Goal: Information Seeking & Learning: Learn about a topic

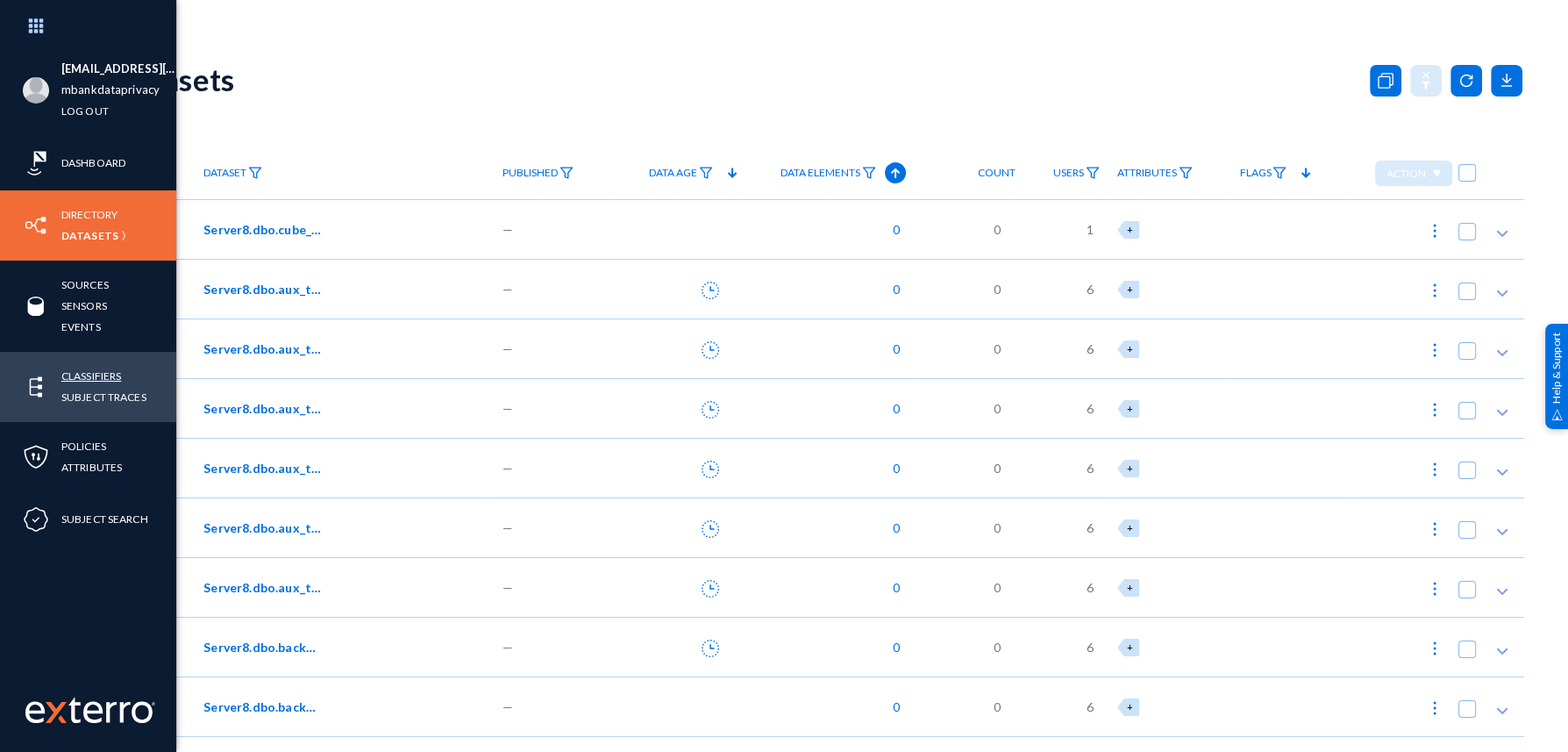
click at [78, 380] on link "Classifiers" at bounding box center [92, 376] width 60 height 20
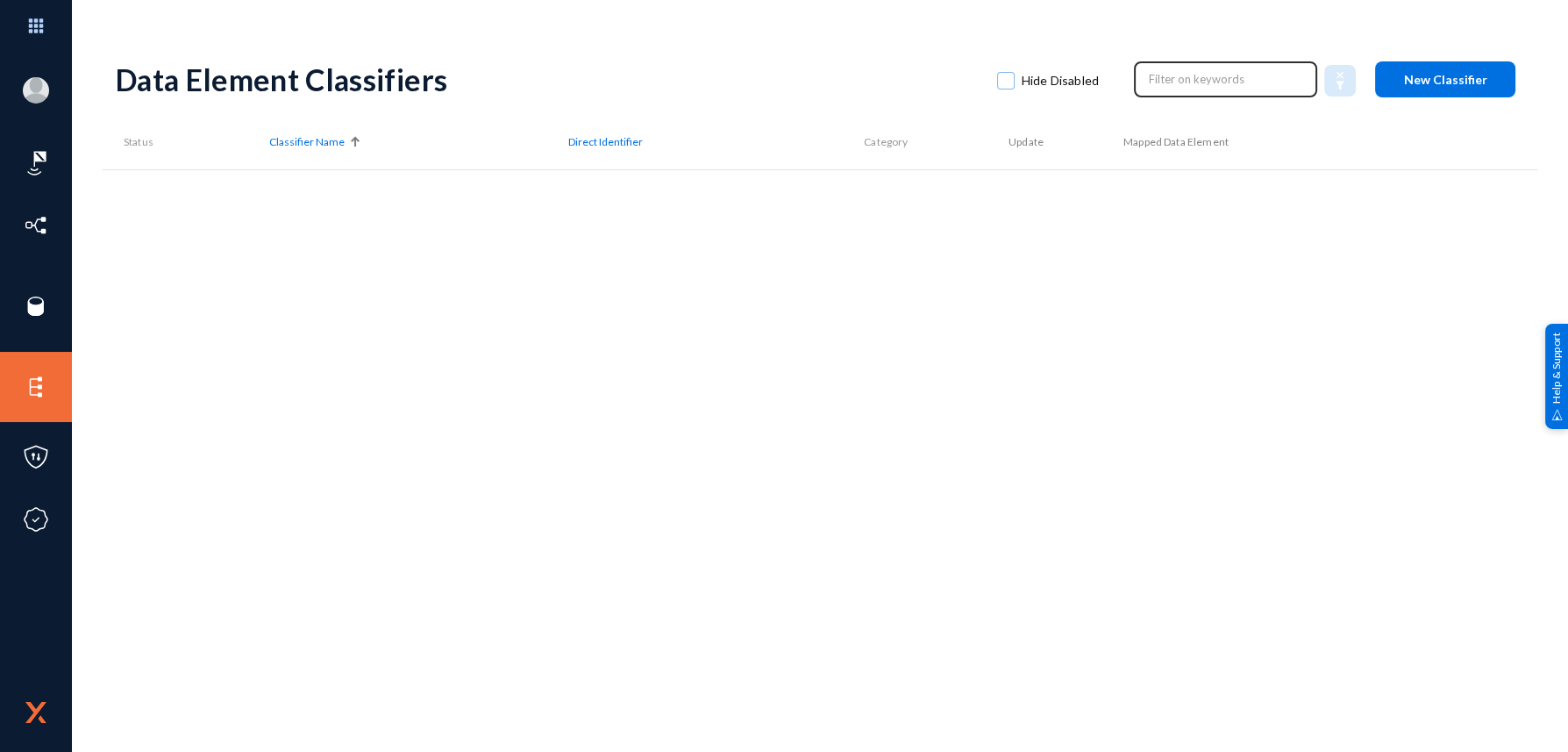
click at [1225, 90] on input "text" at bounding box center [1226, 79] width 154 height 26
type input "c"
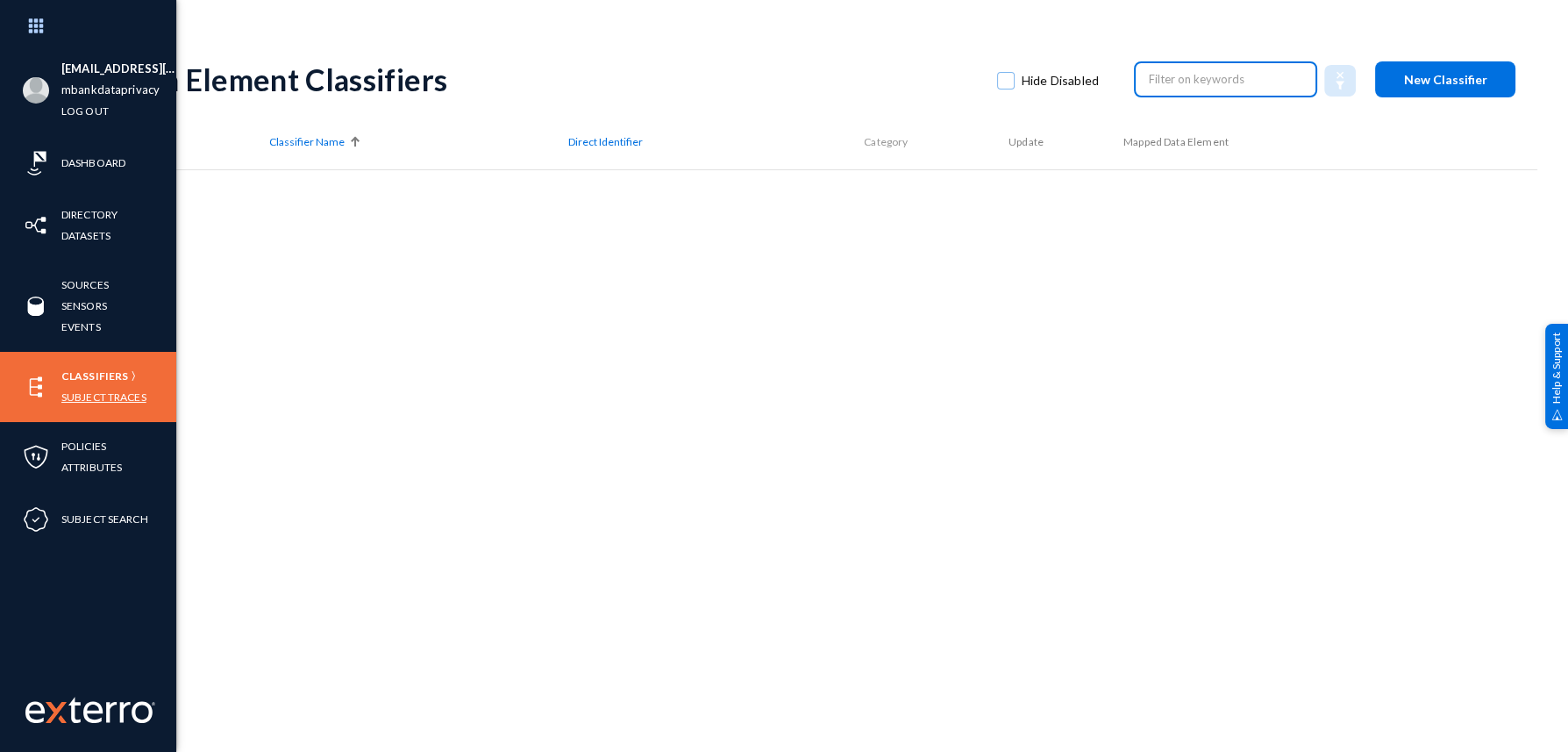
click at [111, 398] on link "Subject Traces" at bounding box center [104, 396] width 85 height 20
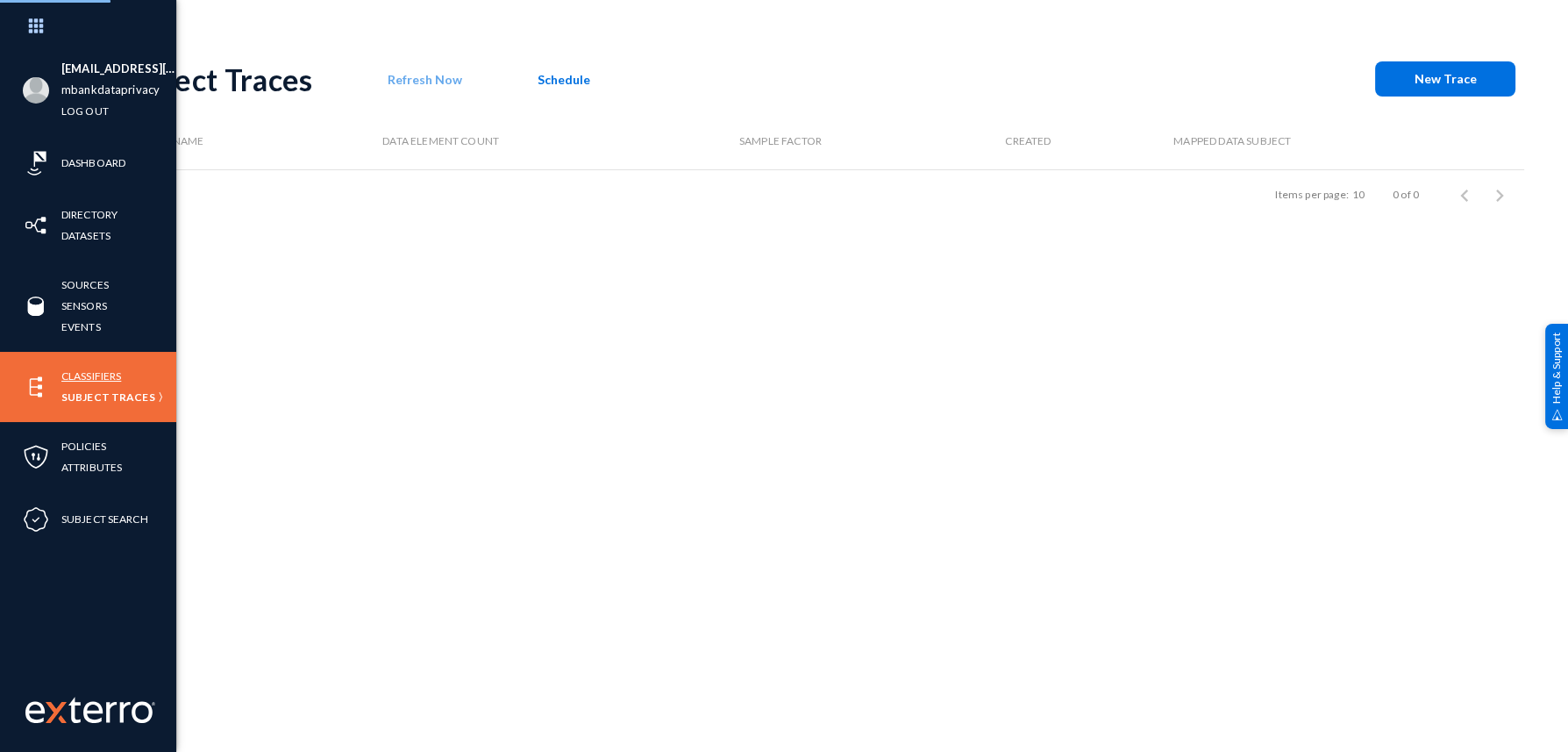
click at [101, 377] on link "Classifiers" at bounding box center [92, 376] width 60 height 20
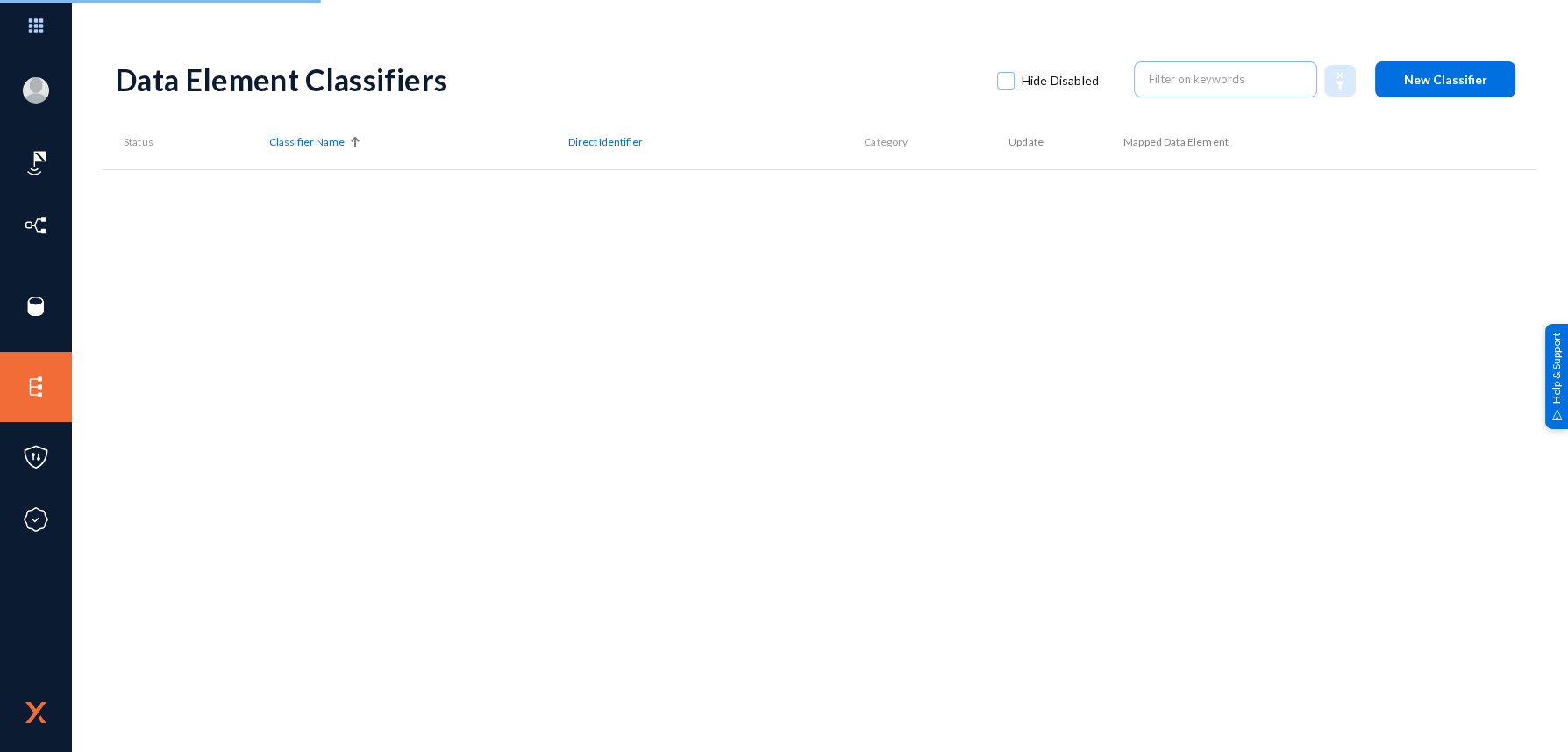
click at [445, 297] on div "Data Element Classifiers Hide Disabled New Classifier Status Classifier Name Di…" at bounding box center [820, 307] width 1408 height 526
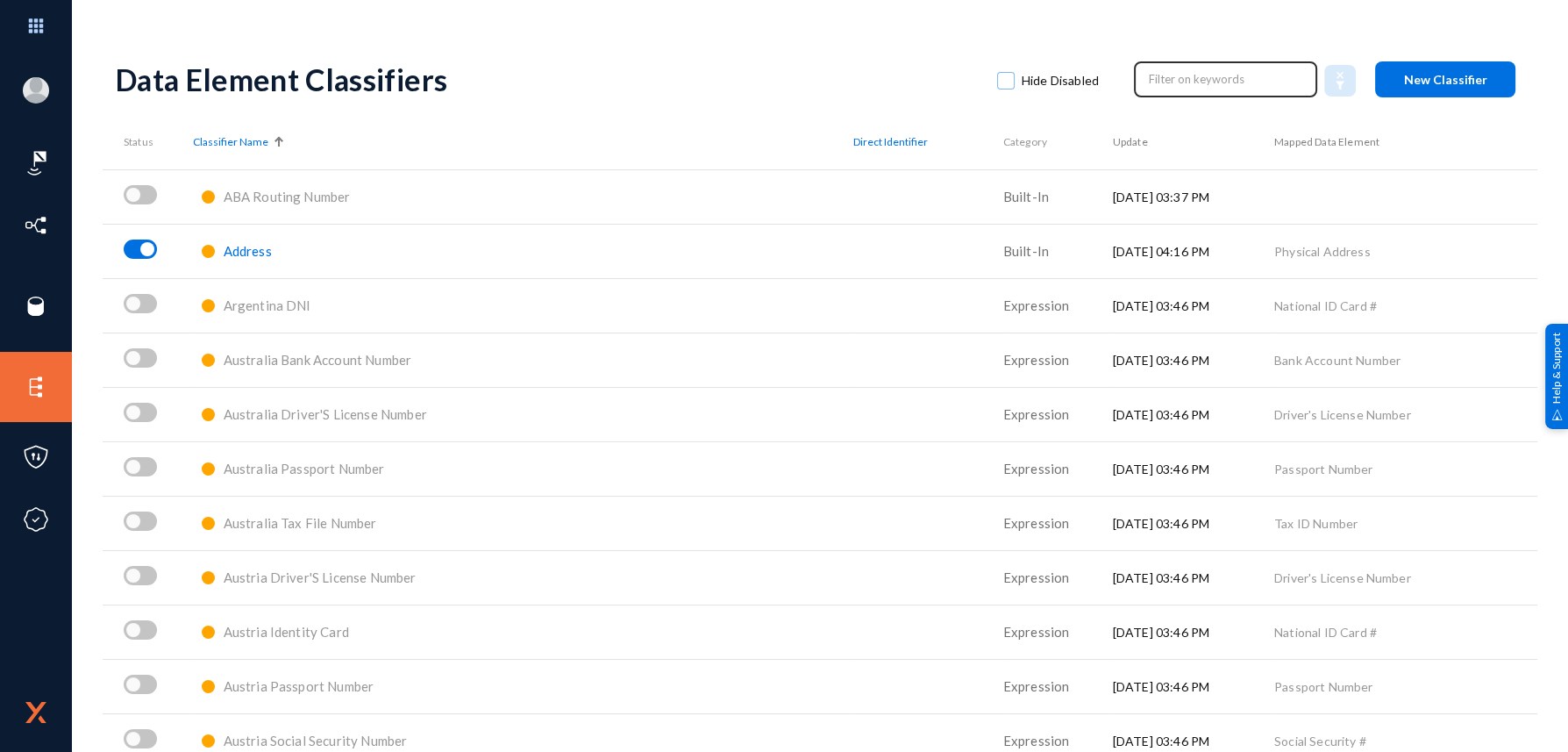
click at [1170, 90] on input "text" at bounding box center [1226, 79] width 154 height 26
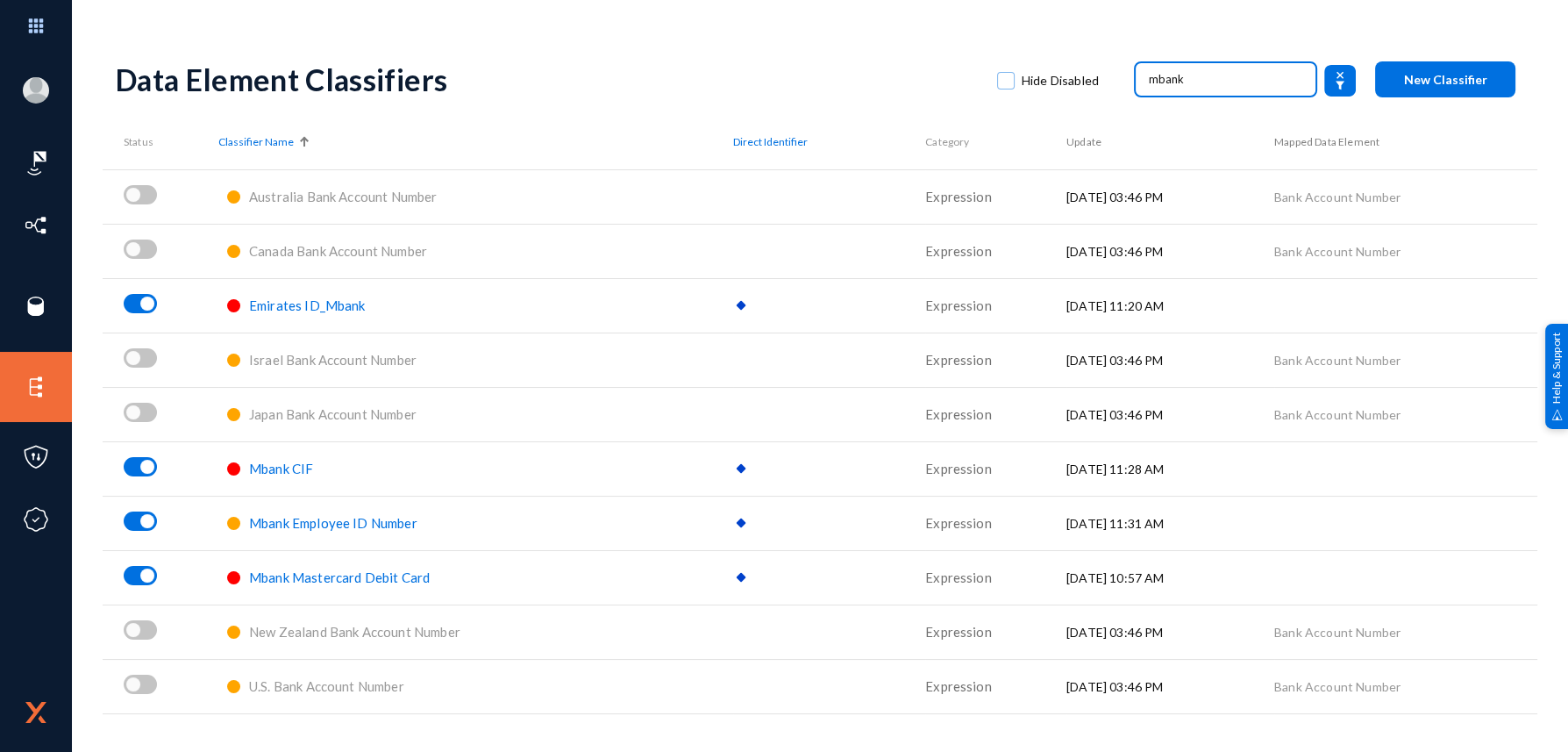
type input "mbank"
click at [295, 472] on span "Mbank CIF" at bounding box center [281, 468] width 64 height 15
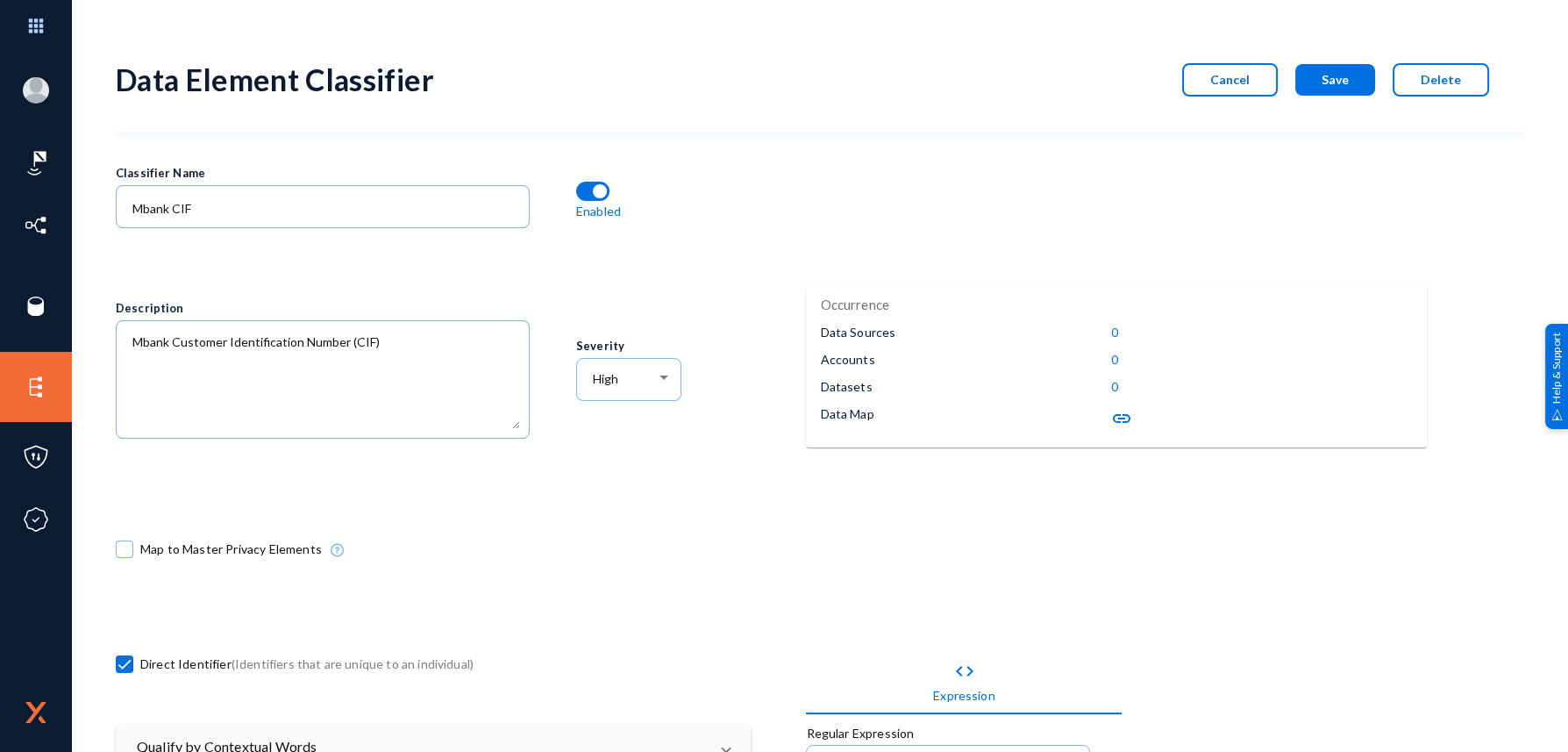
click at [1217, 75] on span "Cancel" at bounding box center [1230, 79] width 40 height 15
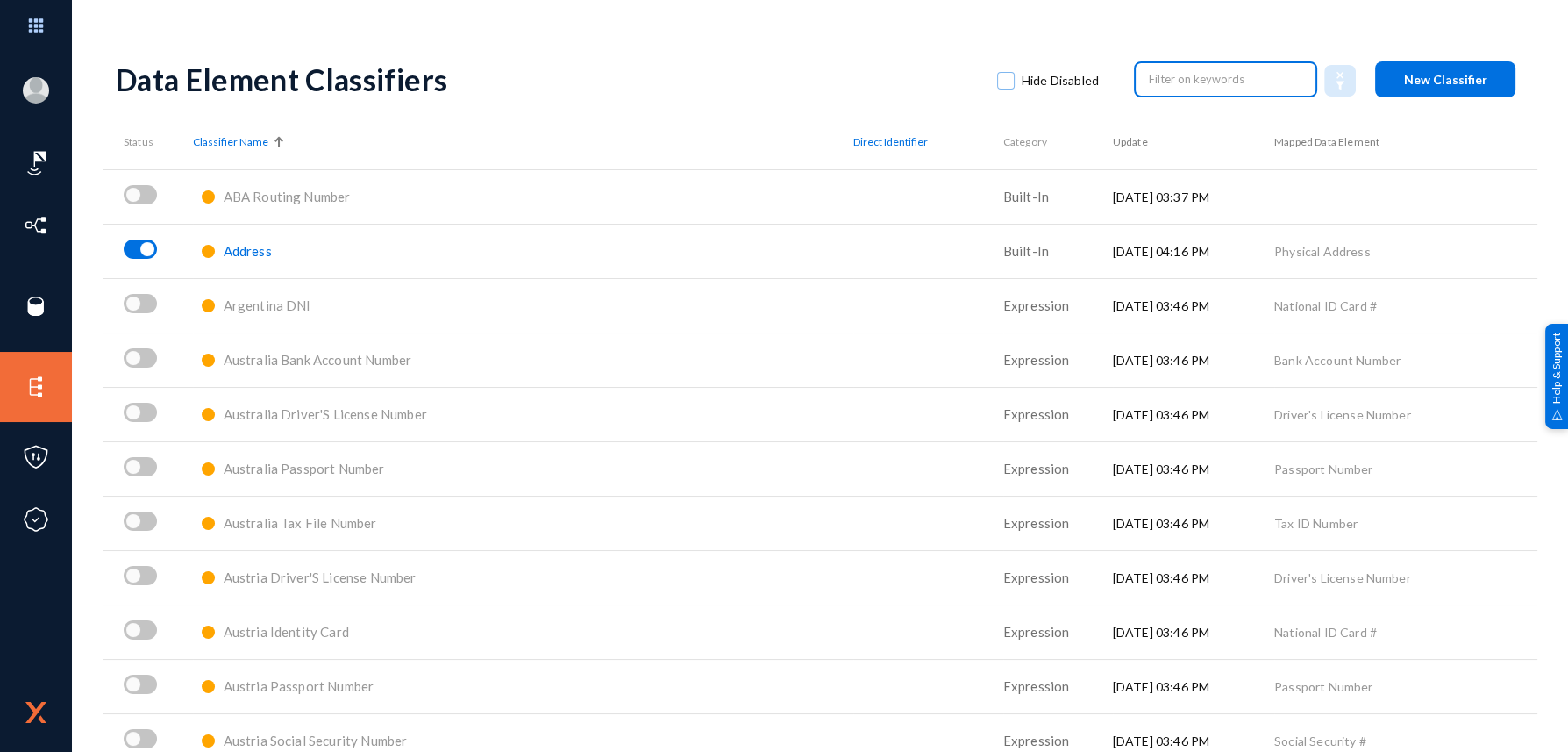
click at [1174, 88] on input "text" at bounding box center [1226, 79] width 154 height 26
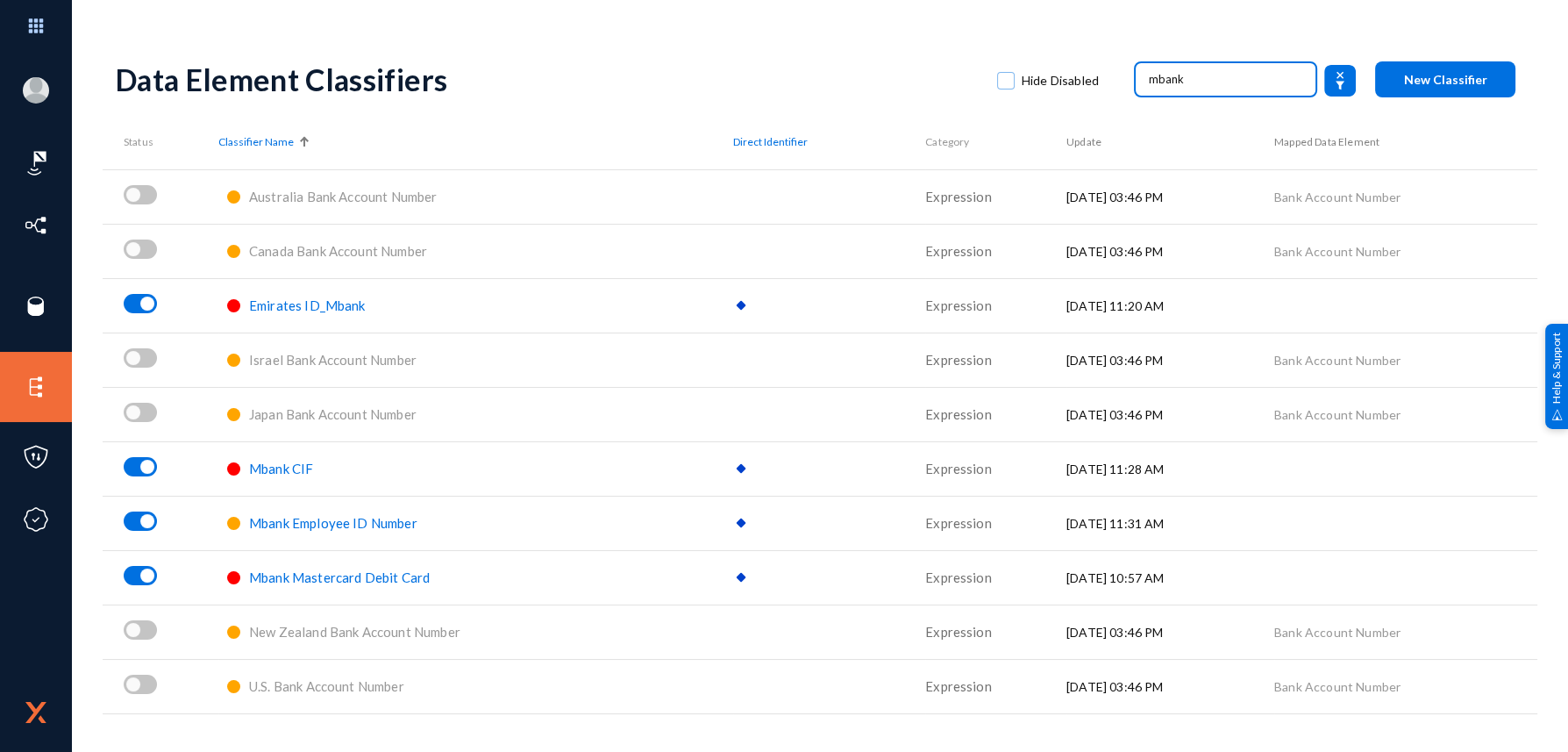
type input "mbank"
click at [309, 527] on span "Mbank Employee ID Number" at bounding box center [334, 522] width 169 height 15
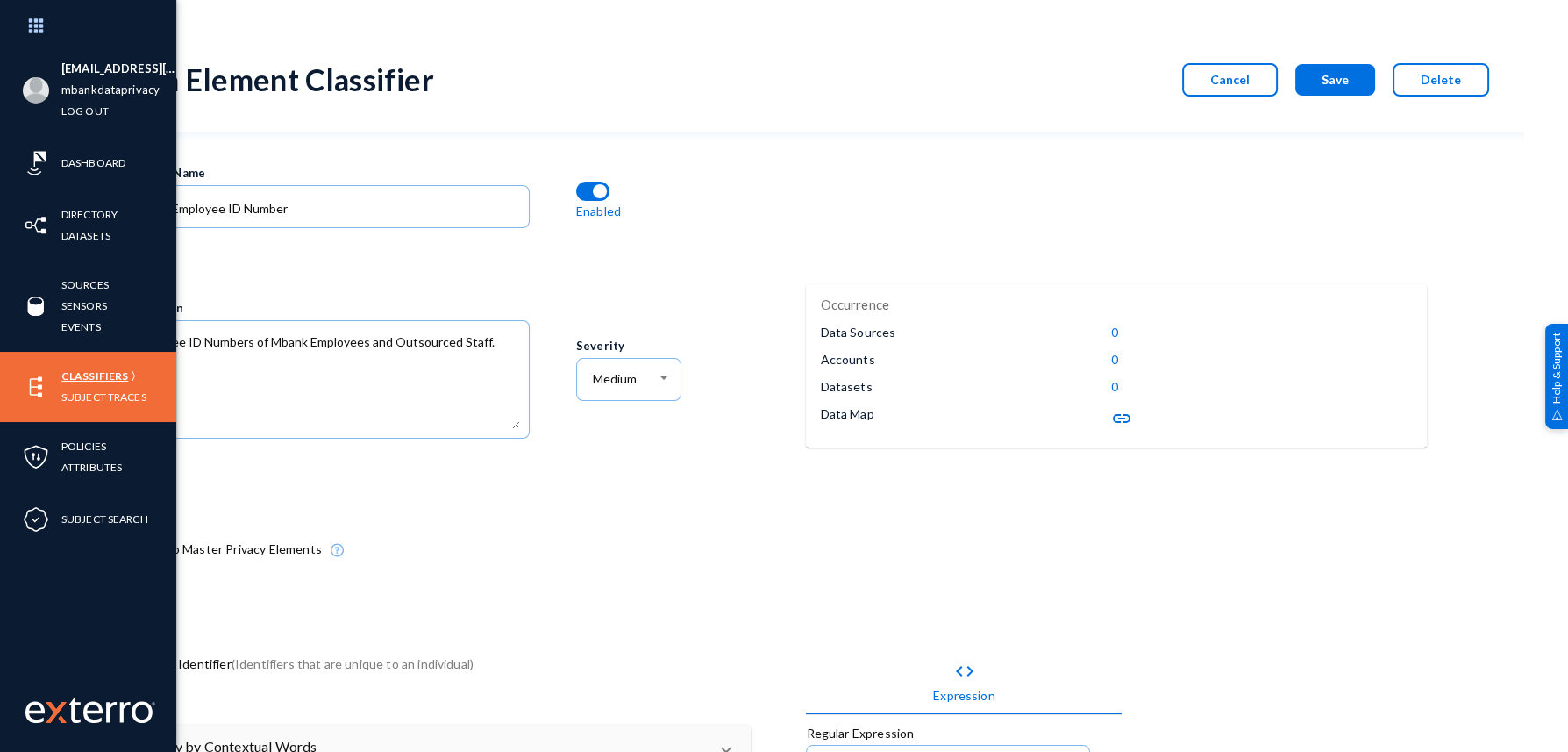
click at [83, 366] on link "Classifiers" at bounding box center [94, 376] width 66 height 20
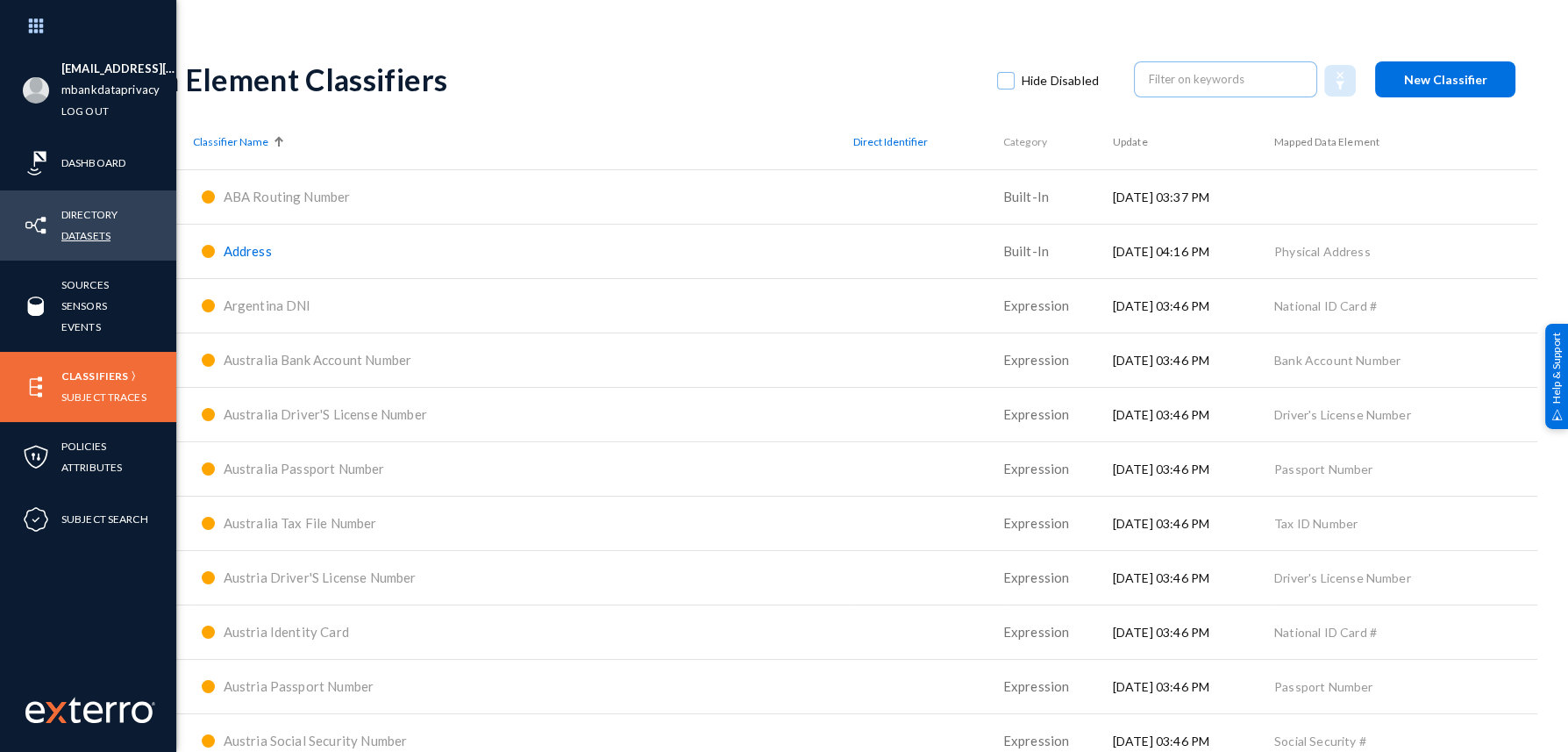
click at [84, 230] on link "Datasets" at bounding box center [86, 236] width 49 height 20
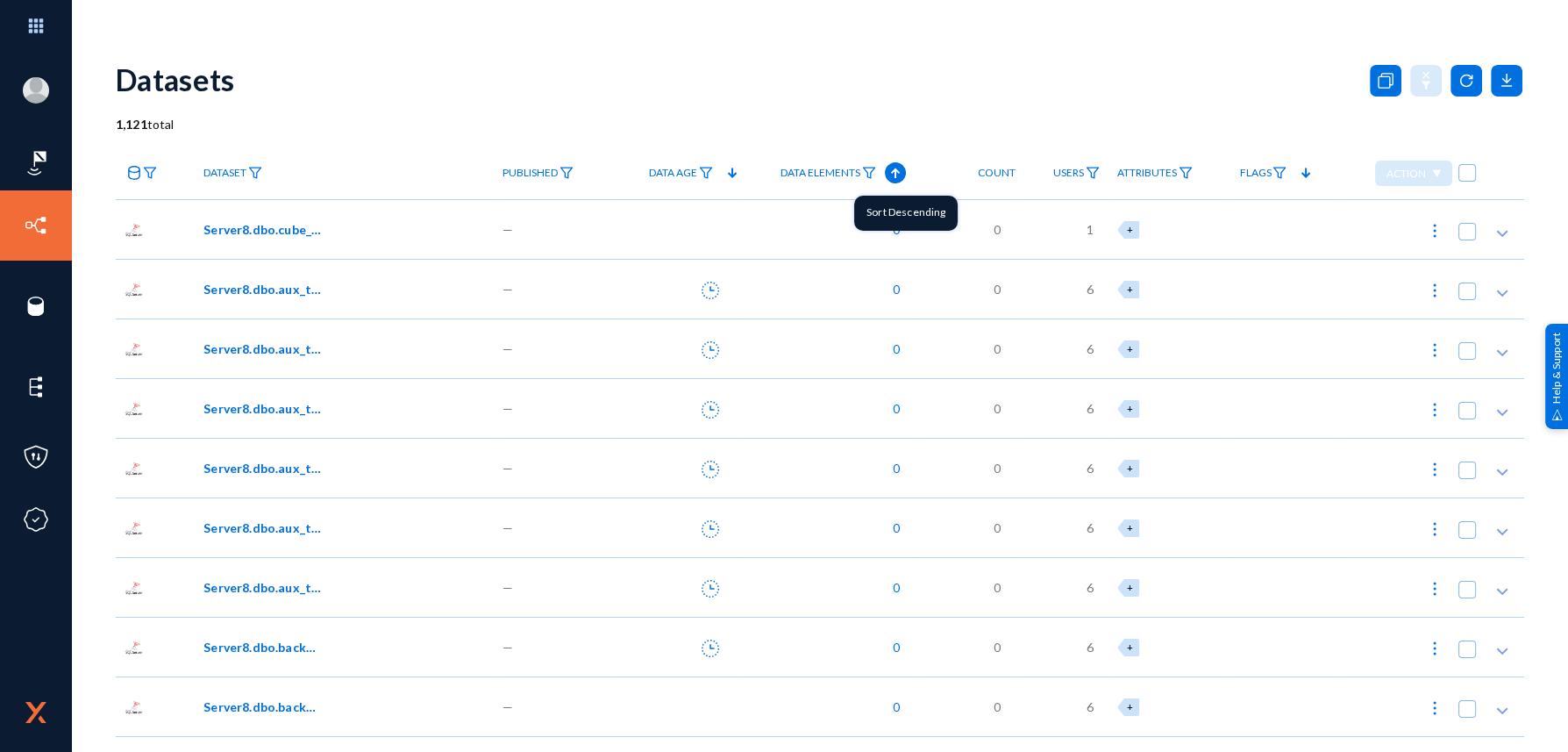
click at [890, 169] on icon at bounding box center [895, 172] width 21 height 21
click at [862, 171] on img at bounding box center [869, 173] width 14 height 13
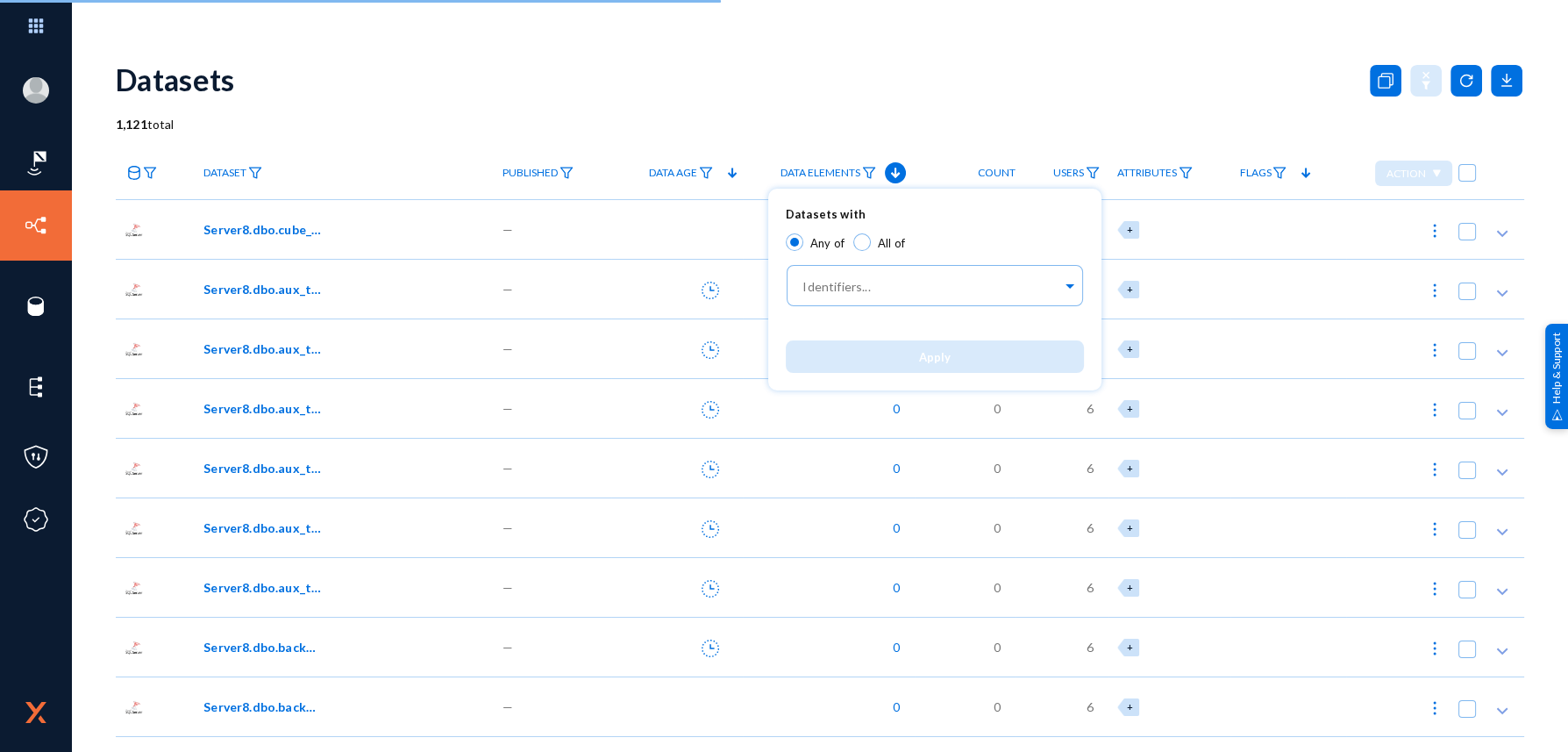
click at [872, 245] on span "All of" at bounding box center [888, 241] width 34 height 21
click at [871, 245] on input "All of" at bounding box center [862, 241] width 17 height 17
radio input "true"
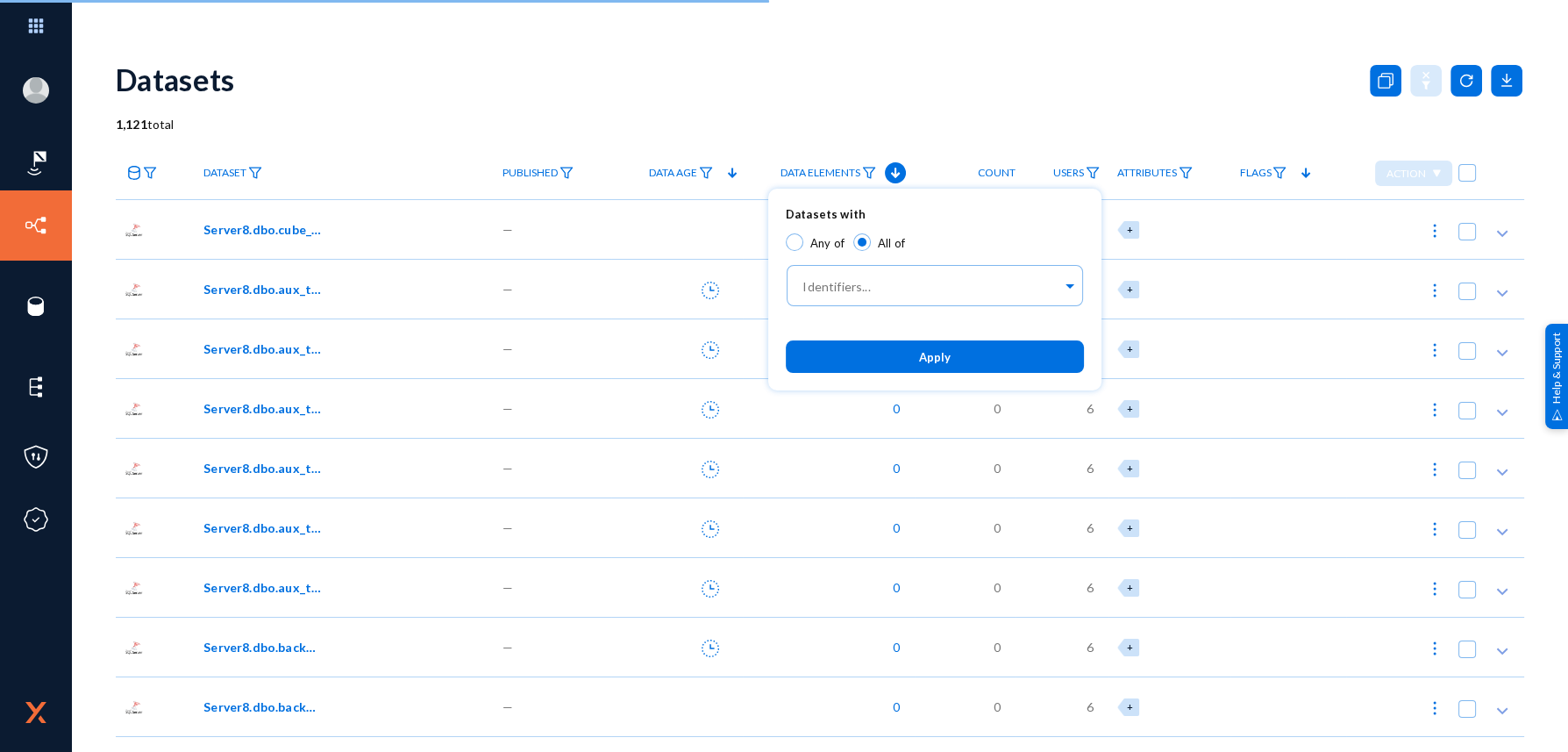
click at [872, 245] on span "All of" at bounding box center [888, 241] width 34 height 21
click at [871, 245] on input "All of" at bounding box center [862, 241] width 17 height 17
click at [811, 240] on span "Any of" at bounding box center [828, 242] width 34 height 14
click at [803, 240] on input "Any of" at bounding box center [794, 241] width 17 height 17
radio input "true"
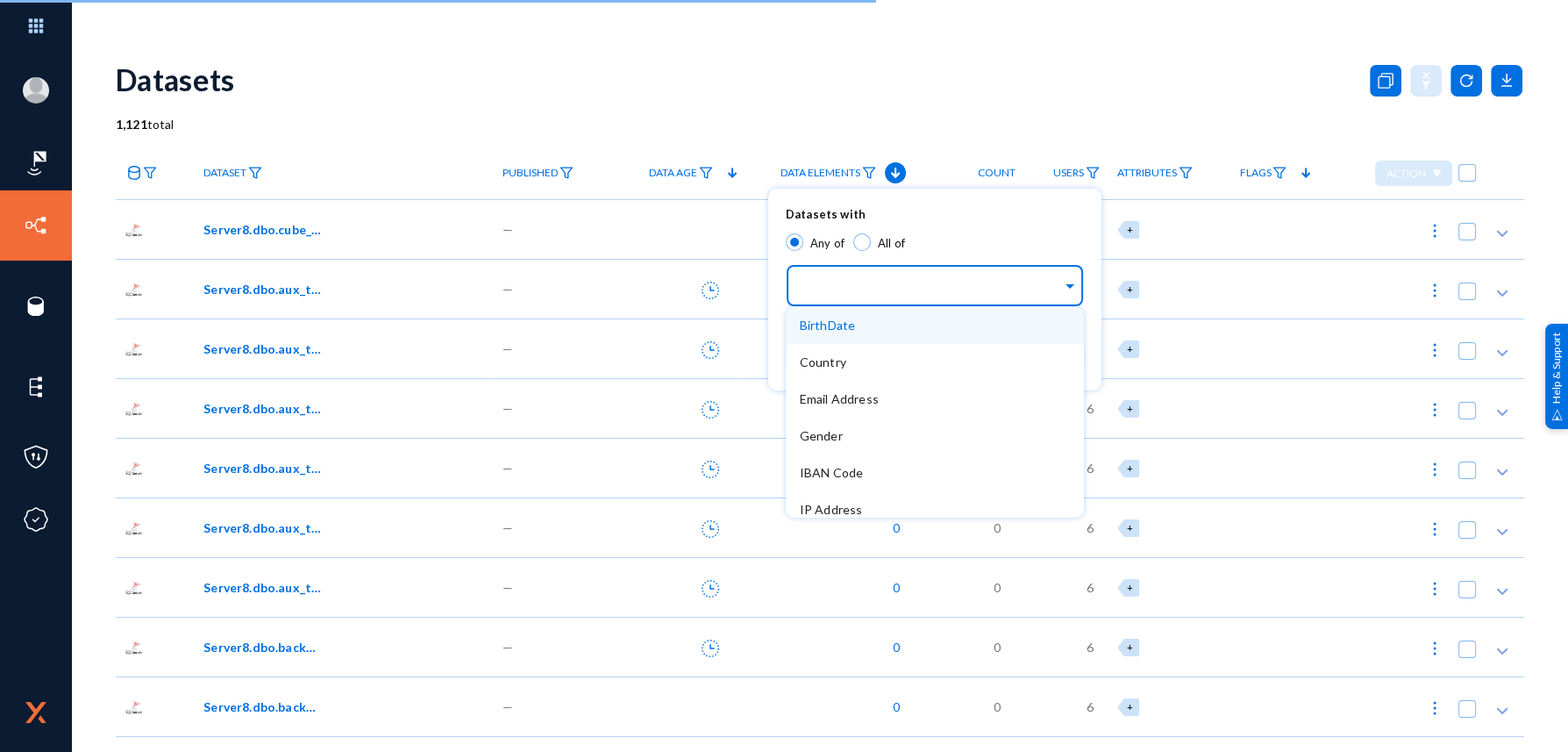
click at [838, 277] on div at bounding box center [930, 287] width 262 height 30
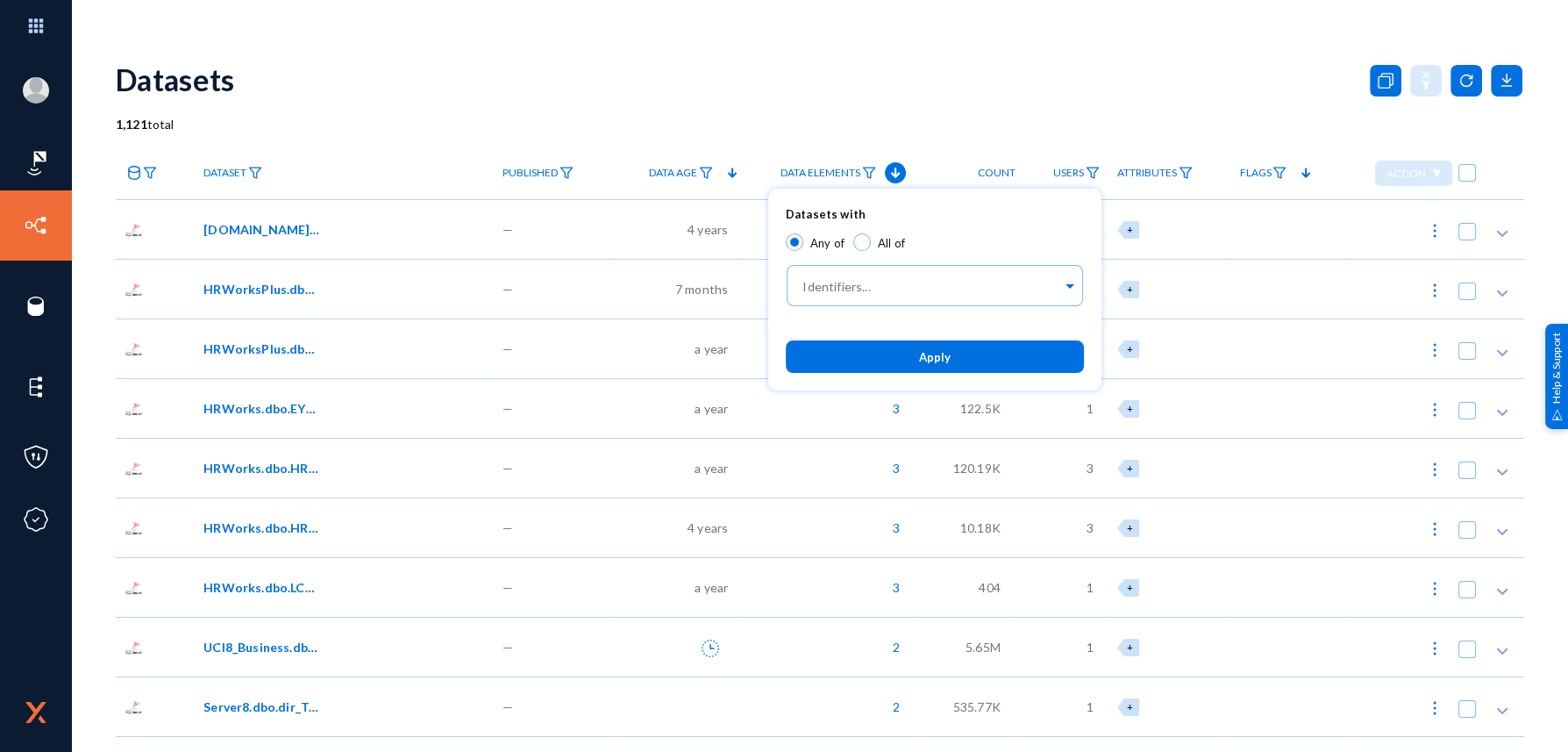
click at [686, 142] on div at bounding box center [784, 376] width 1568 height 752
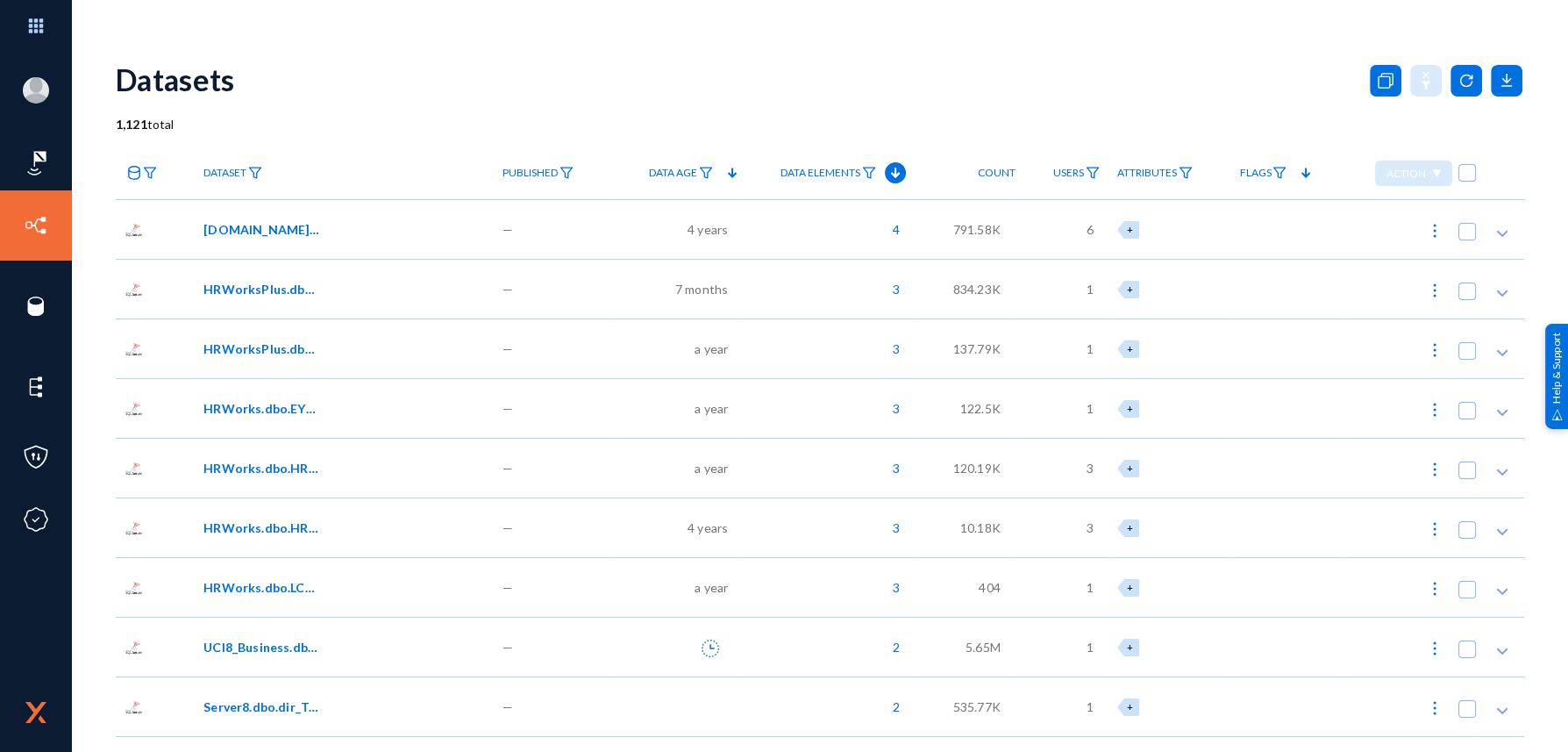
click at [590, 298] on div "—" at bounding box center [552, 288] width 118 height 60
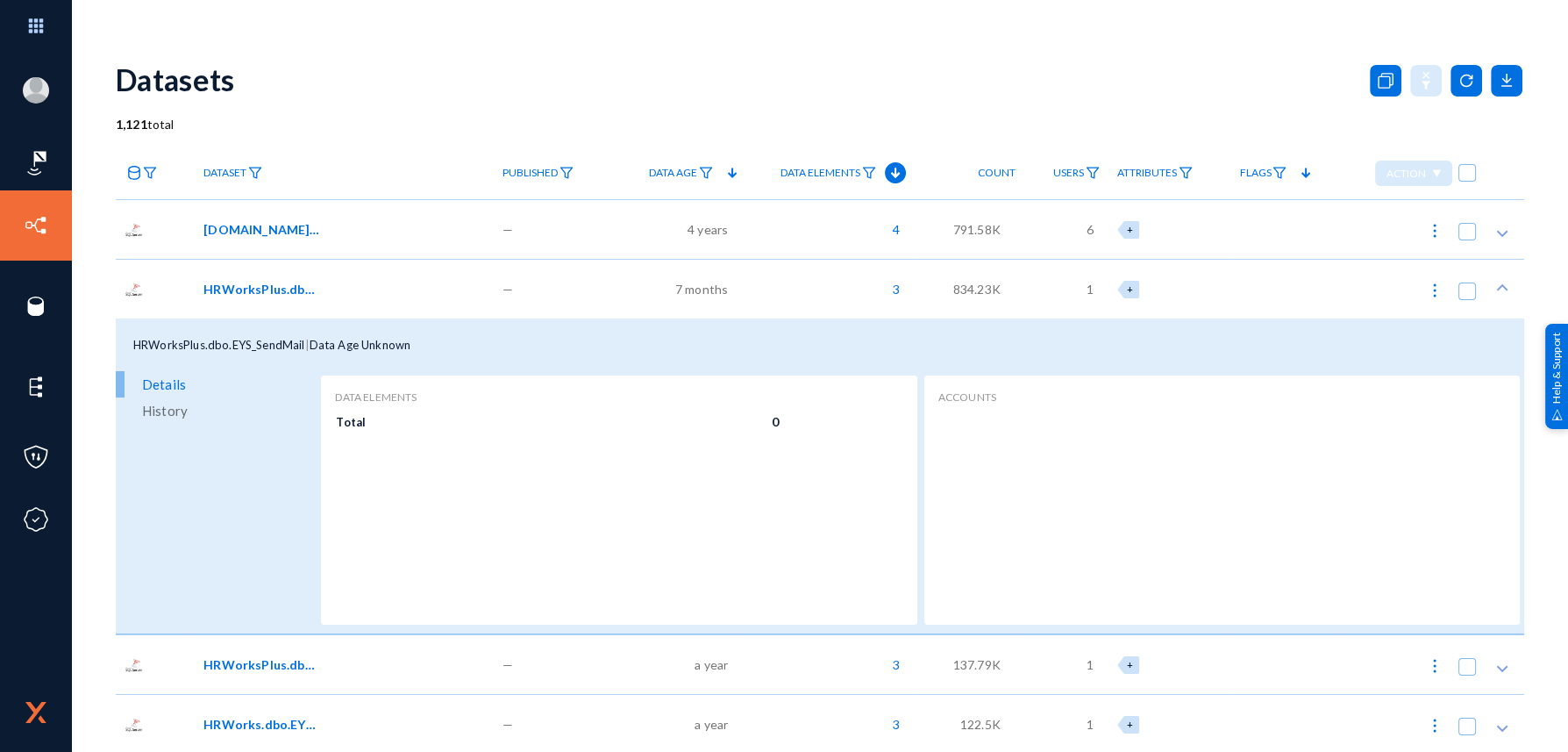
click at [592, 298] on div "—" at bounding box center [552, 288] width 118 height 60
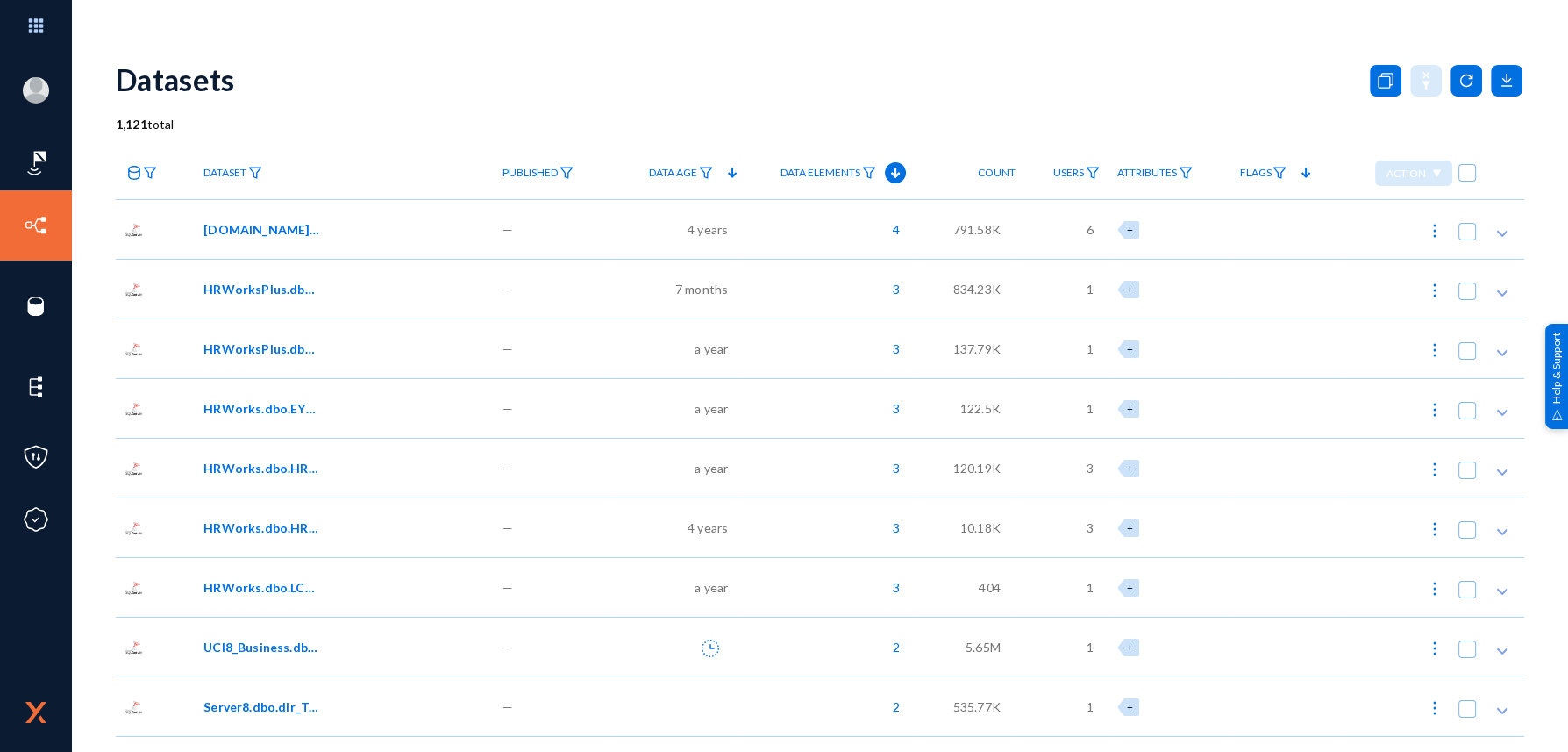
click at [521, 357] on div "—" at bounding box center [552, 348] width 118 height 60
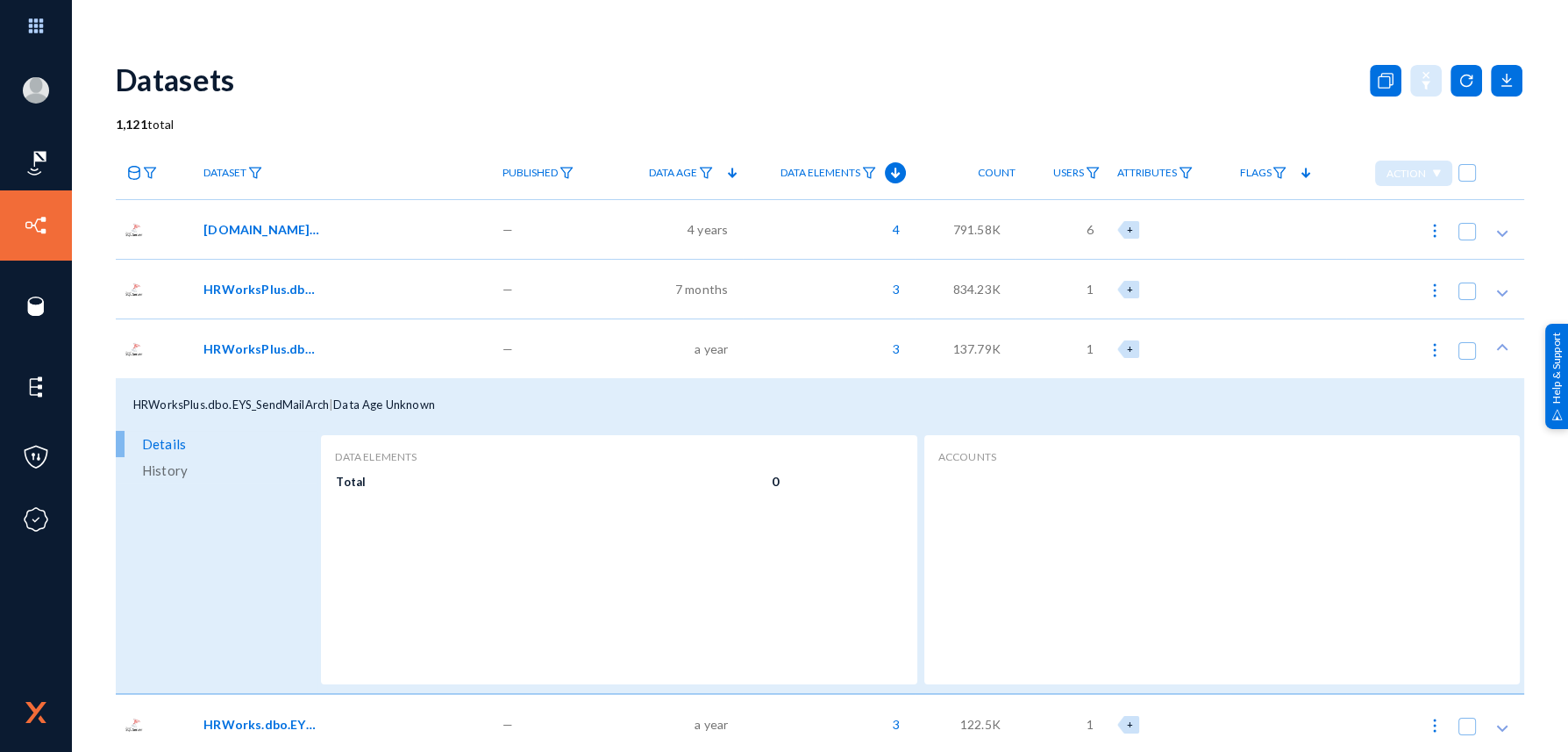
click at [551, 354] on div "—" at bounding box center [552, 348] width 118 height 60
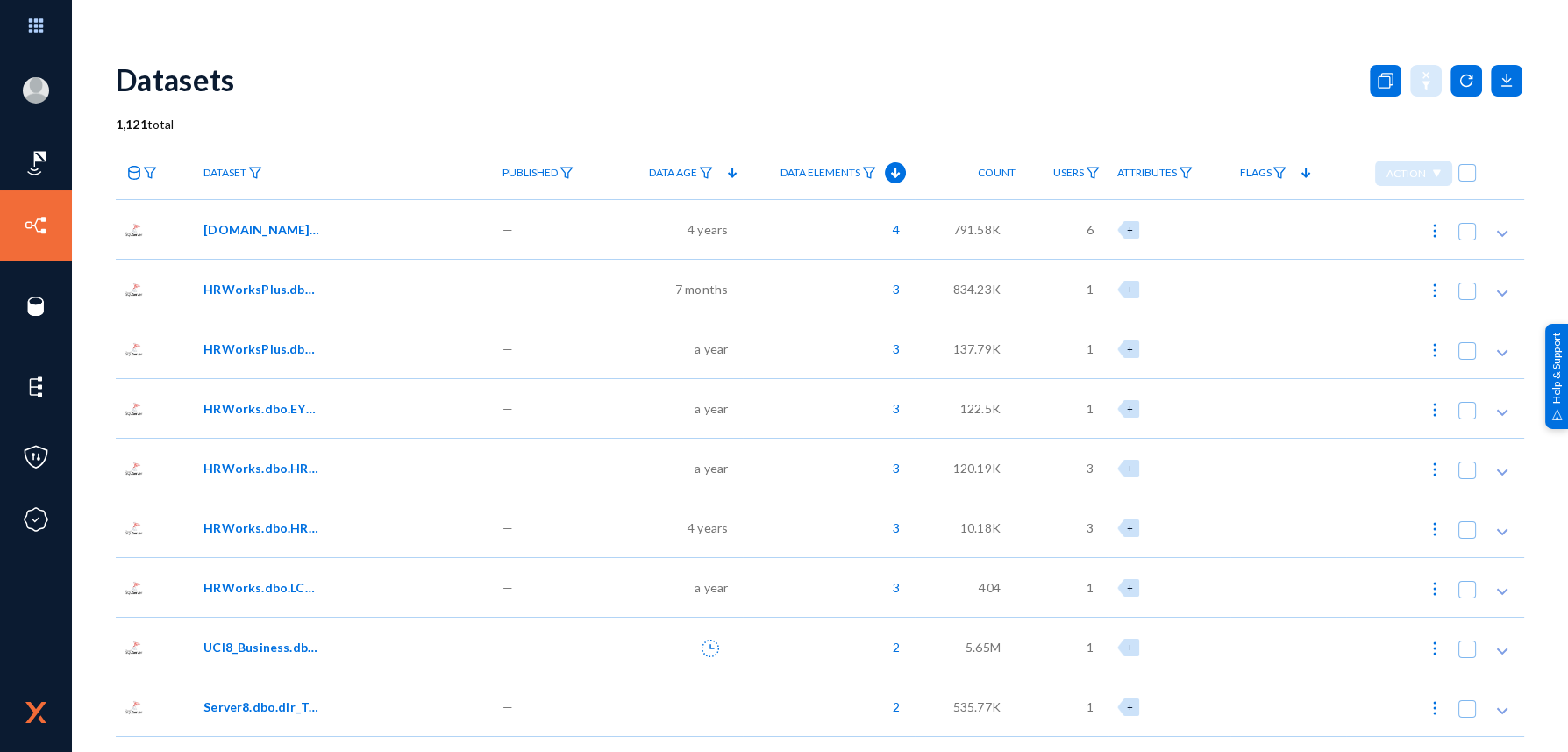
click at [462, 385] on div "HRWorks.dbo.EYS_ApprovalDetails" at bounding box center [344, 408] width 298 height 60
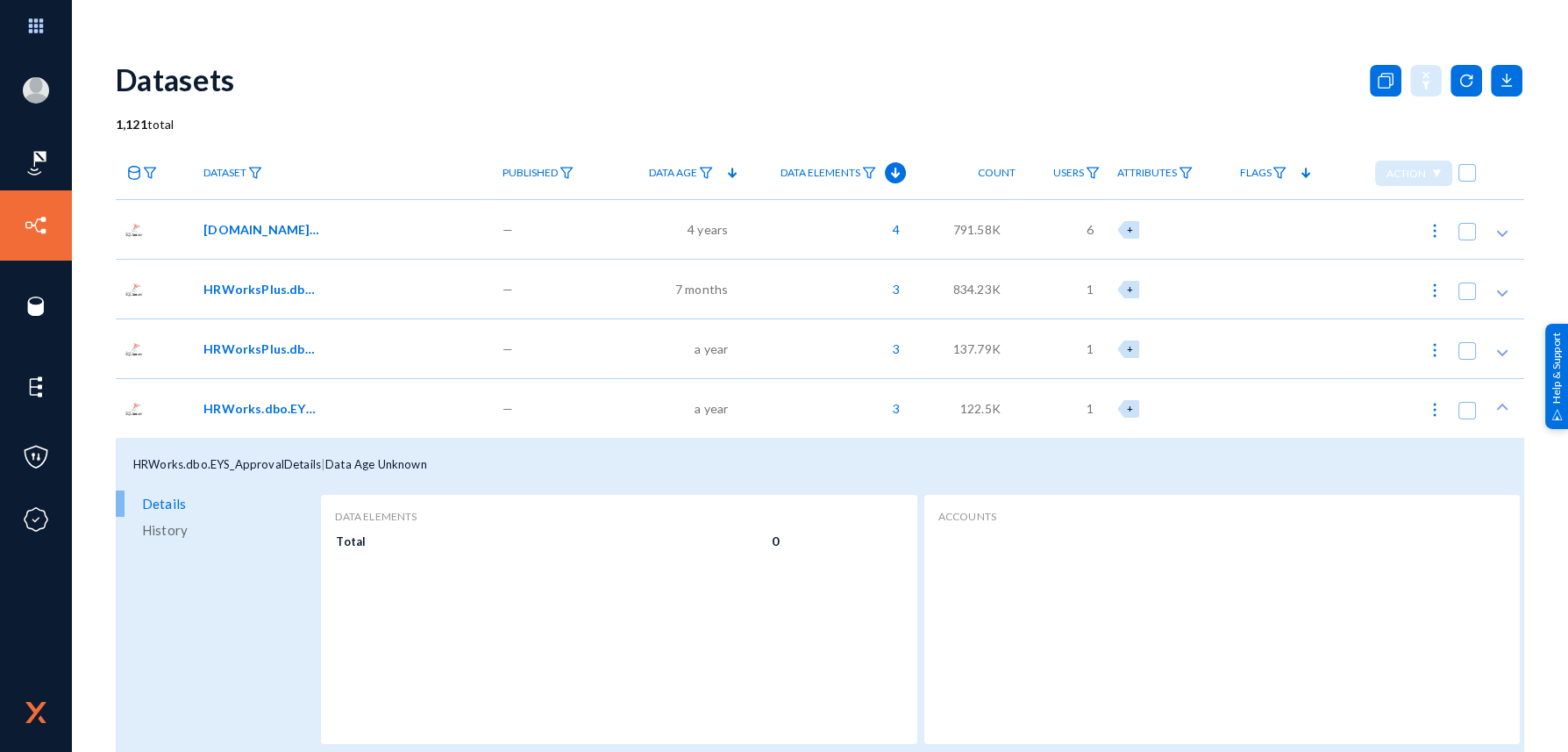
click at [454, 399] on div "HRWorks.dbo.EYS_ApprovalDetails" at bounding box center [340, 408] width 275 height 18
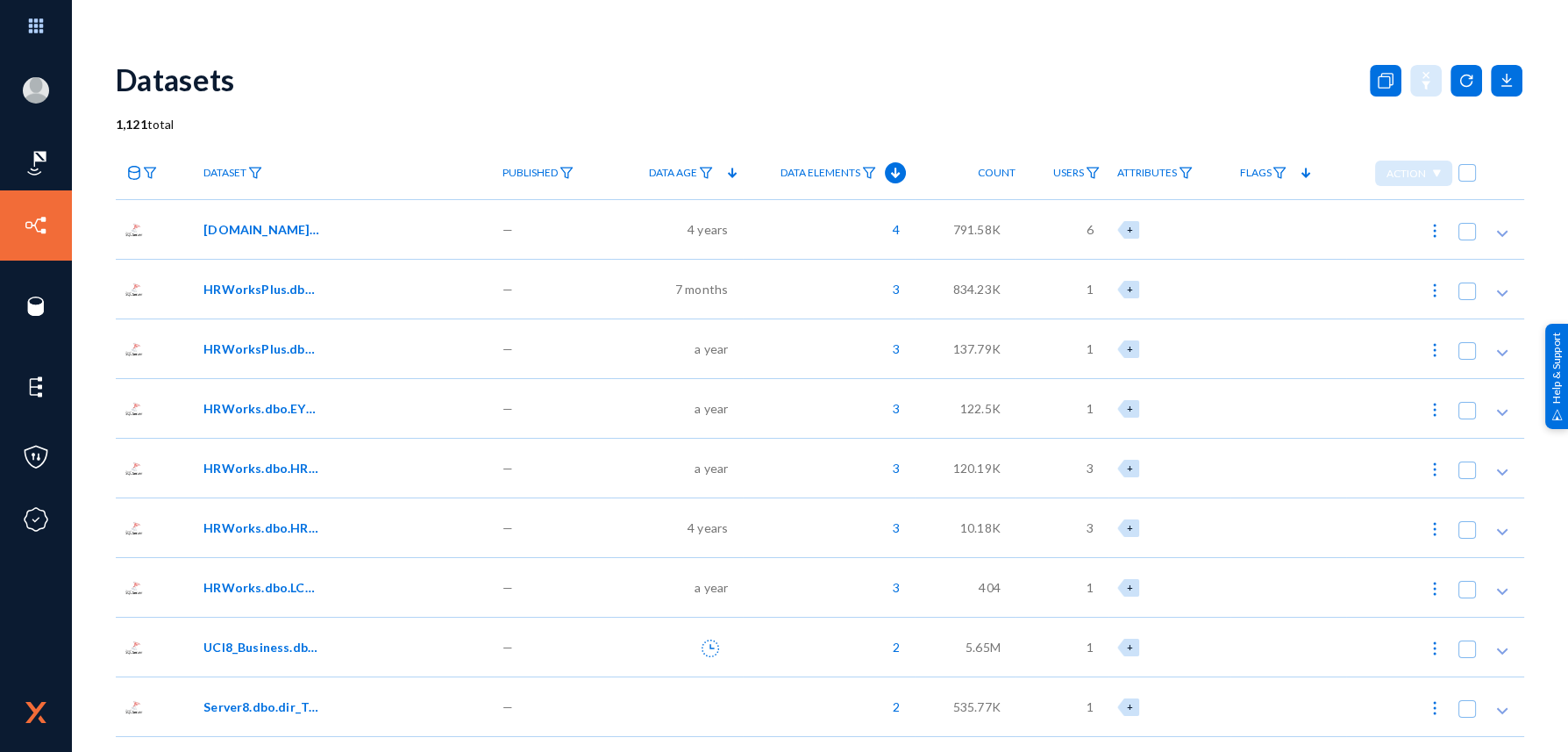
click at [1426, 415] on img at bounding box center [1434, 409] width 17 height 17
checkbox input "true"
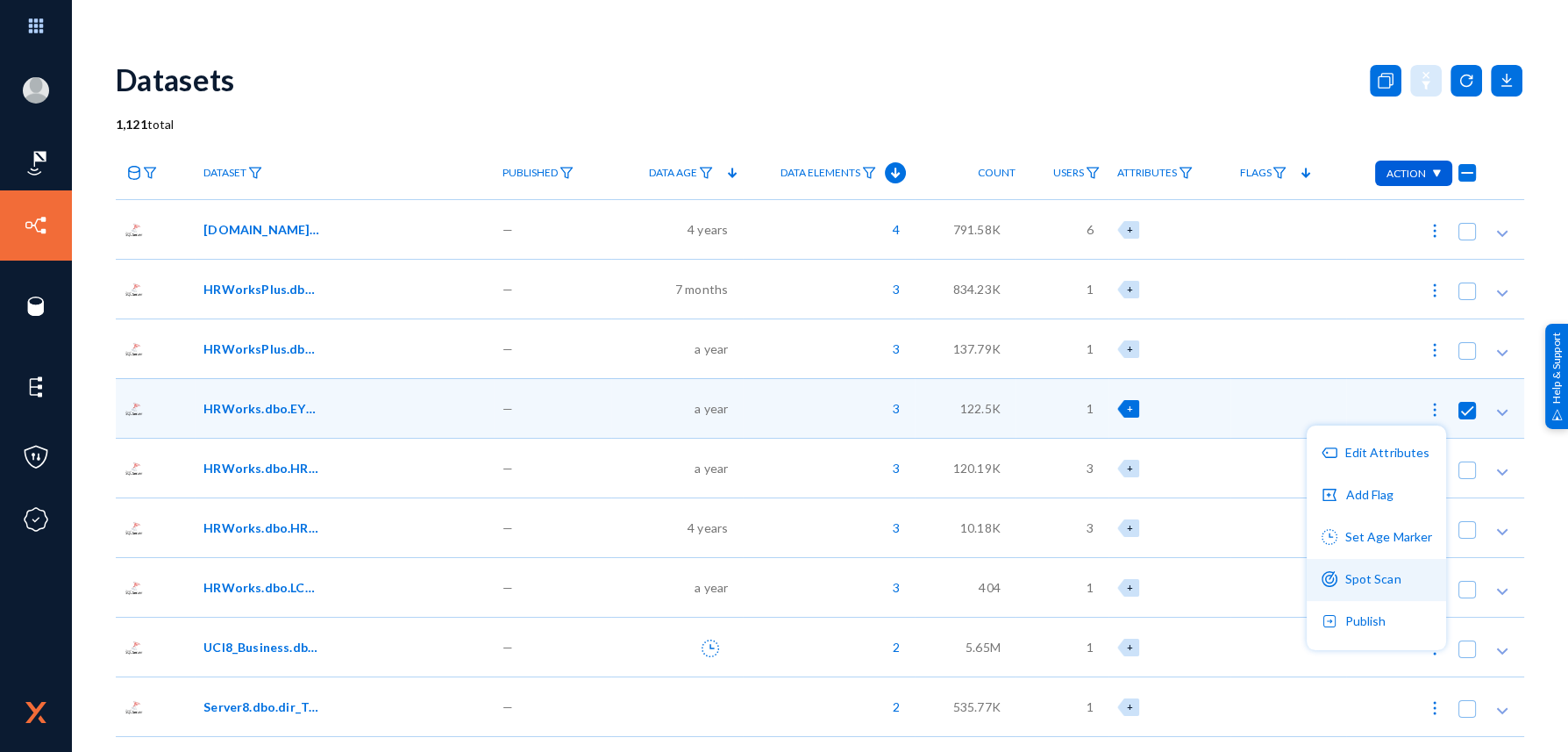
click at [1357, 579] on button "Spot Scan" at bounding box center [1377, 580] width 140 height 42
click at [1426, 292] on img at bounding box center [1434, 289] width 17 height 17
checkbox input "true"
checkbox input "false"
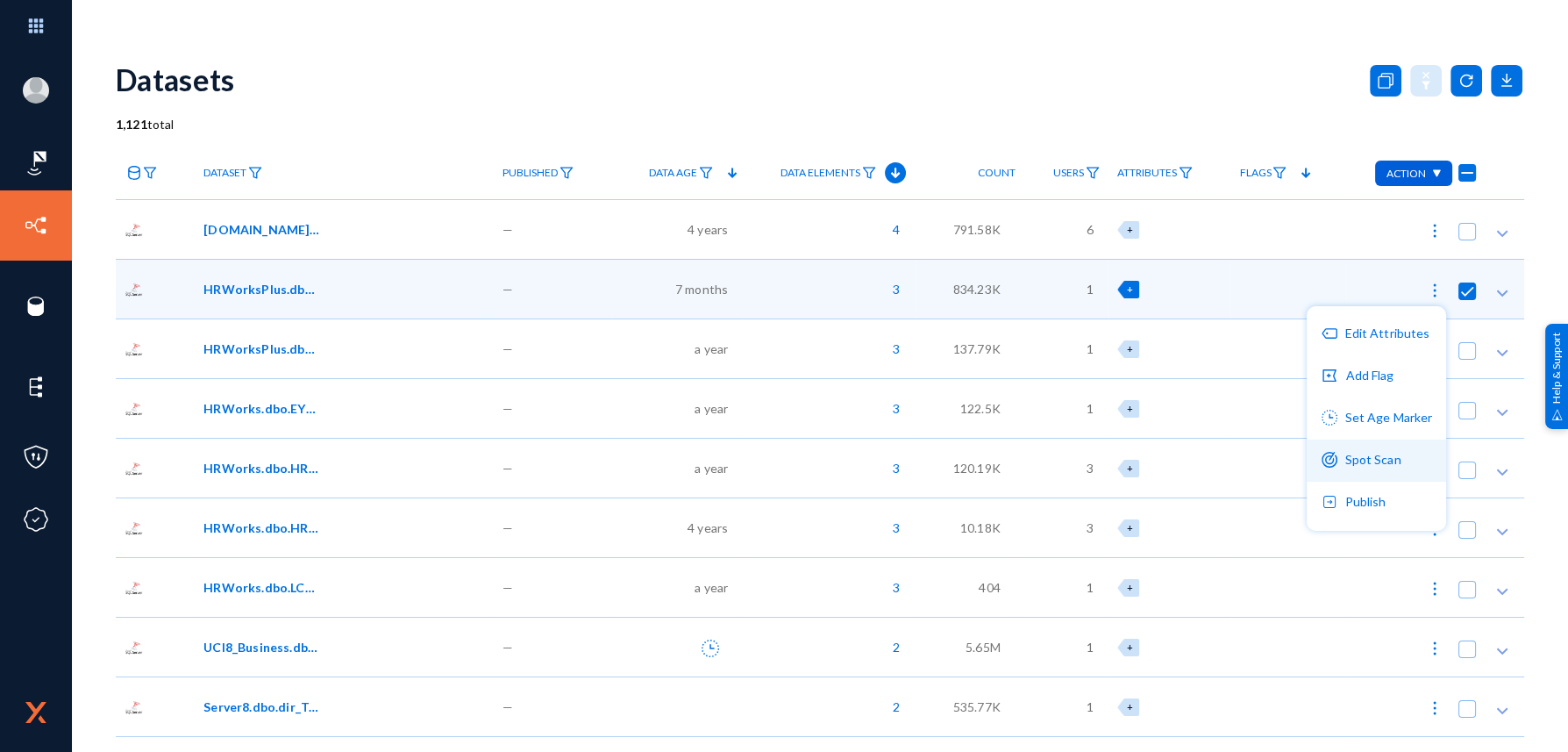
click at [1330, 456] on img at bounding box center [1329, 459] width 15 height 15
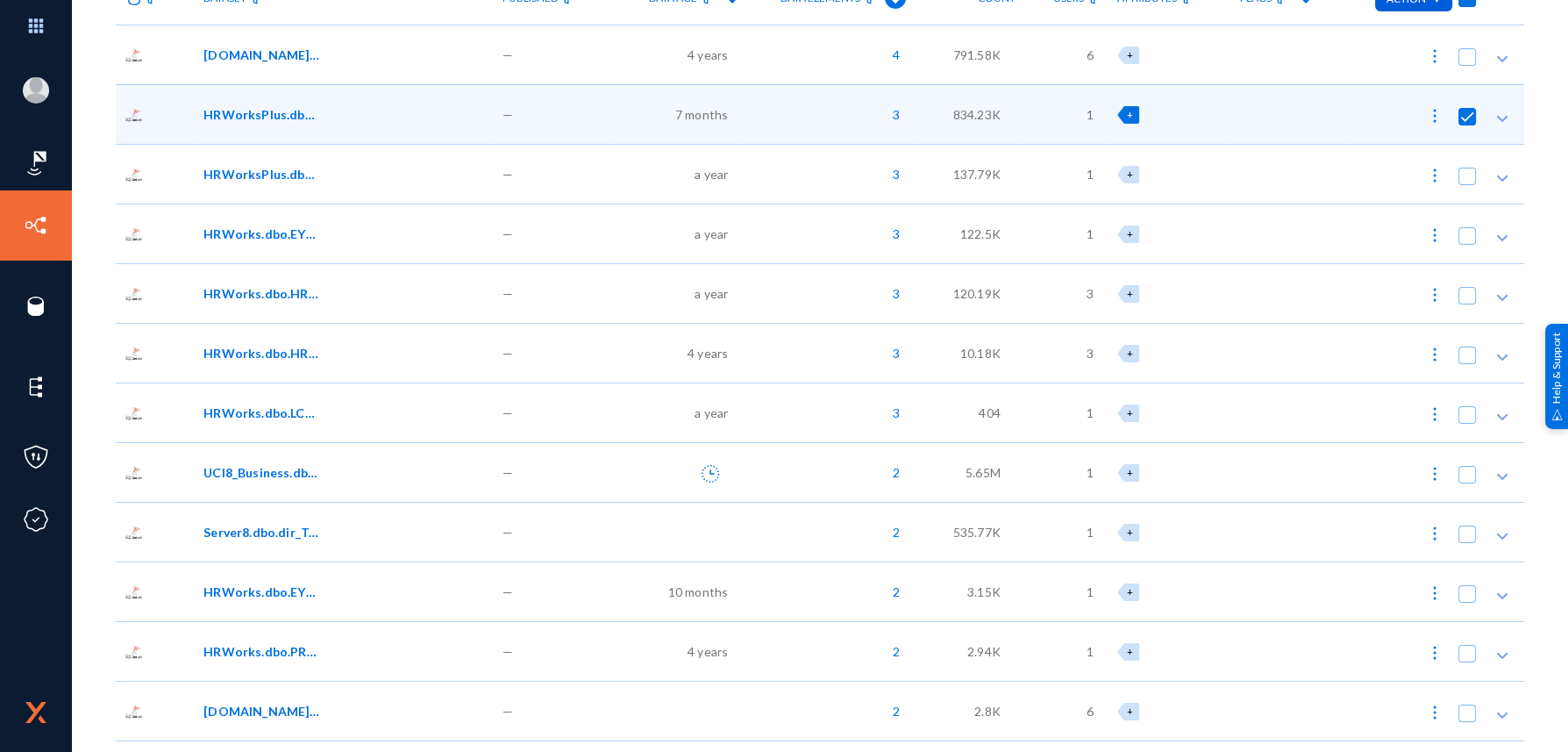
click at [978, 351] on span "10.18K" at bounding box center [980, 353] width 40 height 18
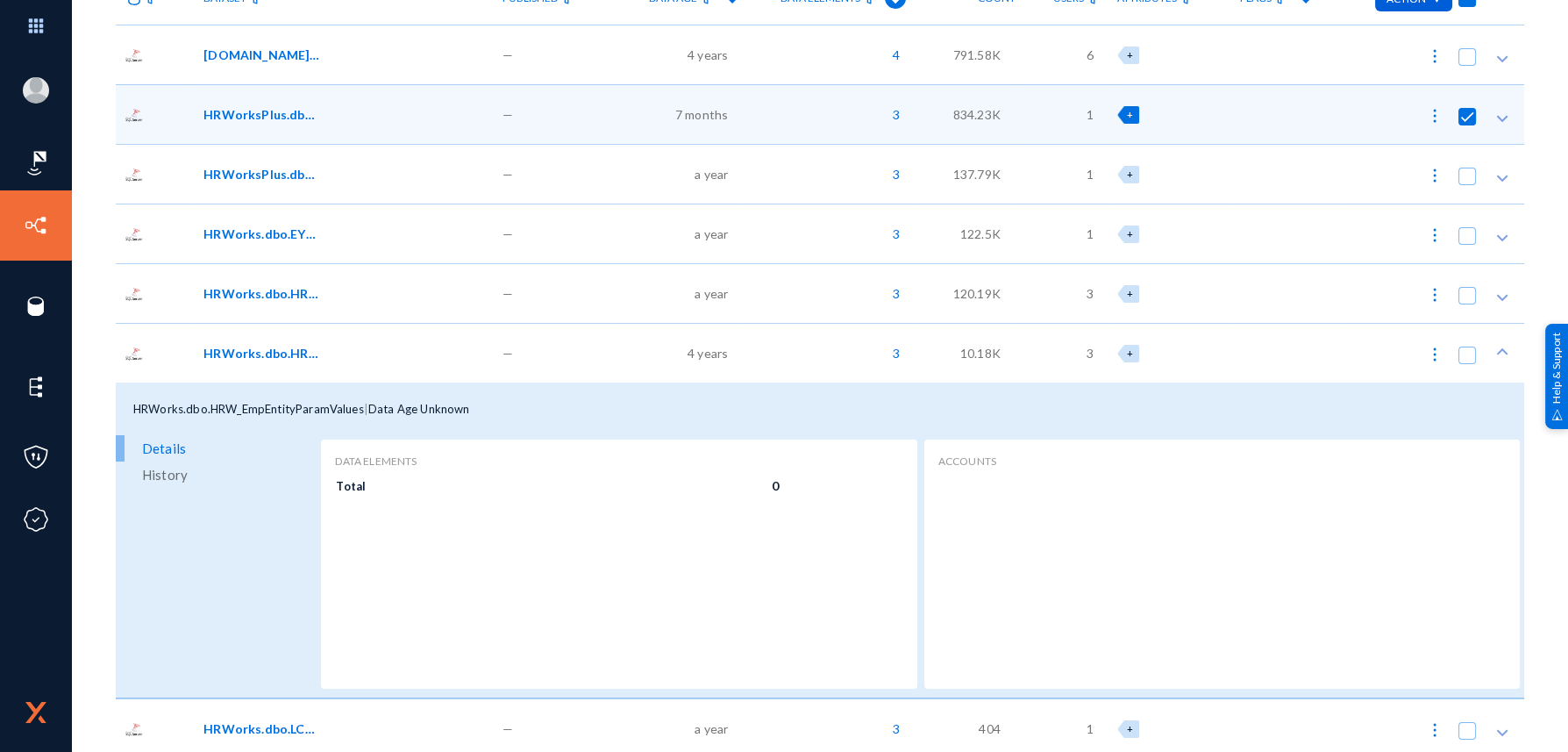
click at [978, 351] on span "10.18K" at bounding box center [980, 353] width 40 height 18
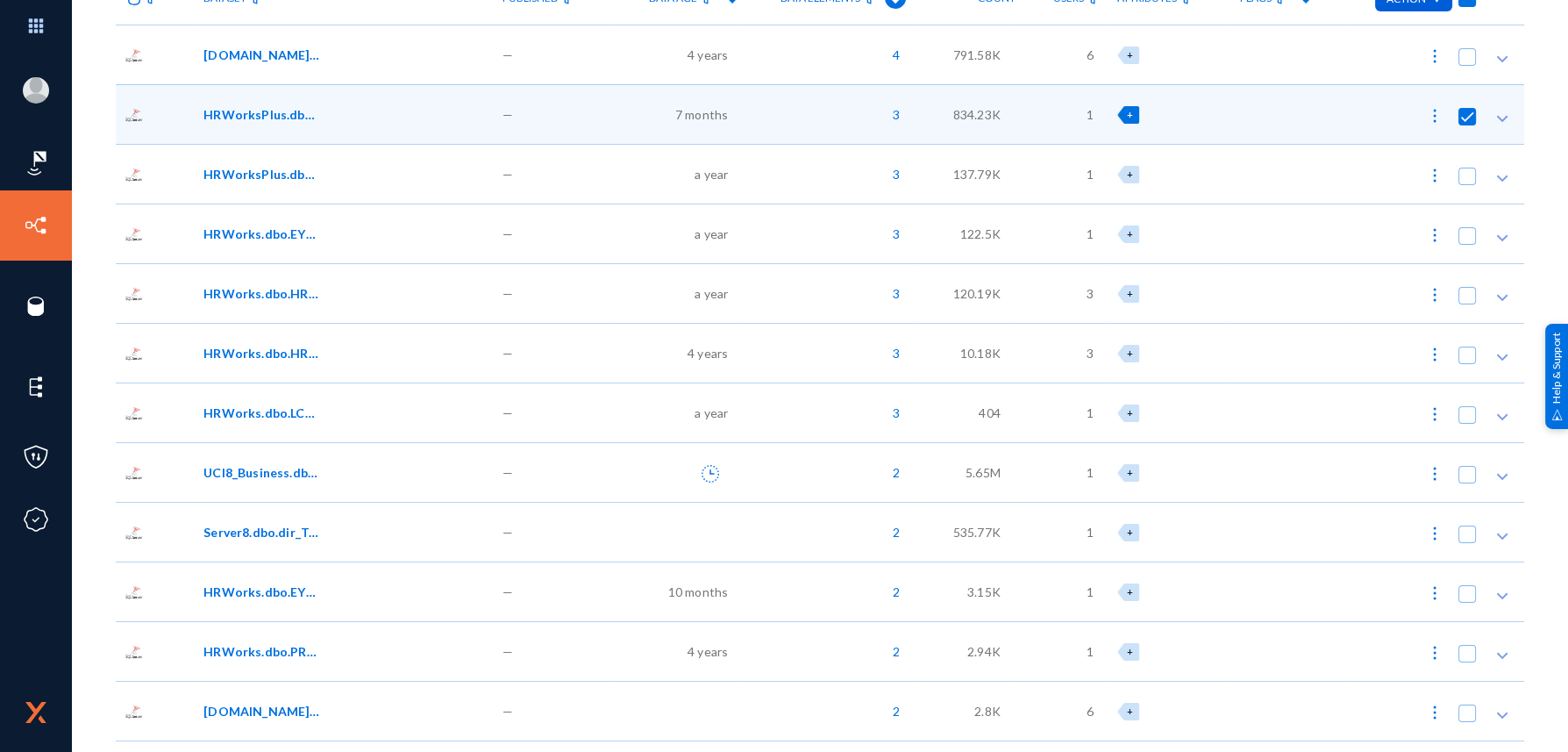
click at [1423, 362] on button at bounding box center [1435, 353] width 35 height 35
checkbox input "false"
checkbox input "true"
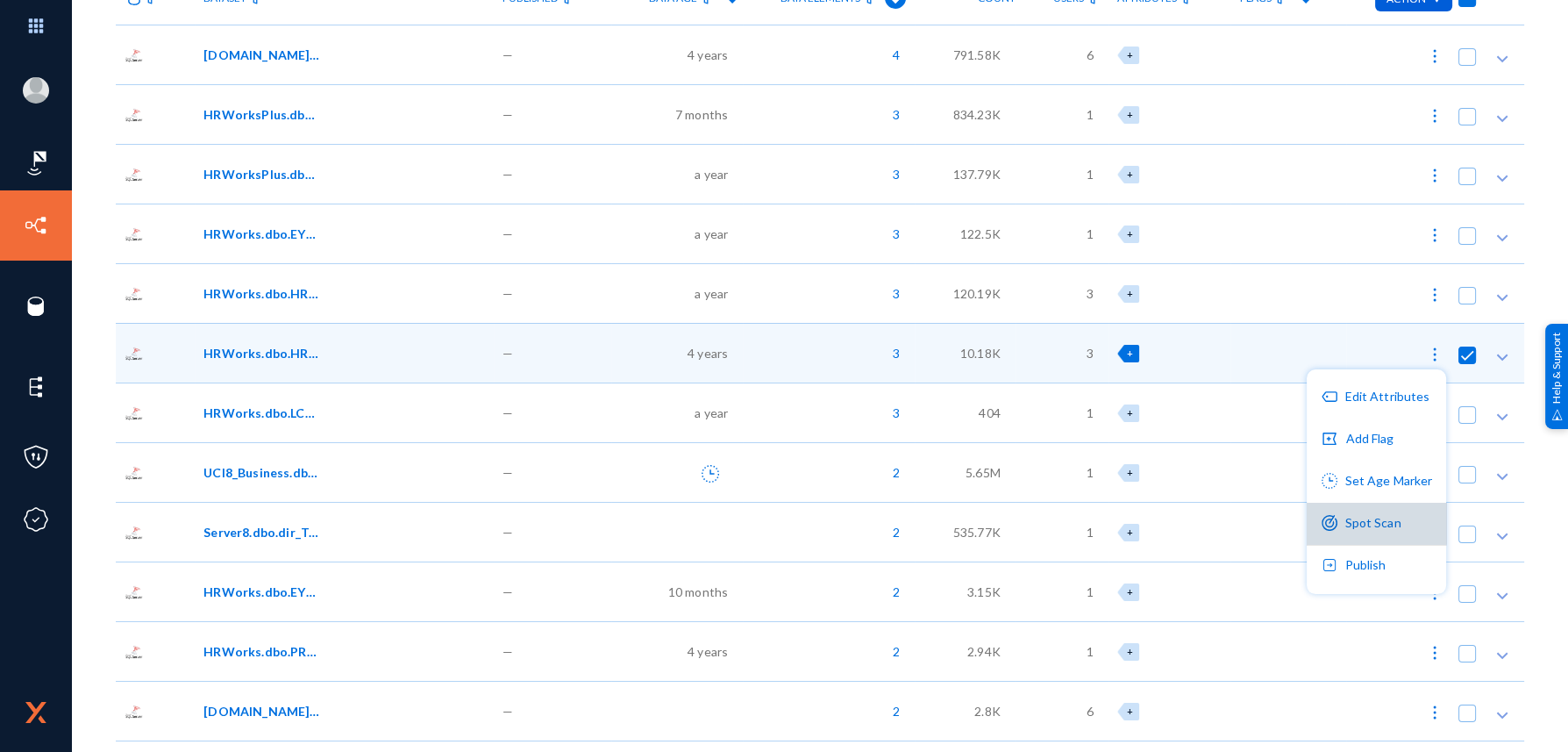
click at [1355, 515] on button "Spot Scan" at bounding box center [1377, 523] width 140 height 42
click at [1427, 352] on img at bounding box center [1434, 354] width 17 height 17
click at [1342, 487] on button "Set Age Marker" at bounding box center [1377, 482] width 140 height 42
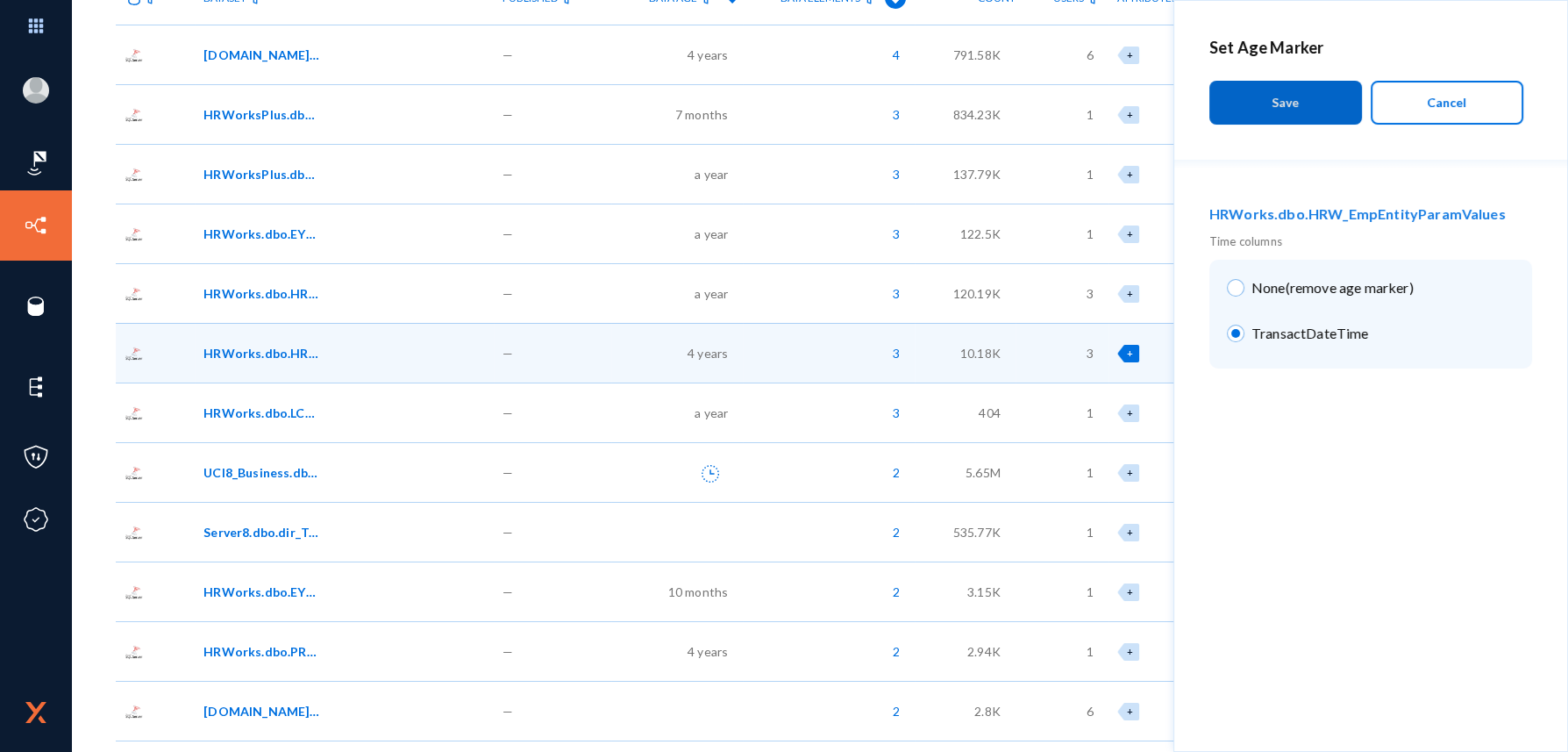
click at [1424, 106] on button "Cancel" at bounding box center [1446, 103] width 152 height 44
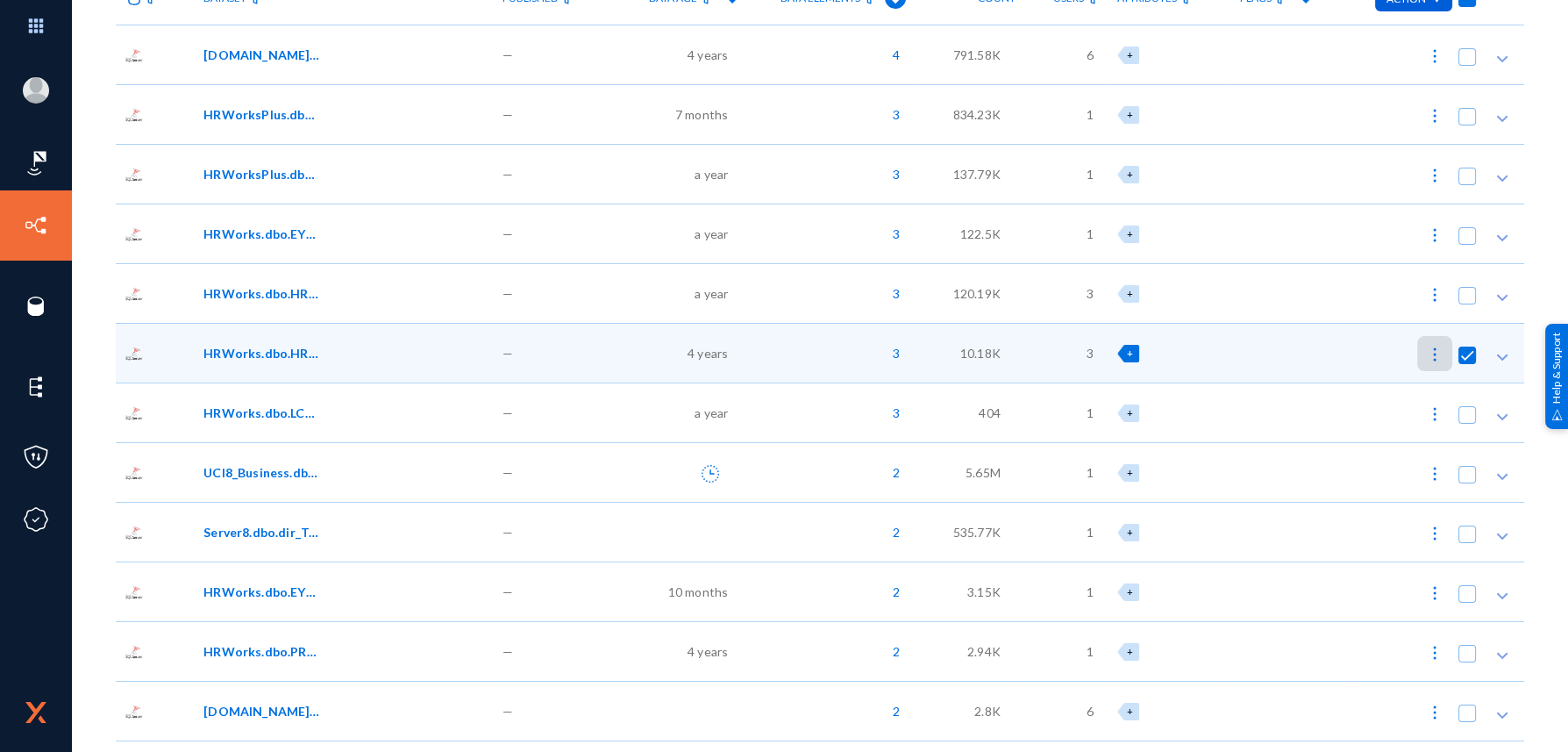
click at [1296, 297] on div at bounding box center [1288, 293] width 115 height 60
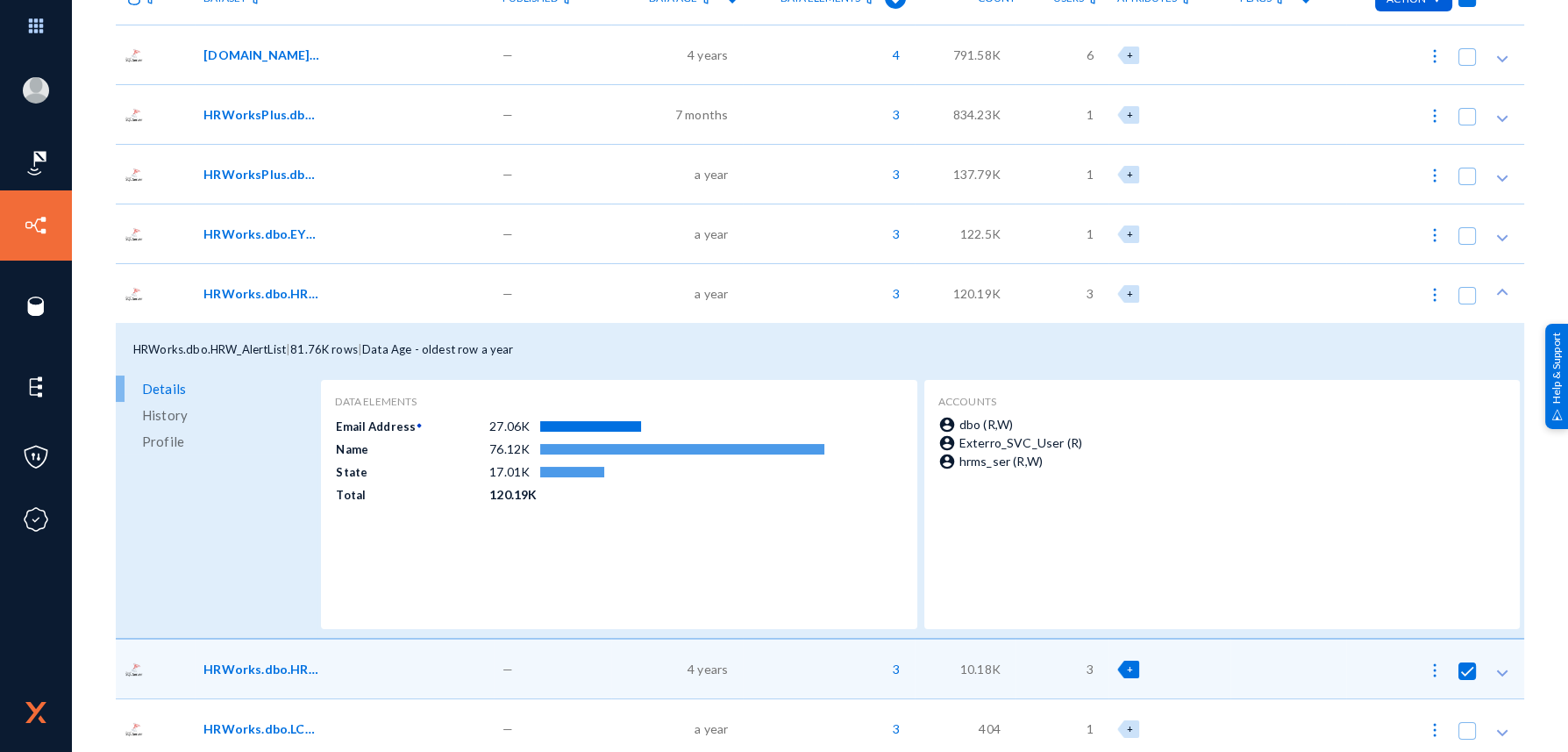
click at [1274, 324] on div "HRWorks.dbo.HRW_AlertList | 81.76K rows | Data Age - oldest row a year" at bounding box center [820, 349] width 1408 height 53
click at [1265, 347] on div "HRWorks.dbo.HRW_AlertList | 81.76K rows | Data Age - oldest row a year" at bounding box center [820, 349] width 1408 height 53
click at [485, 342] on span "Data Age - oldest row a year" at bounding box center [437, 348] width 151 height 14
click at [1451, 334] on div "HRWorks.dbo.HRW_AlertList | 81.76K rows | Data Age - oldest row a year" at bounding box center [820, 349] width 1408 height 53
click at [1510, 285] on button at bounding box center [1502, 294] width 35 height 35
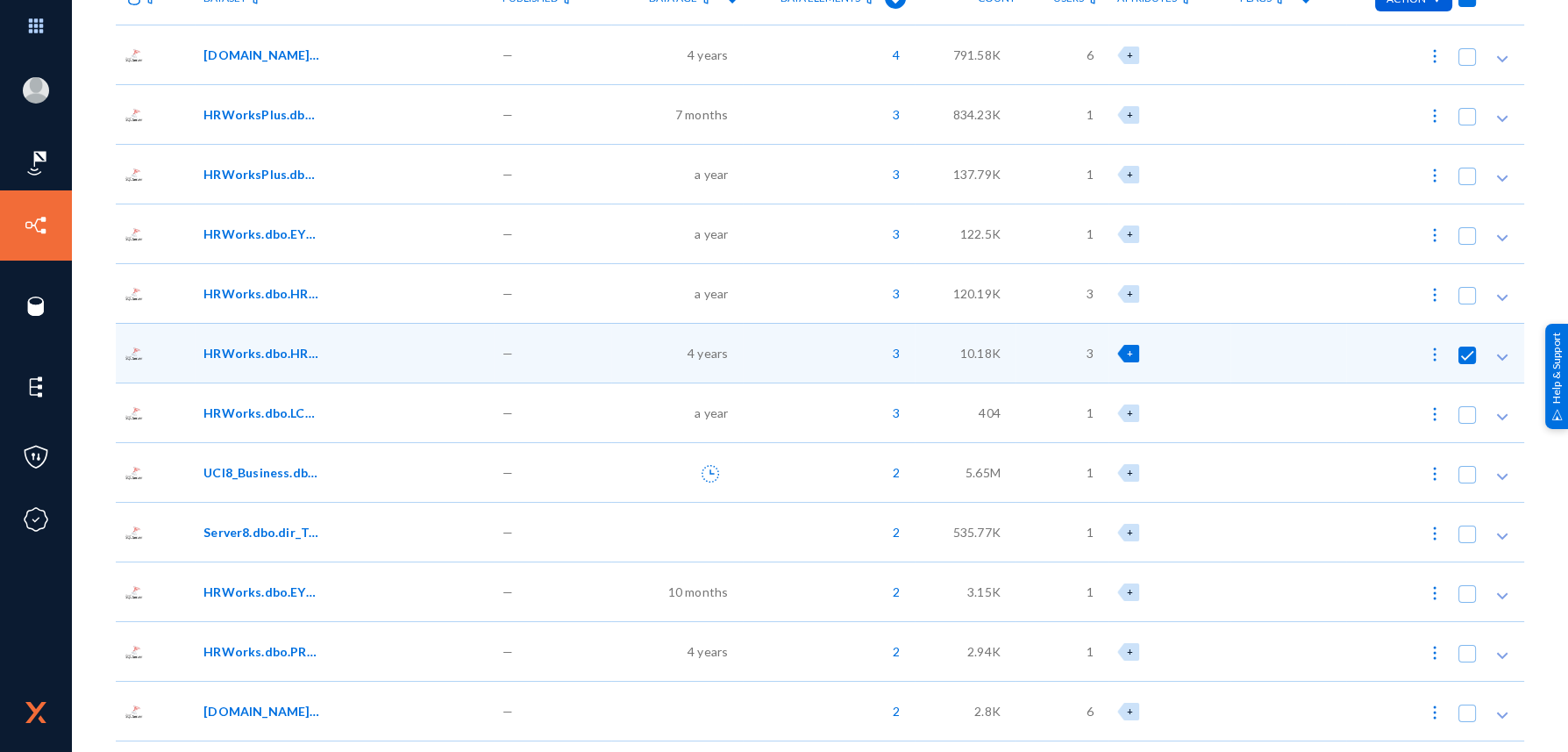
scroll to position [0, 0]
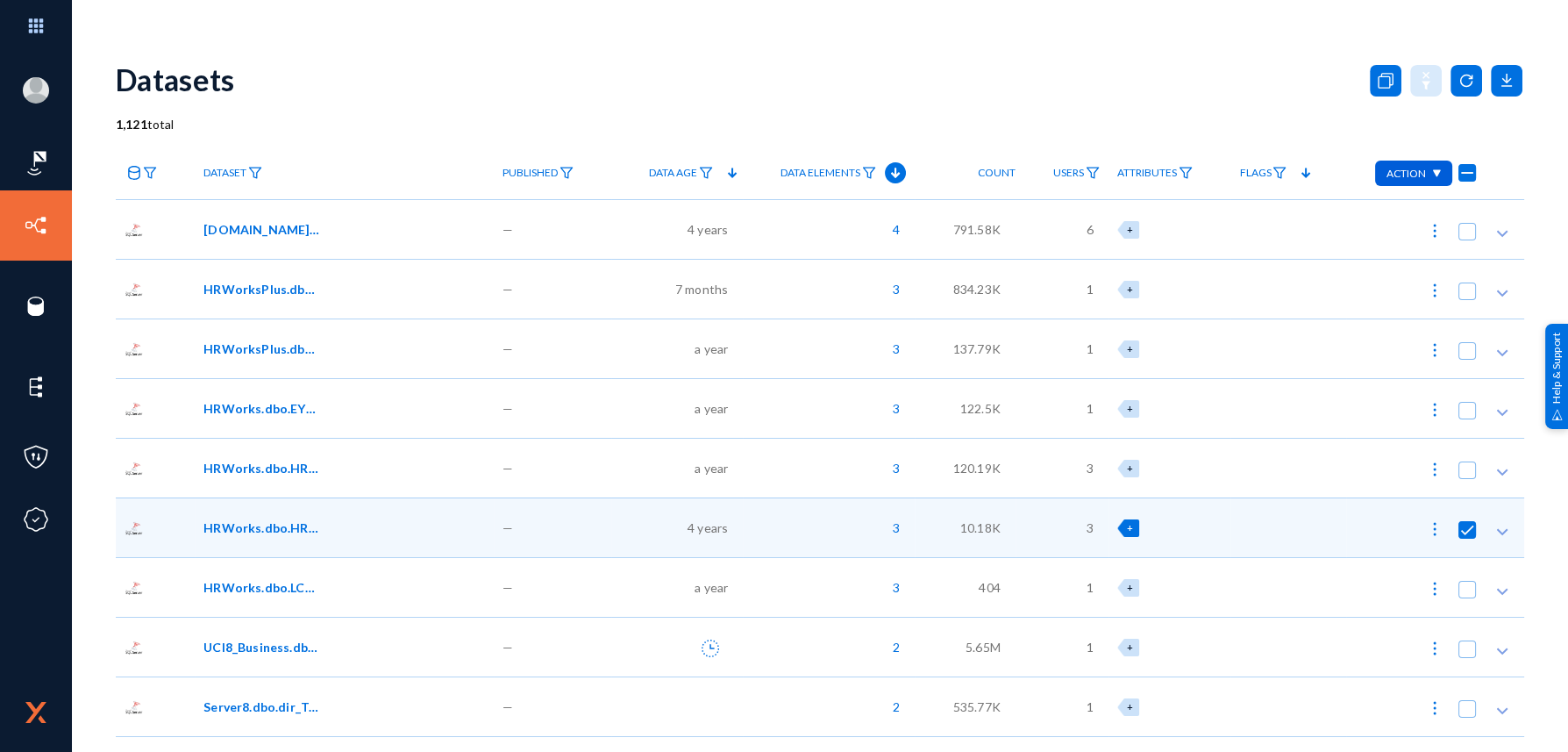
click at [1014, 75] on div "Datasets" at bounding box center [820, 79] width 1408 height 71
click at [1431, 171] on img at bounding box center [1436, 174] width 10 height 9
click at [1426, 171] on div at bounding box center [784, 376] width 1568 height 752
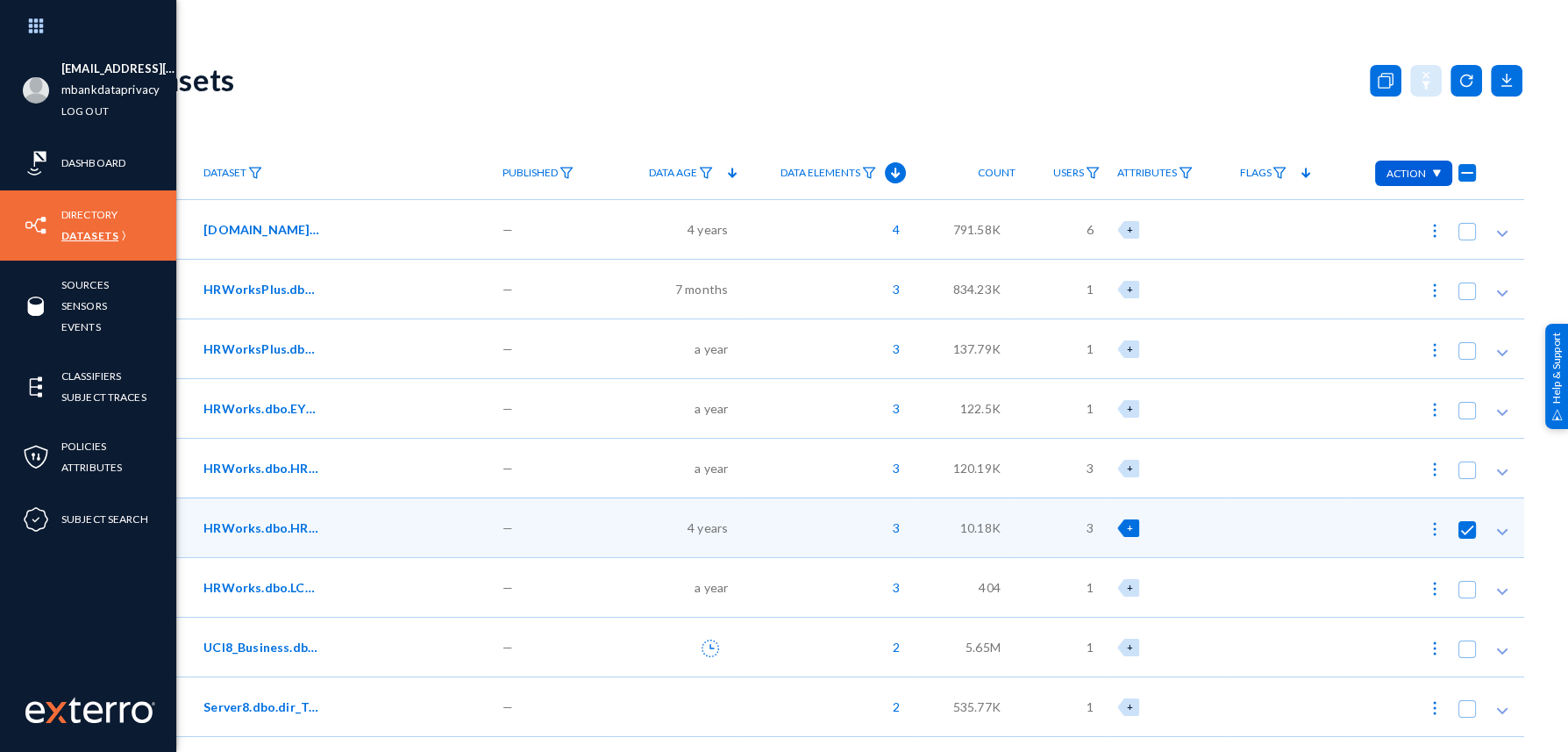
click at [77, 235] on link "Datasets" at bounding box center [90, 236] width 57 height 20
click at [102, 213] on link "Directory" at bounding box center [90, 214] width 56 height 20
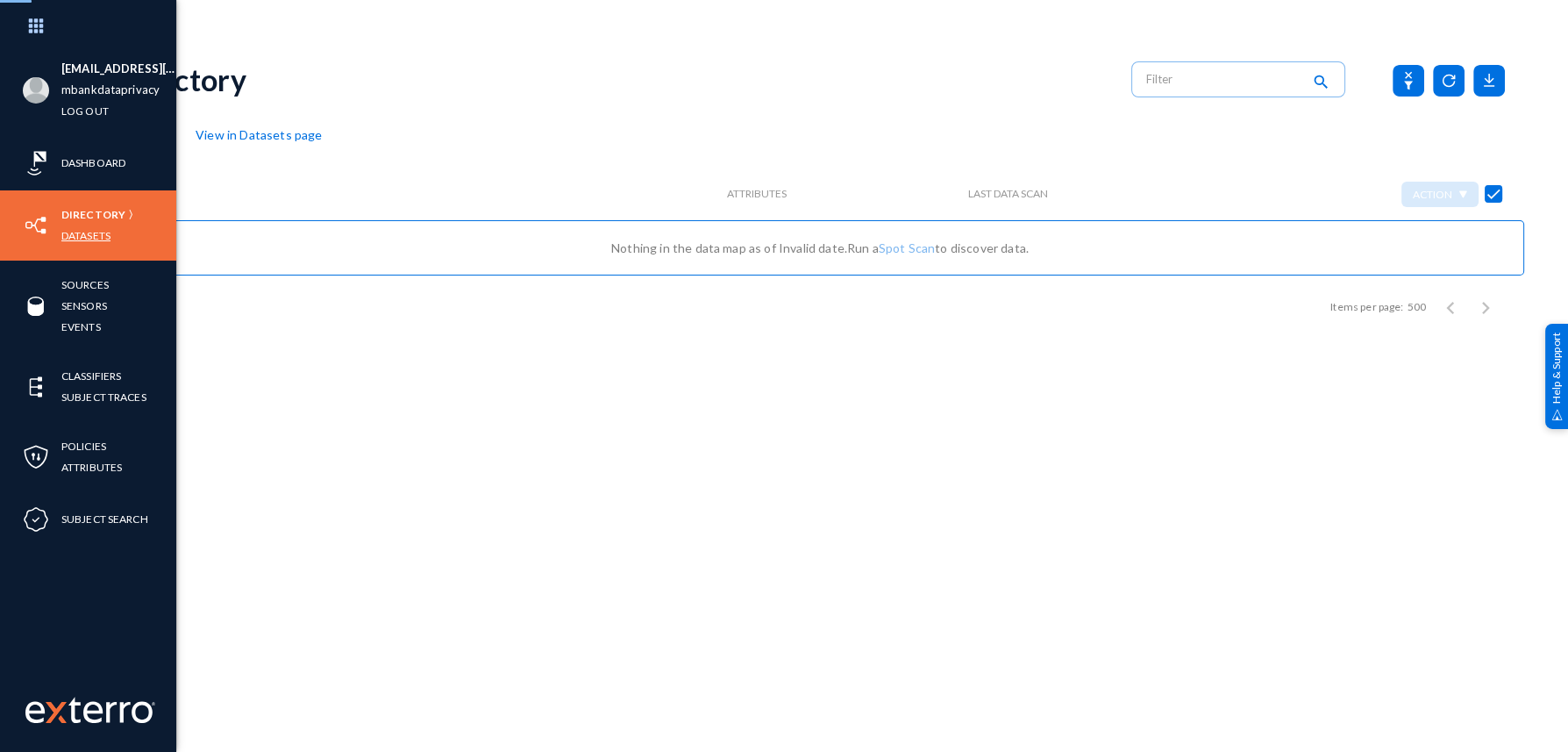
checkbox input "false"
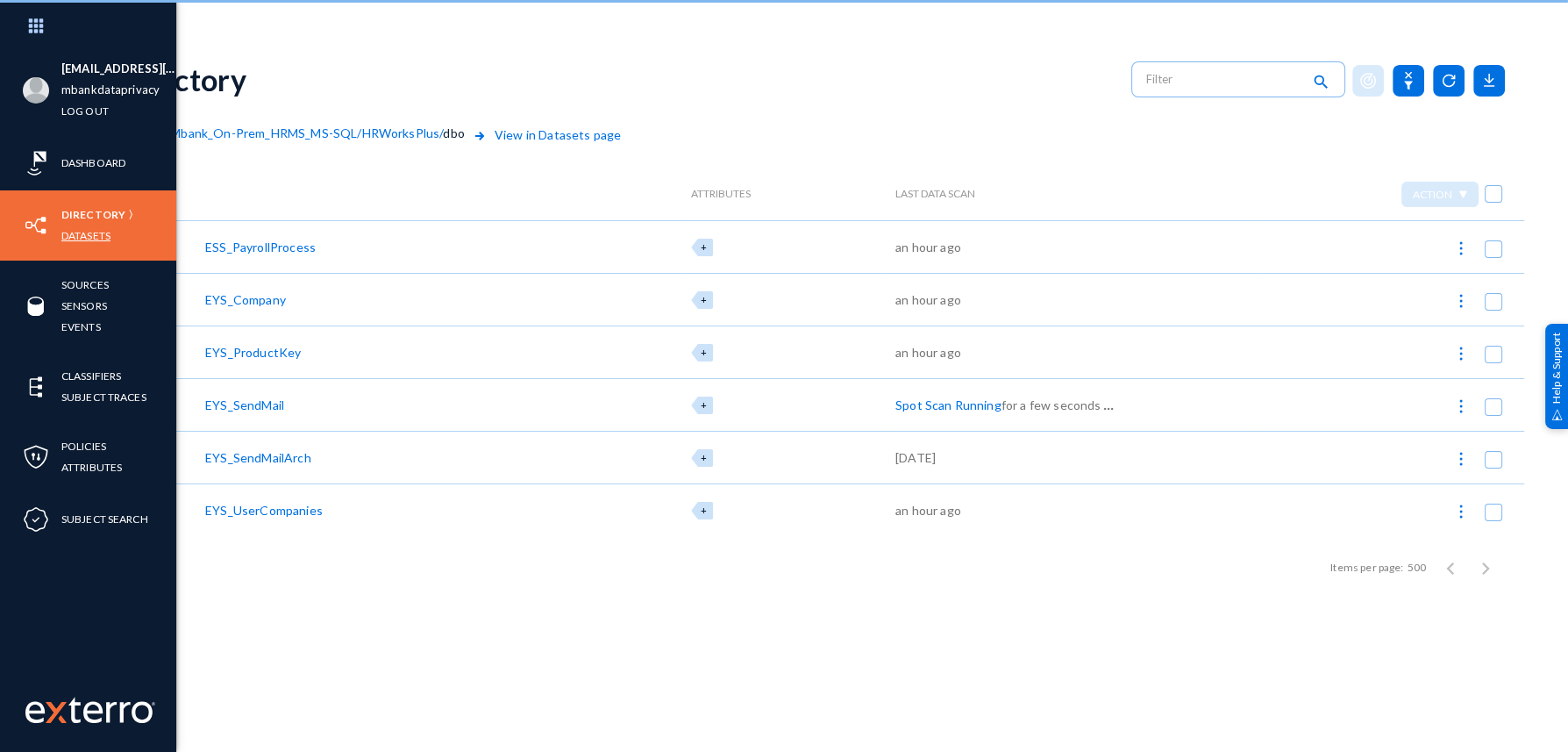
click at [73, 237] on link "Datasets" at bounding box center [86, 236] width 49 height 20
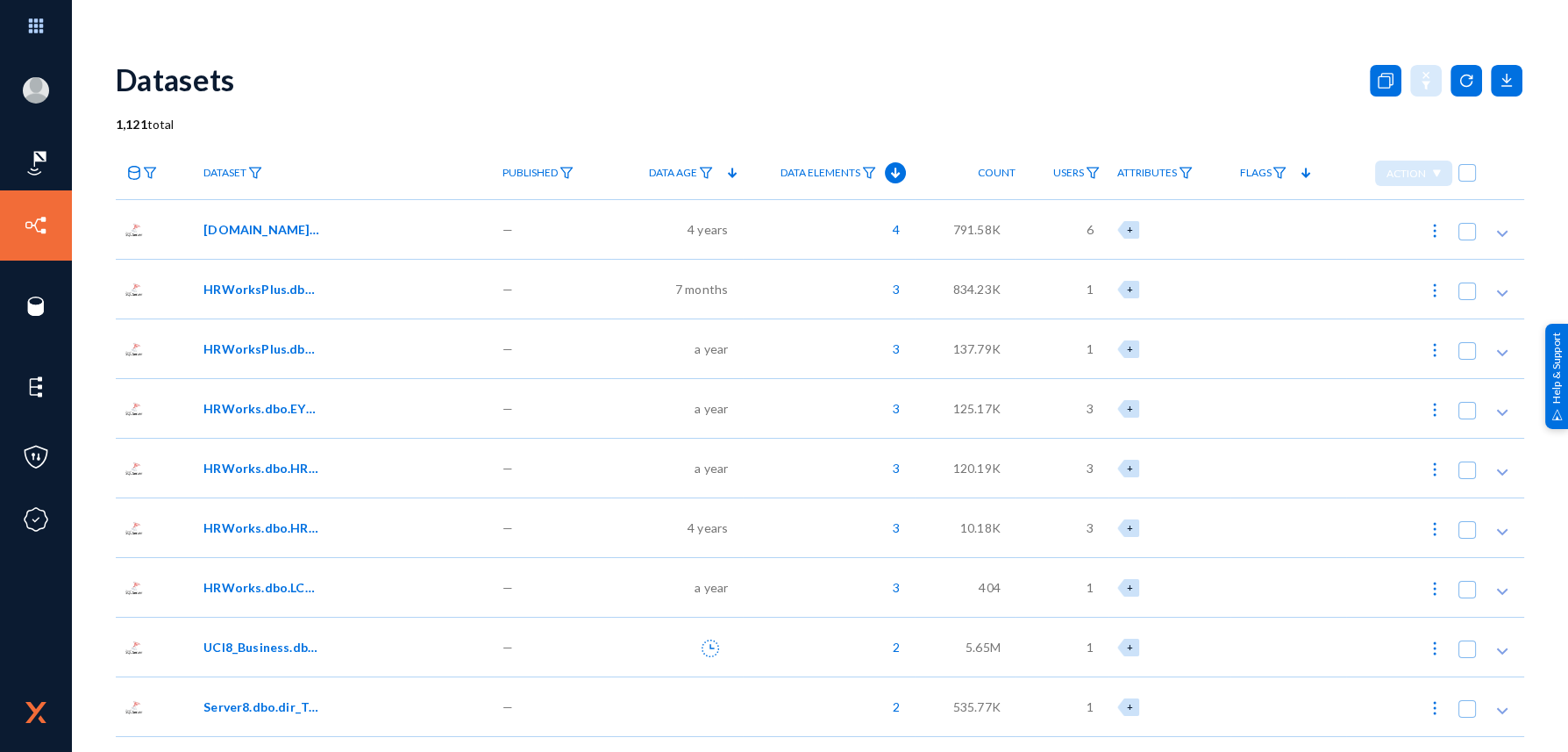
click at [989, 239] on div "791.58K" at bounding box center [965, 230] width 100 height 60
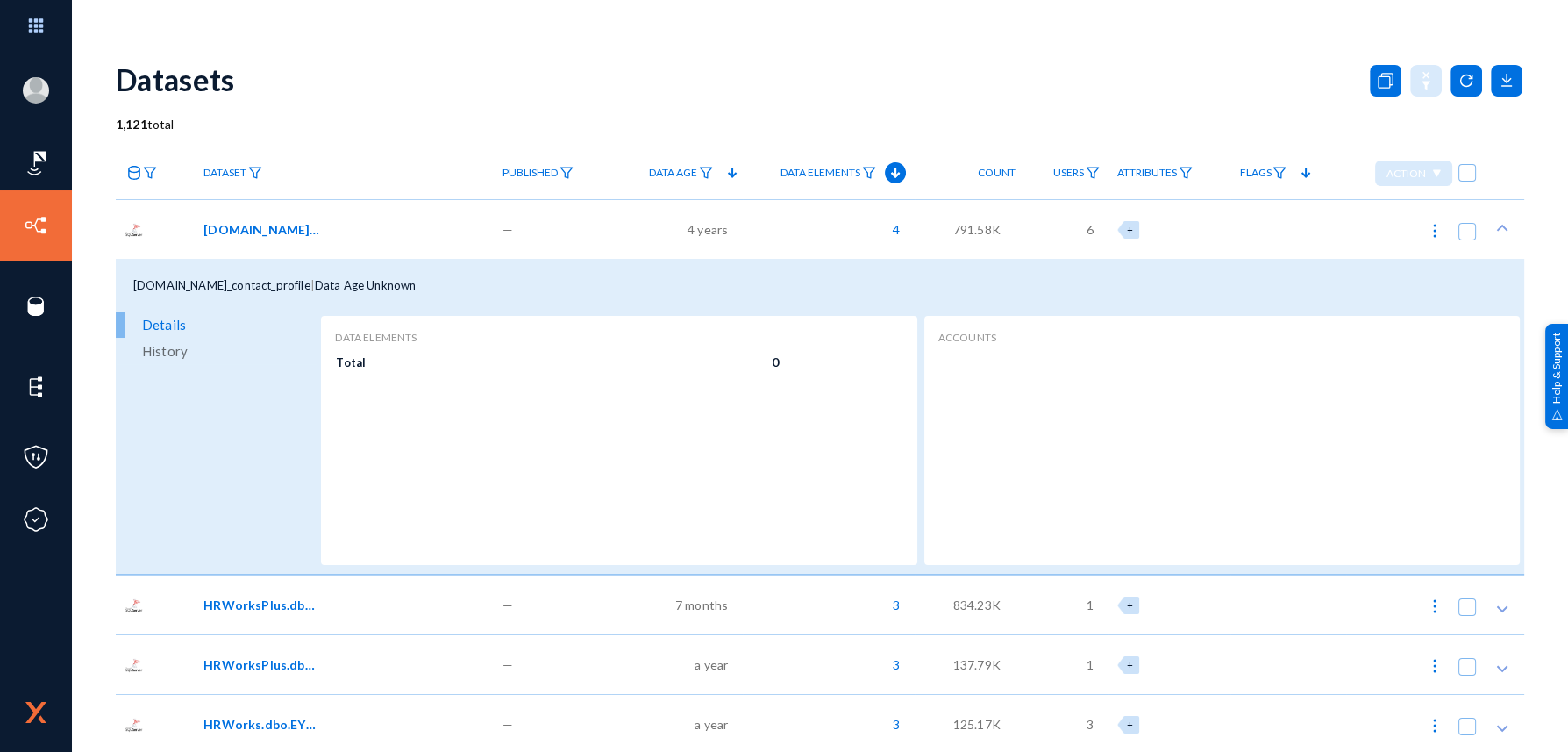
click at [910, 245] on div "4" at bounding box center [829, 230] width 172 height 60
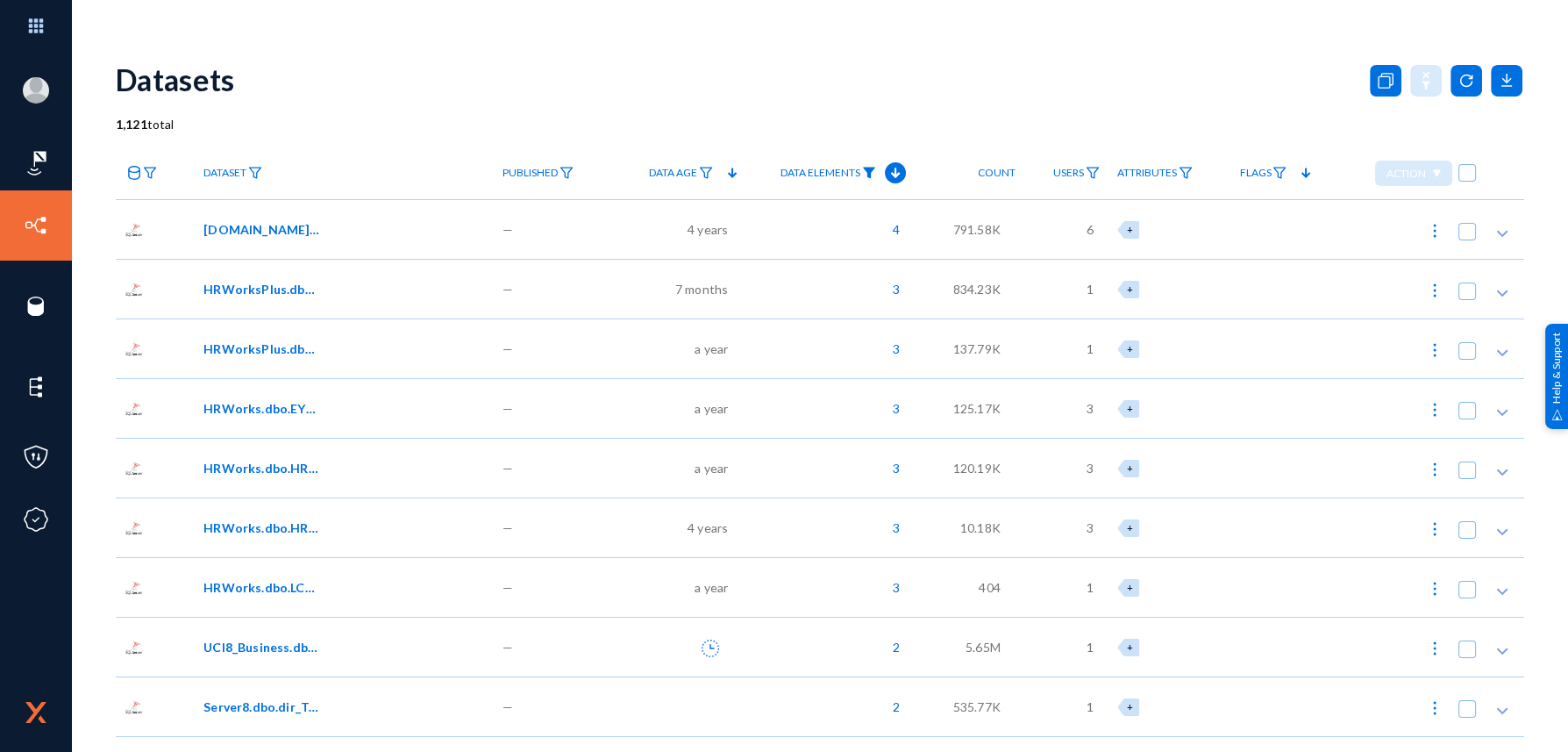
click at [868, 172] on img at bounding box center [869, 173] width 14 height 13
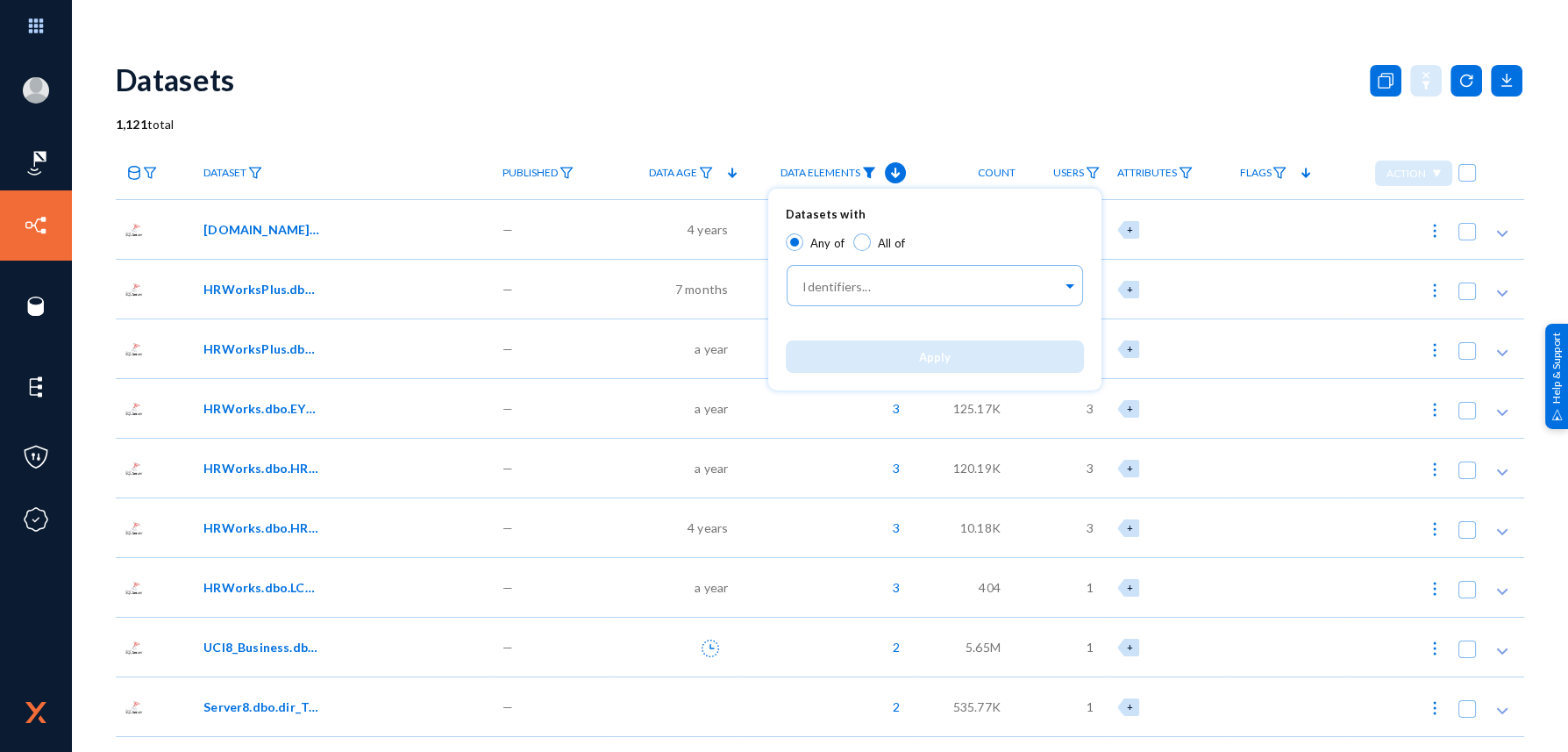
click at [868, 172] on div at bounding box center [784, 376] width 1568 height 752
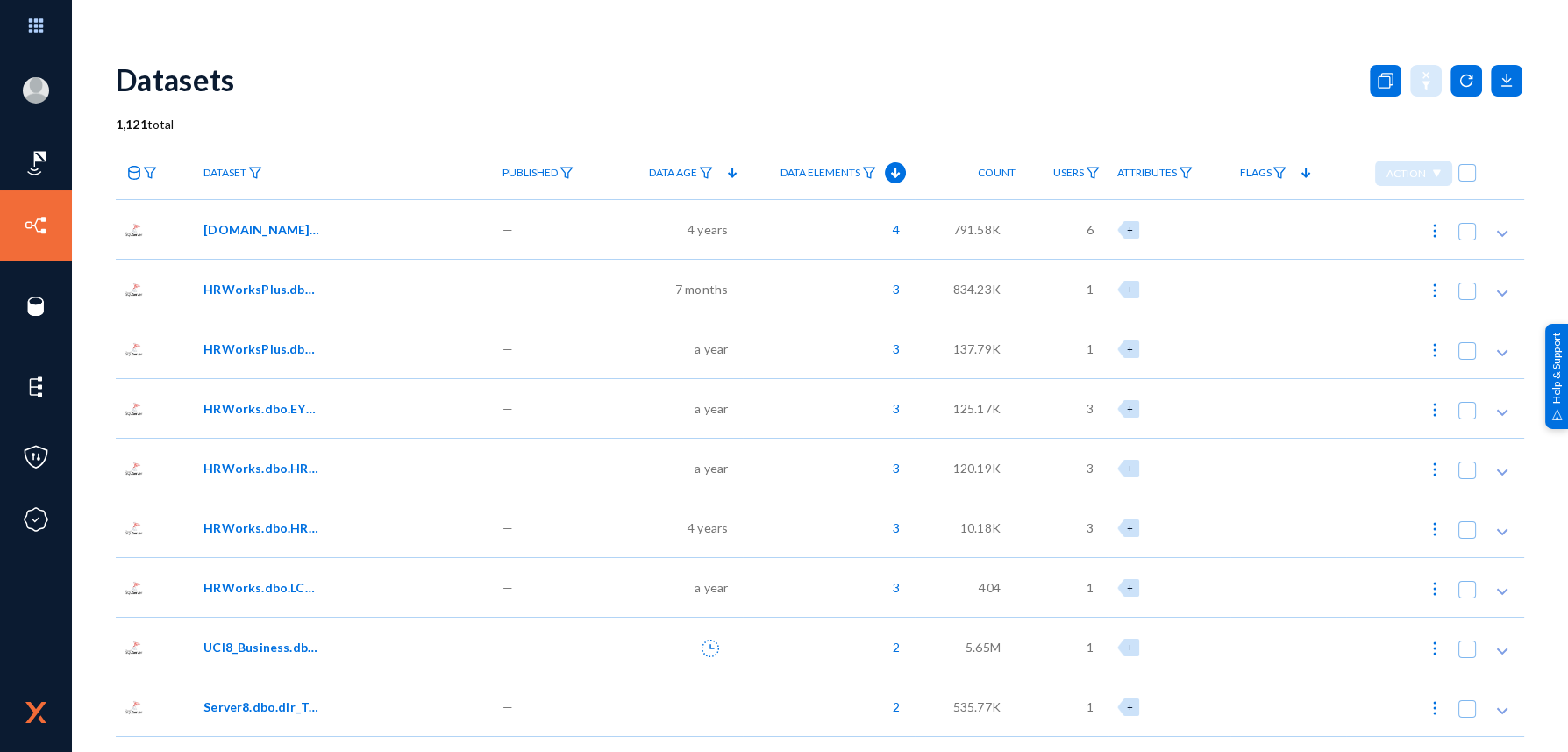
click at [611, 598] on div "a year" at bounding box center [677, 587] width 131 height 60
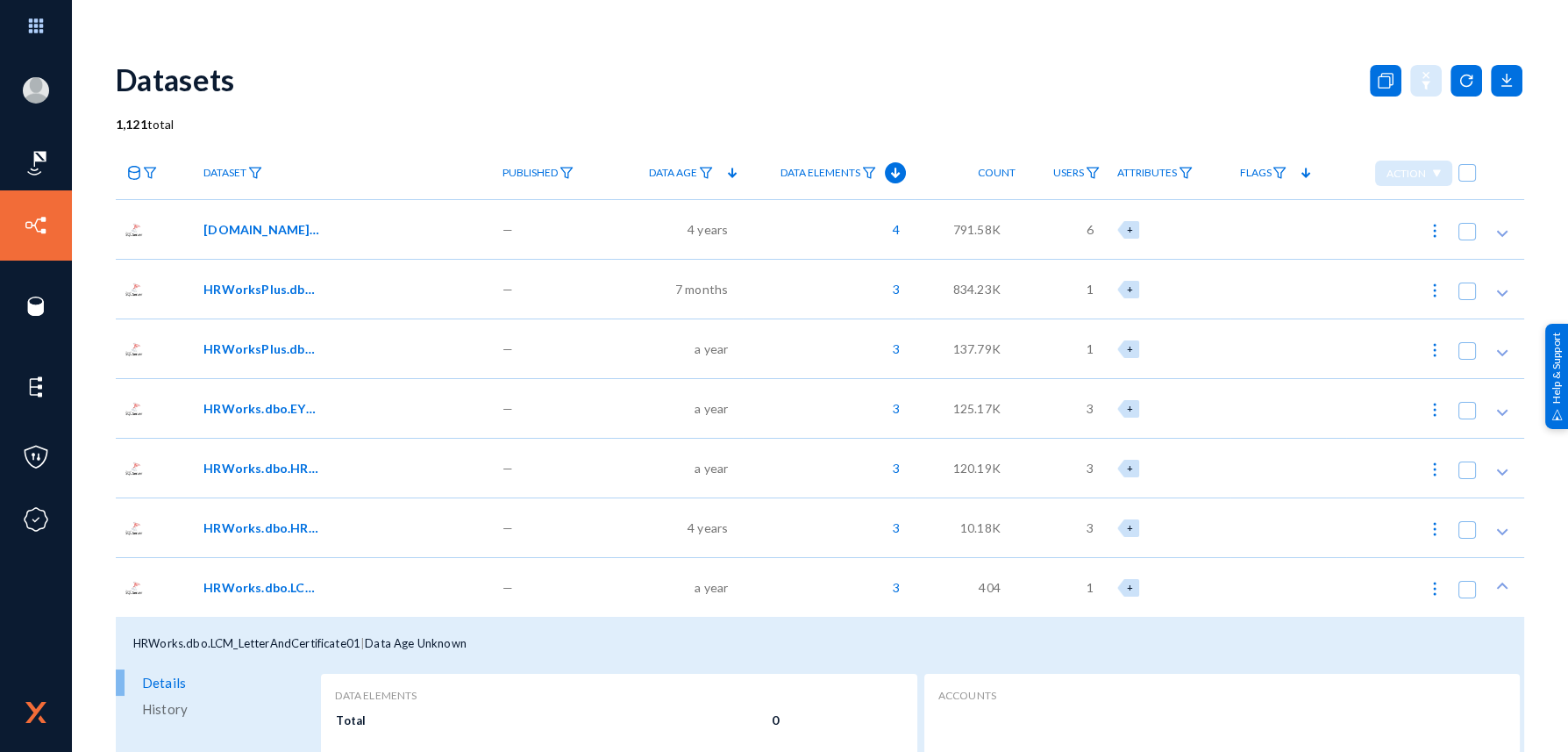
click at [628, 590] on div "a year" at bounding box center [677, 587] width 131 height 60
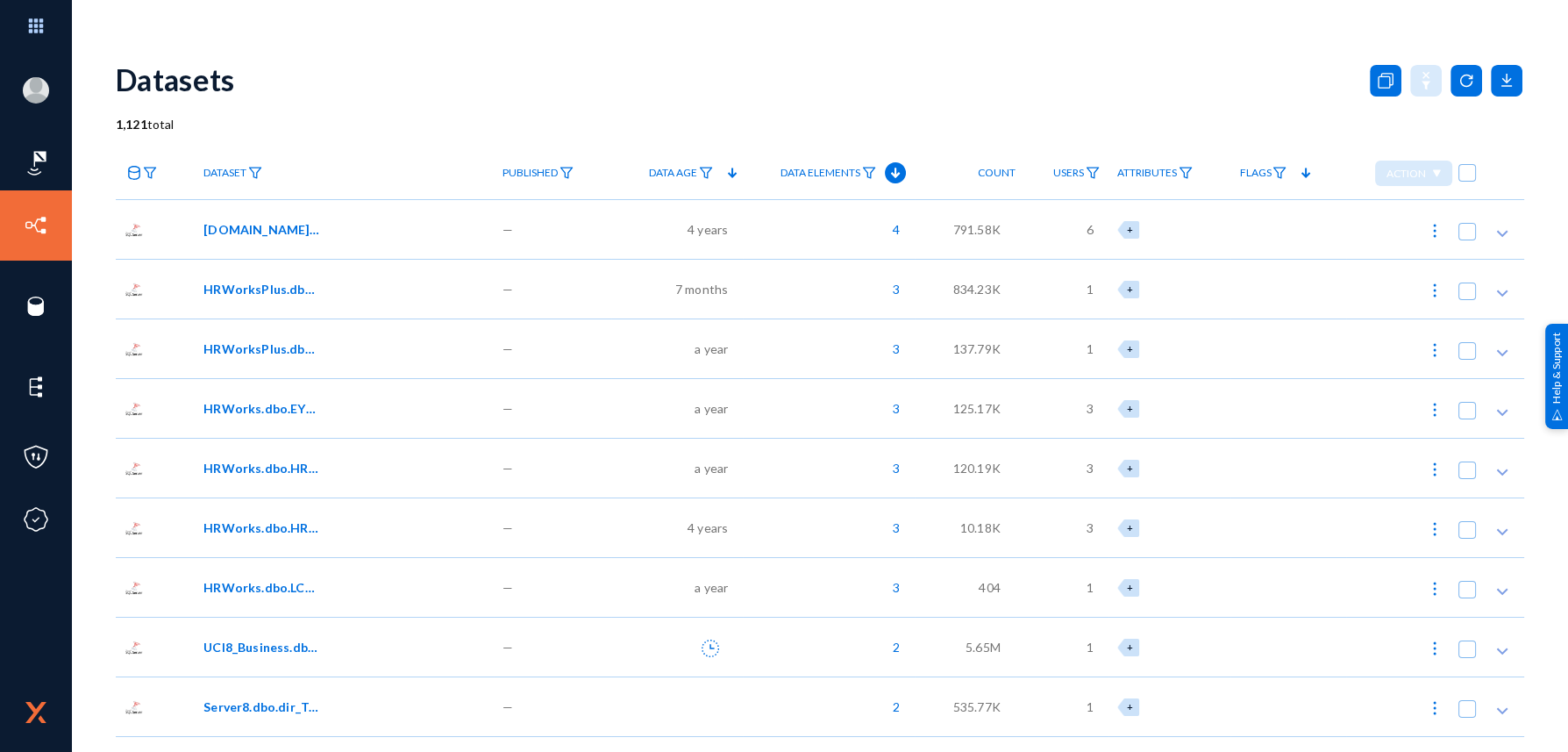
click at [639, 541] on div "4 years" at bounding box center [677, 527] width 131 height 60
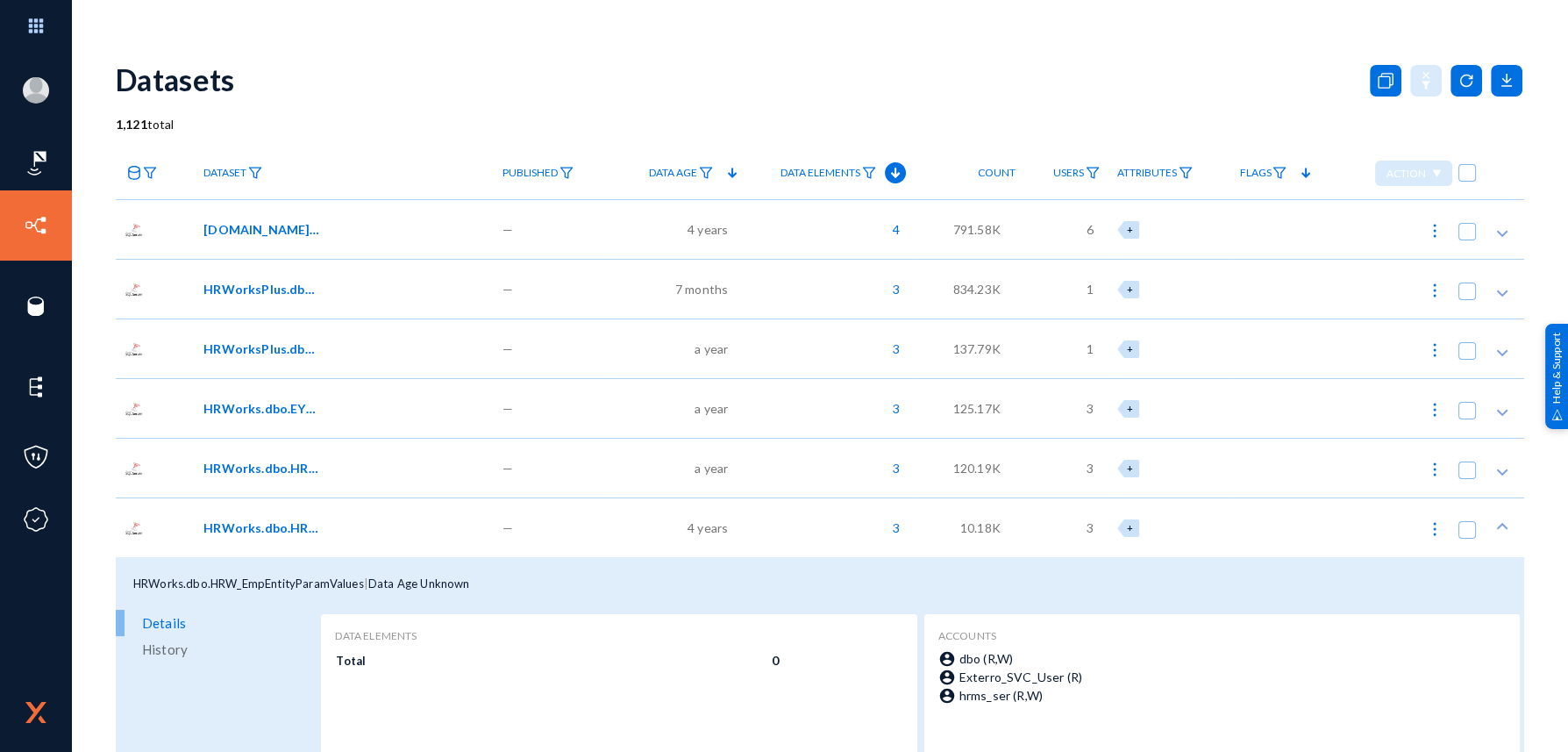
click at [641, 540] on div "4 years" at bounding box center [677, 527] width 131 height 60
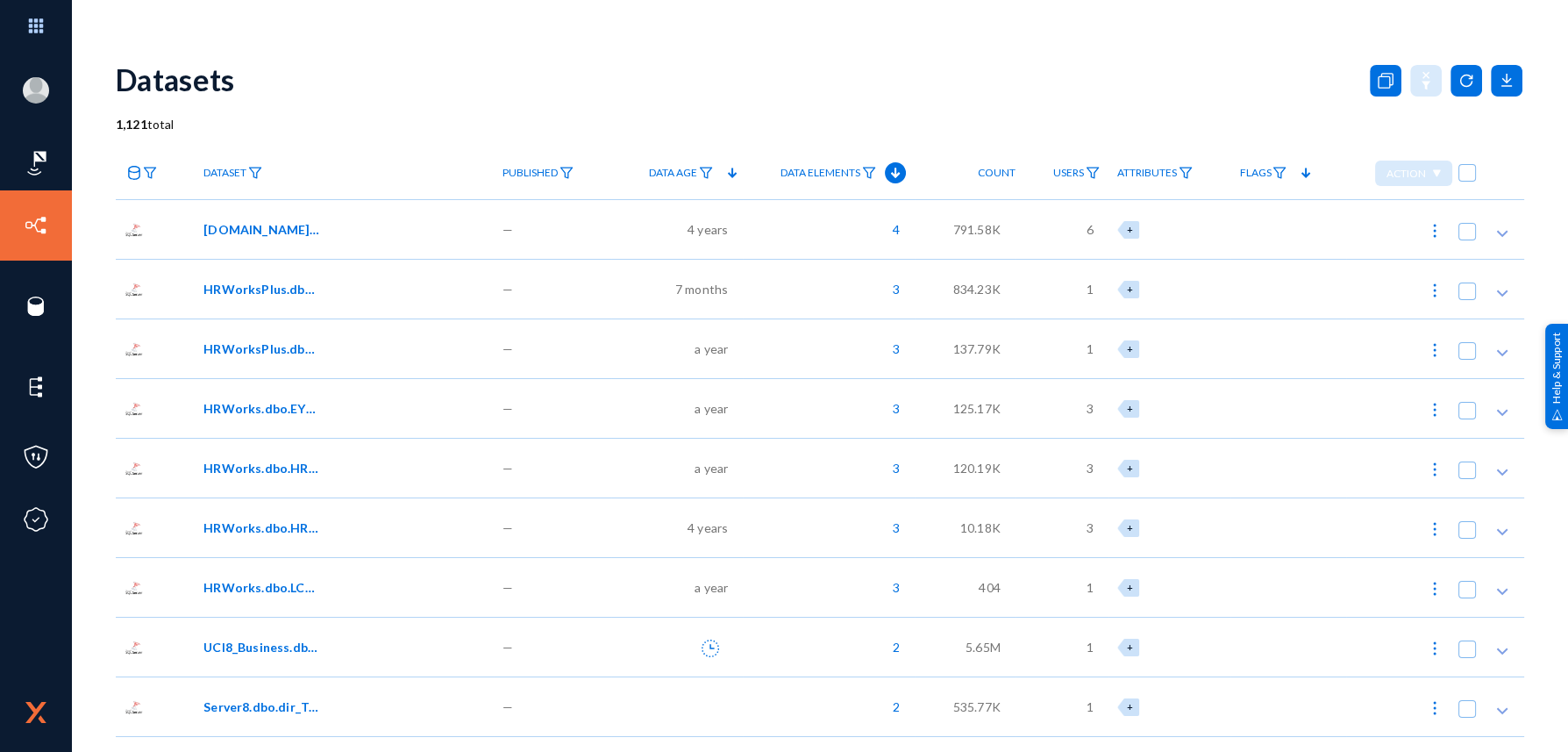
click at [678, 229] on div "4 years" at bounding box center [677, 230] width 131 height 60
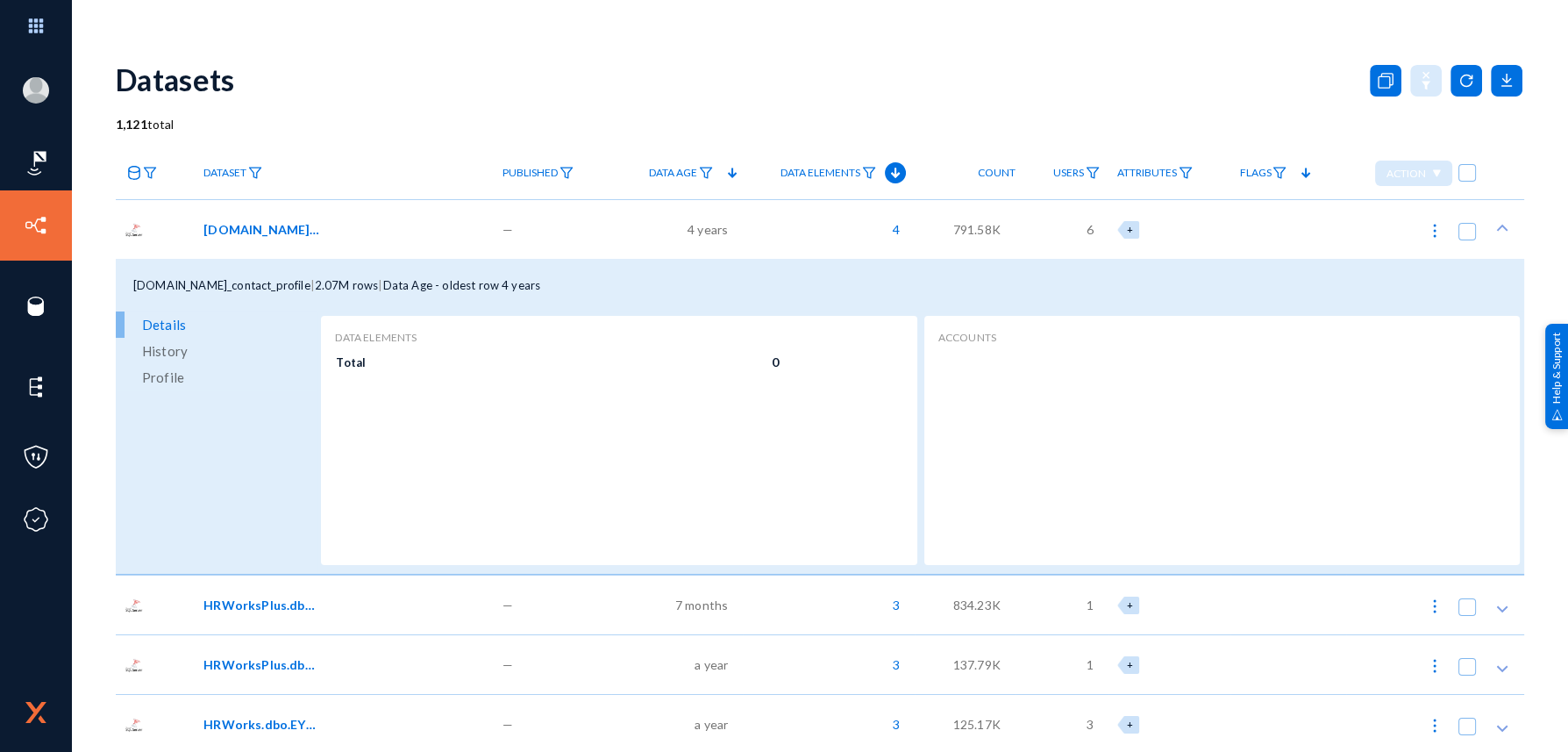
click at [687, 230] on span "4 years" at bounding box center [707, 230] width 40 height 18
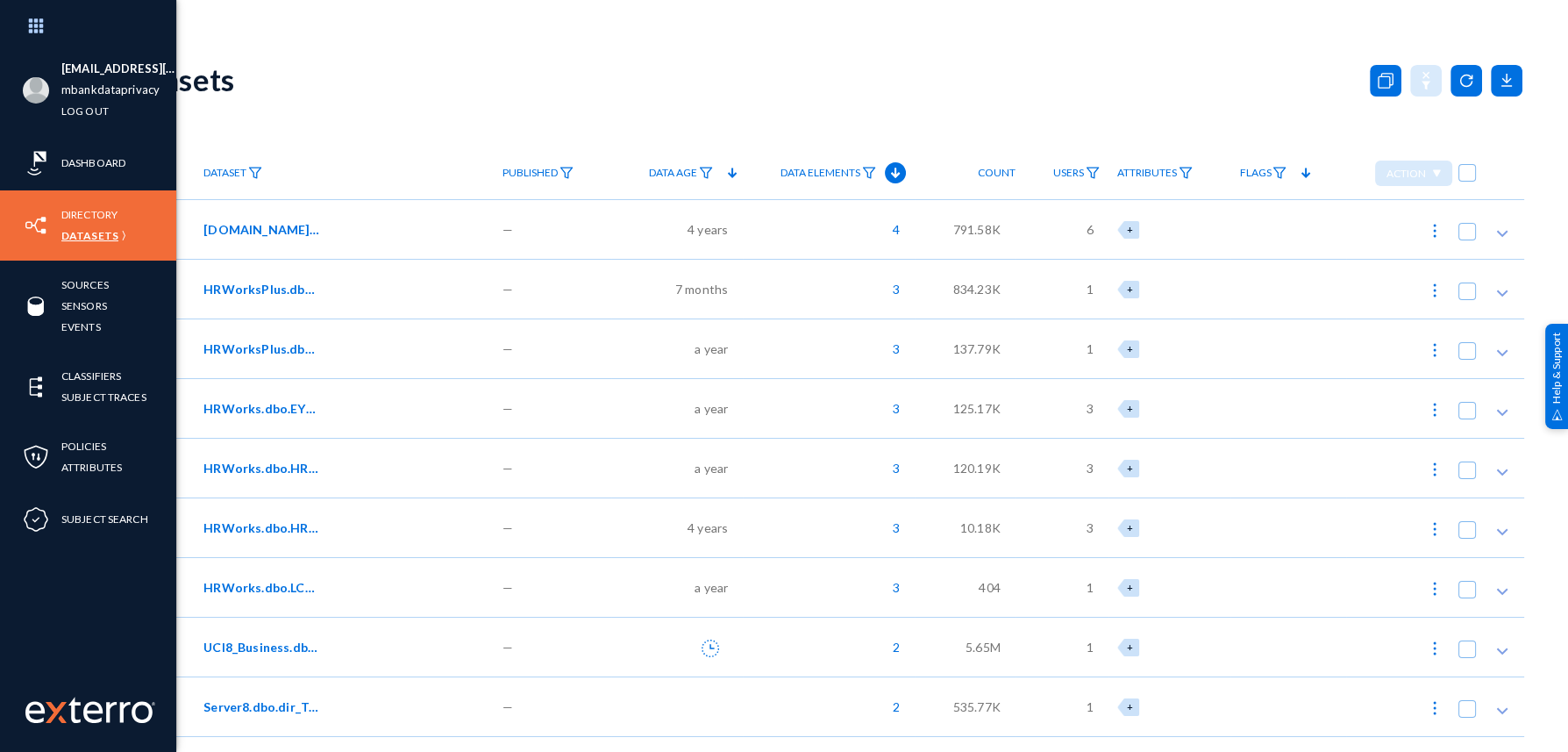
click at [70, 230] on link "Datasets" at bounding box center [90, 236] width 57 height 20
click at [87, 210] on link "Directory" at bounding box center [90, 214] width 56 height 20
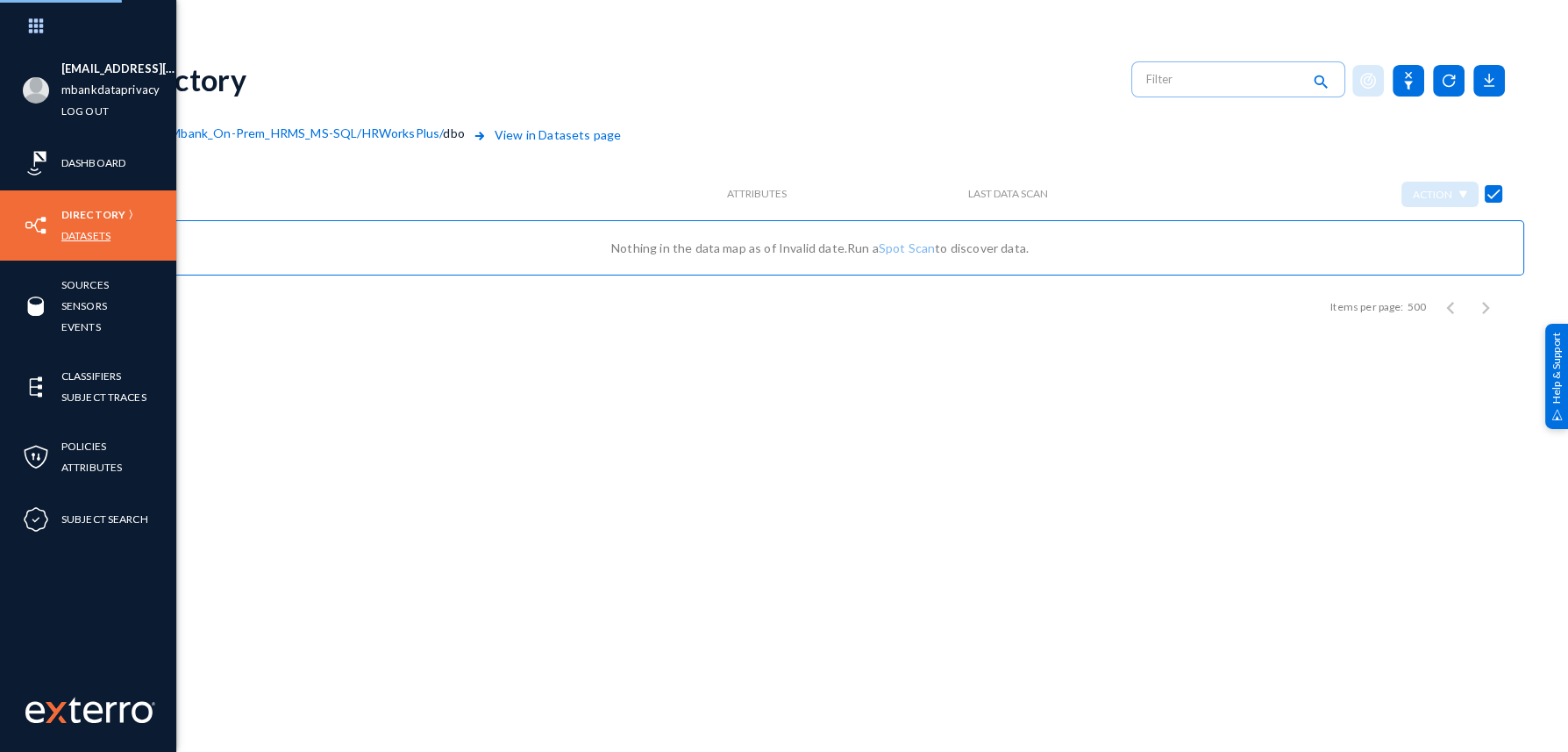
click at [91, 236] on link "Datasets" at bounding box center [86, 236] width 49 height 20
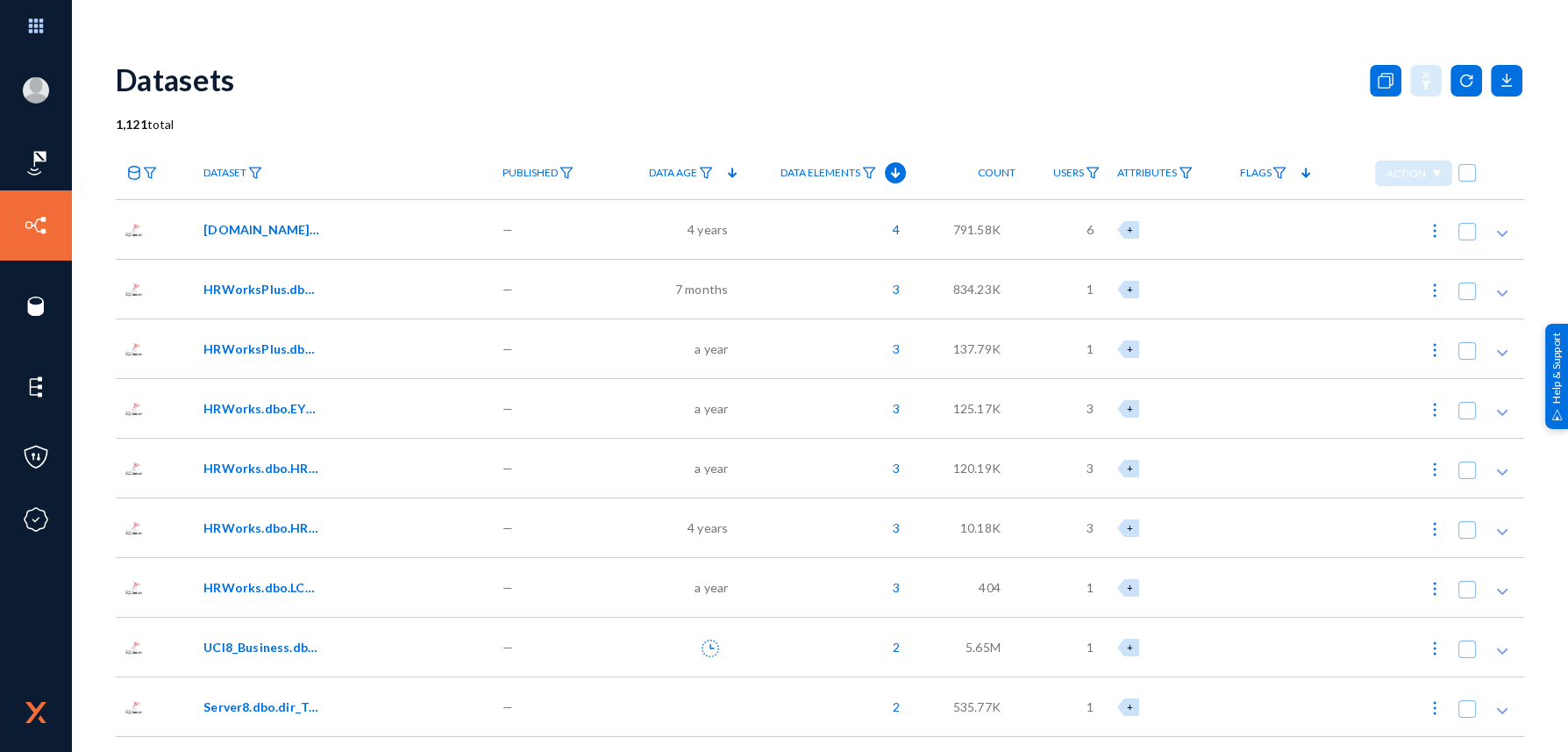
click at [865, 171] on img at bounding box center [869, 173] width 14 height 13
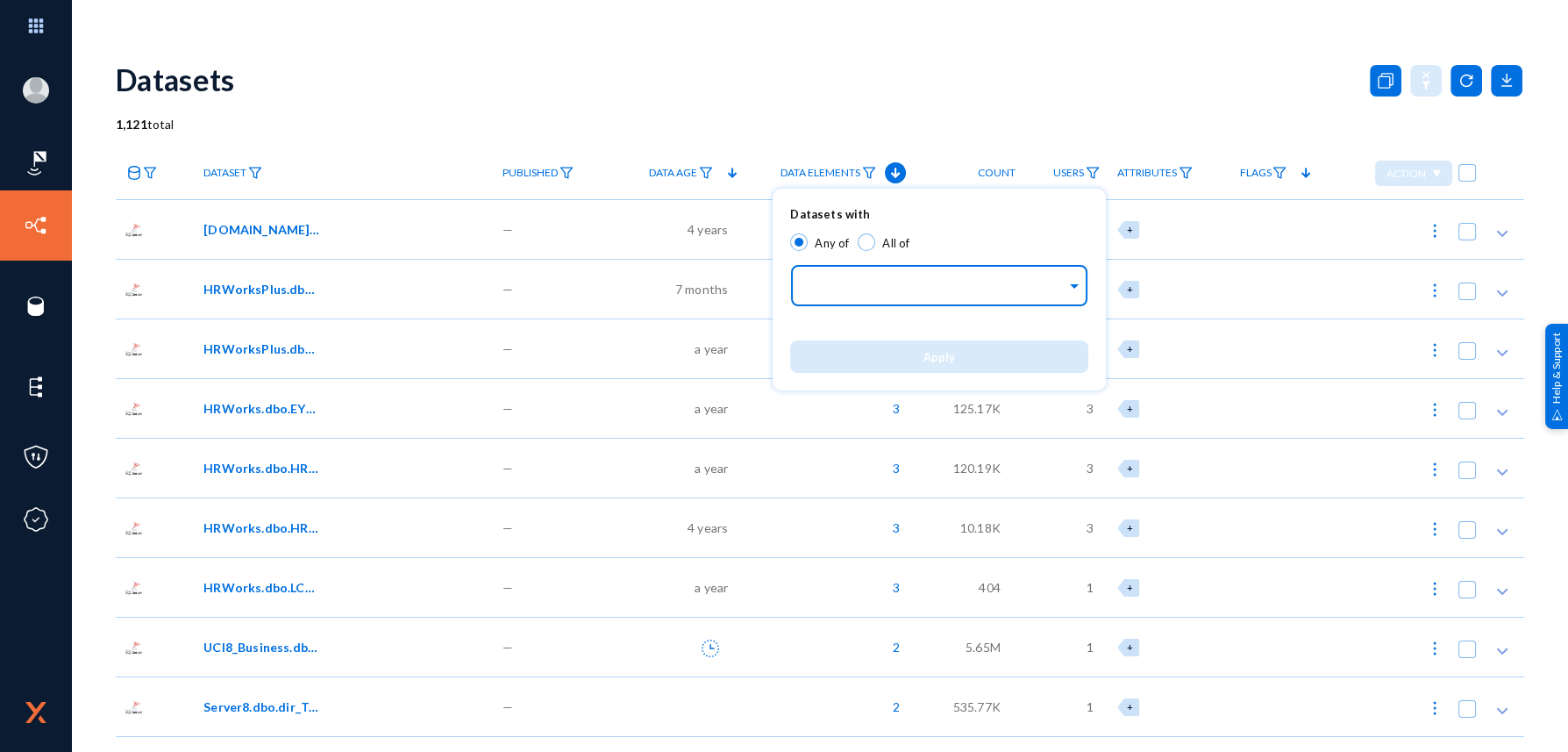
click at [901, 287] on input "text" at bounding box center [935, 288] width 262 height 16
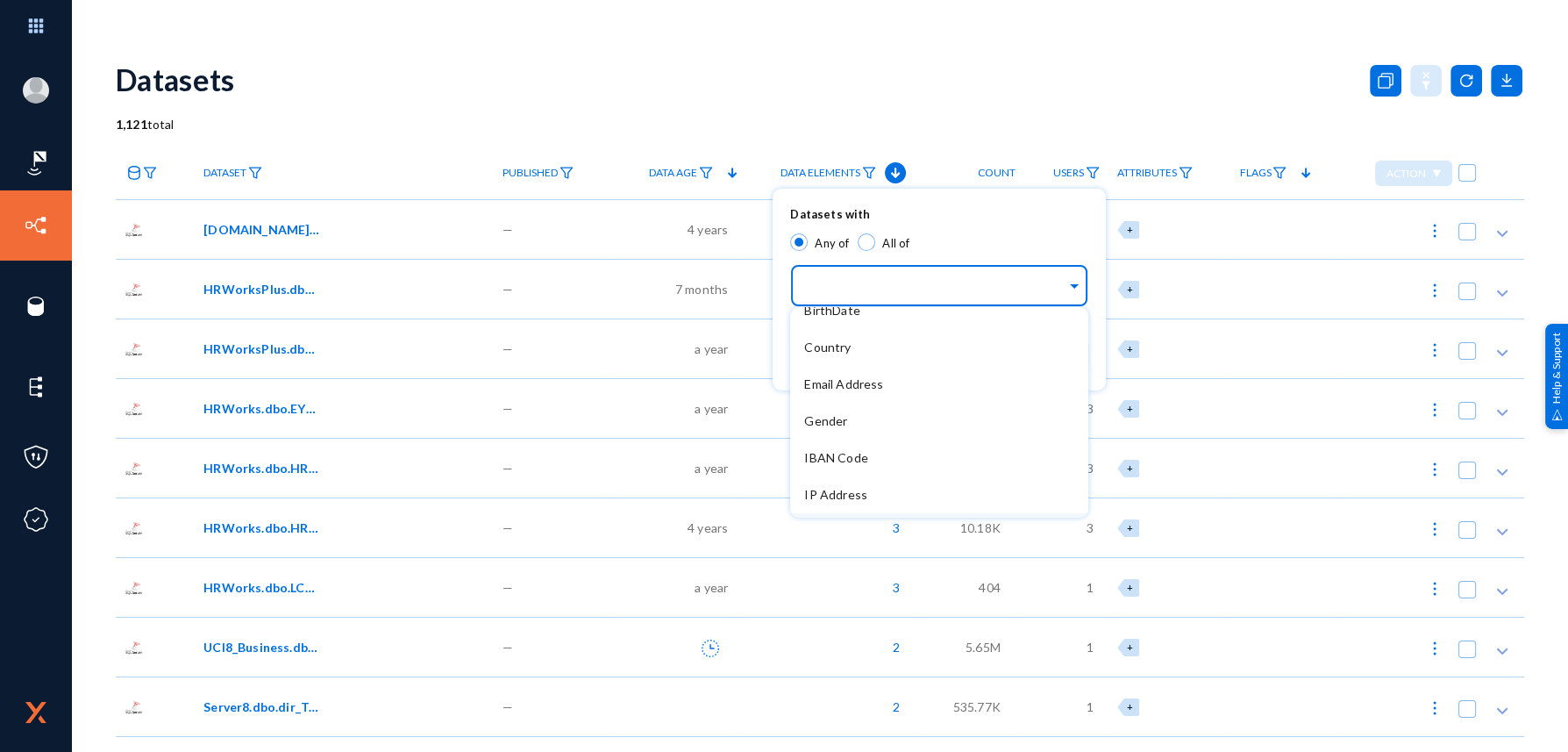
scroll to position [87, 0]
click at [716, 123] on div at bounding box center [784, 376] width 1568 height 752
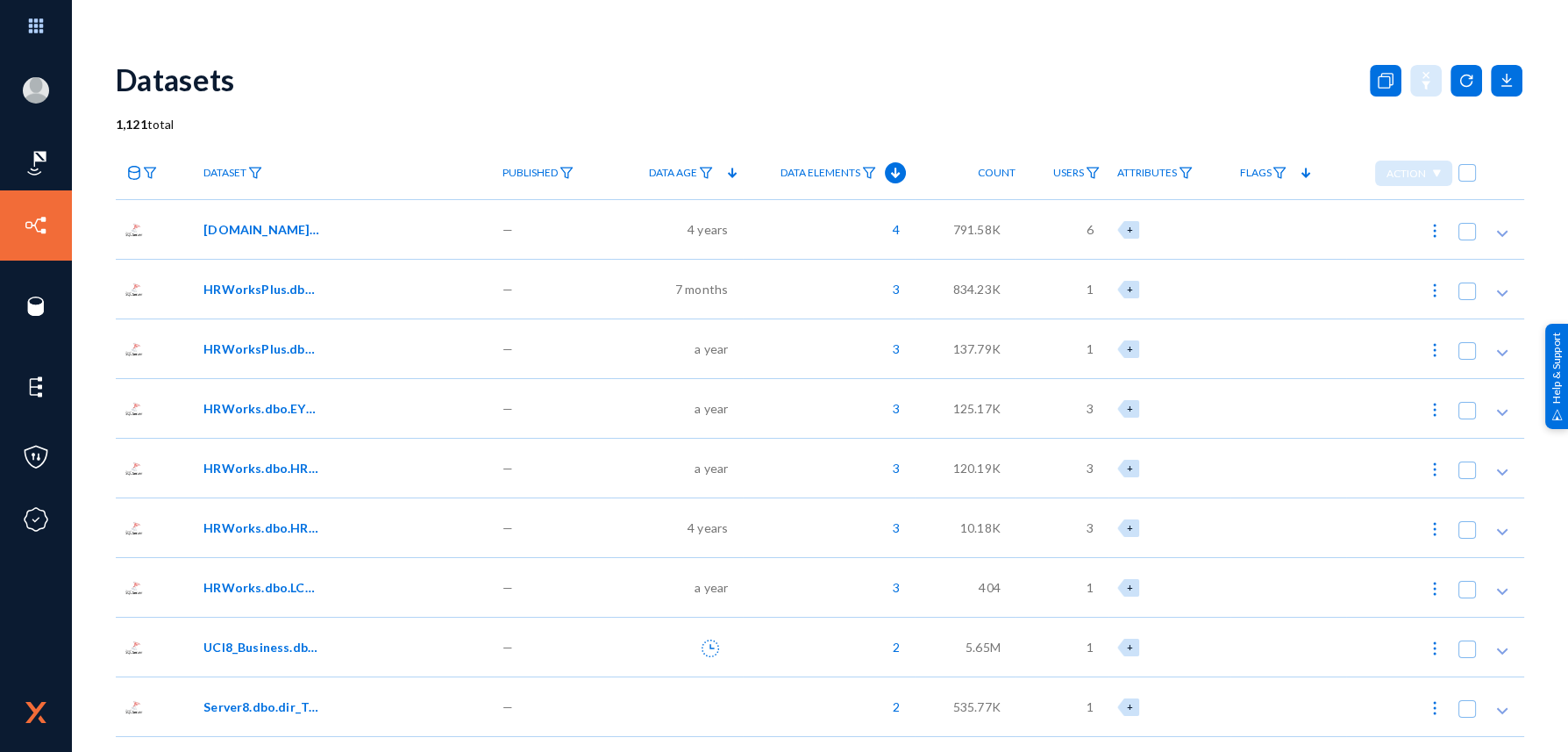
click at [817, 171] on span "Data Elements" at bounding box center [821, 173] width 80 height 13
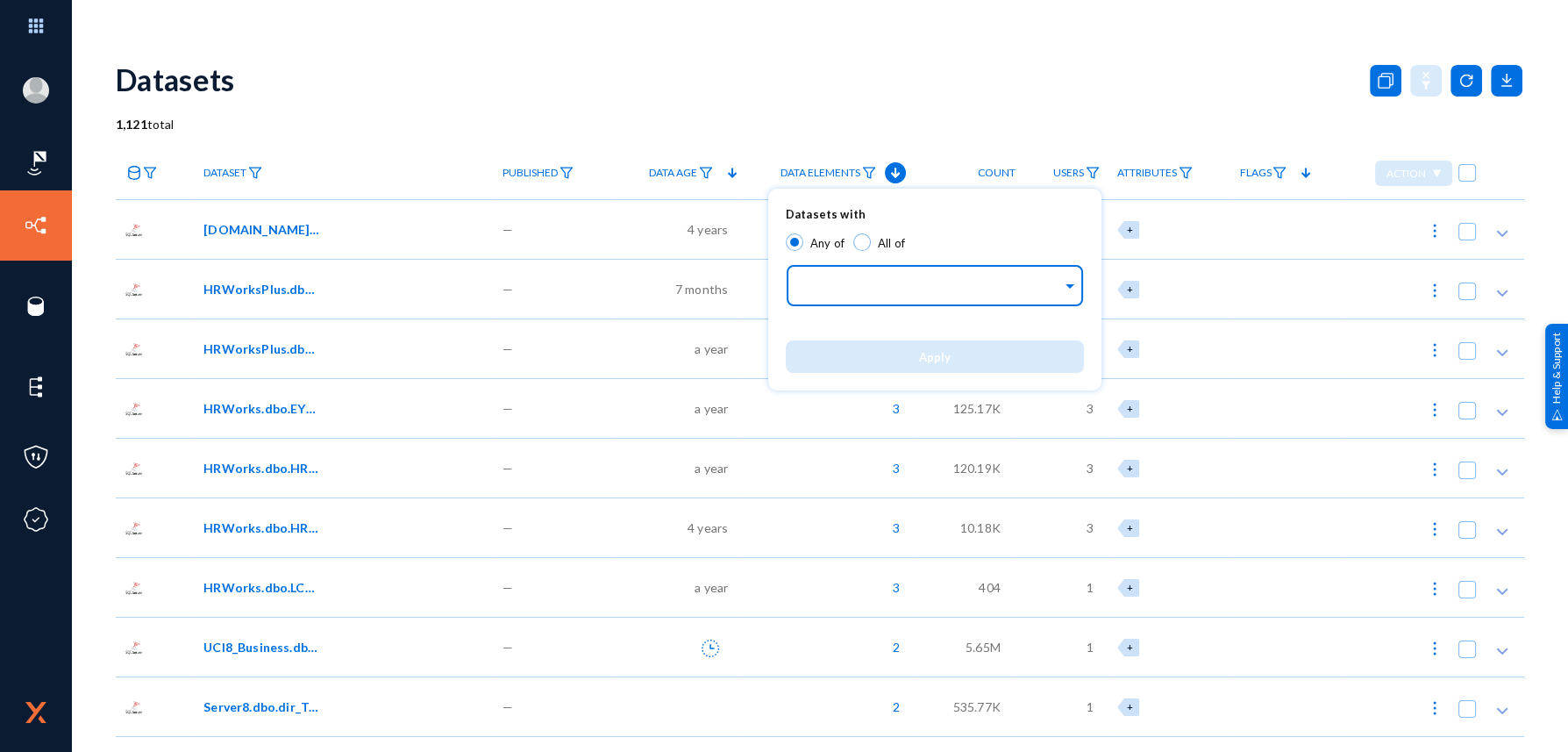
click at [868, 298] on div at bounding box center [930, 287] width 262 height 30
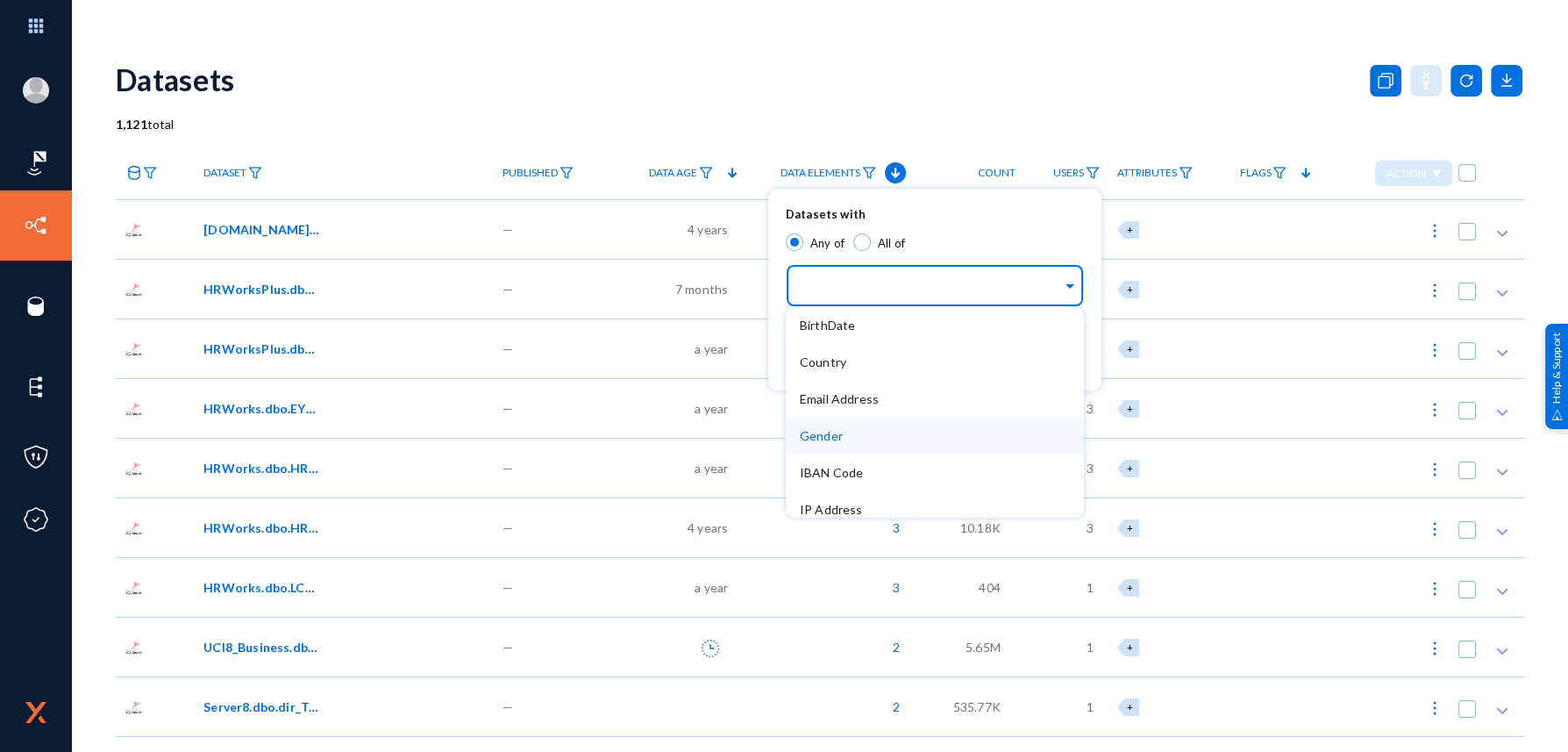
scroll to position [305, 0]
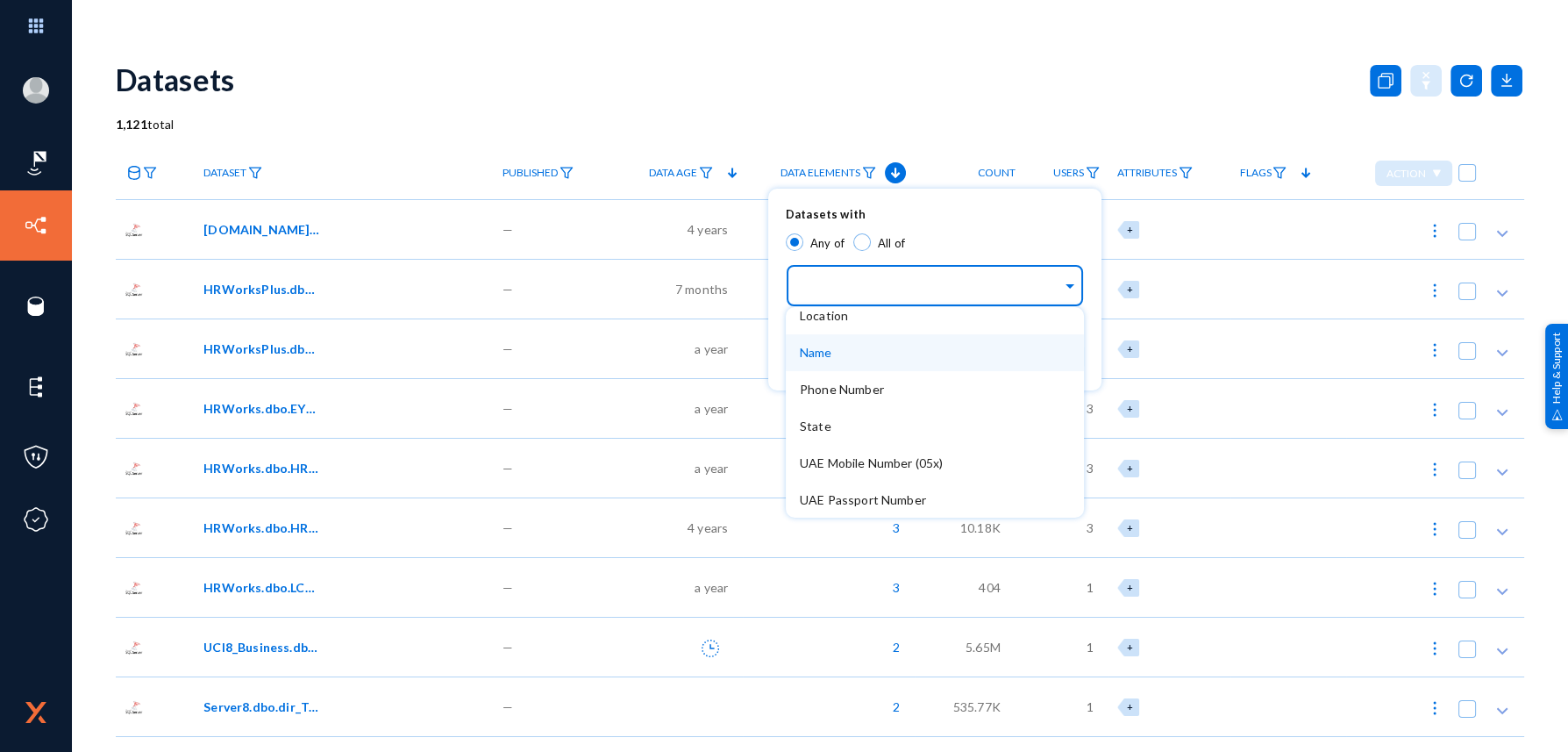
click at [635, 82] on div at bounding box center [784, 376] width 1568 height 752
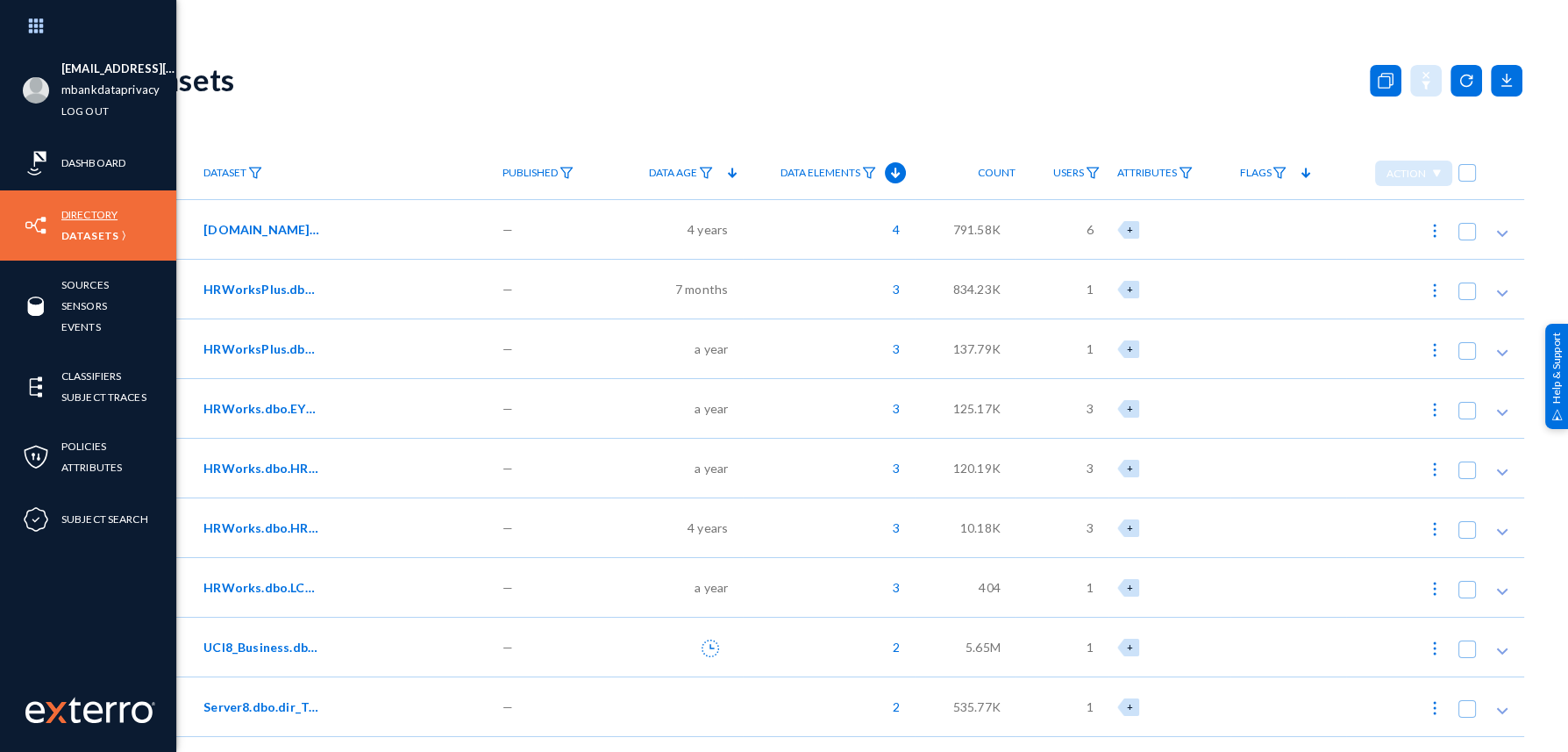
click at [85, 216] on link "Directory" at bounding box center [90, 214] width 56 height 20
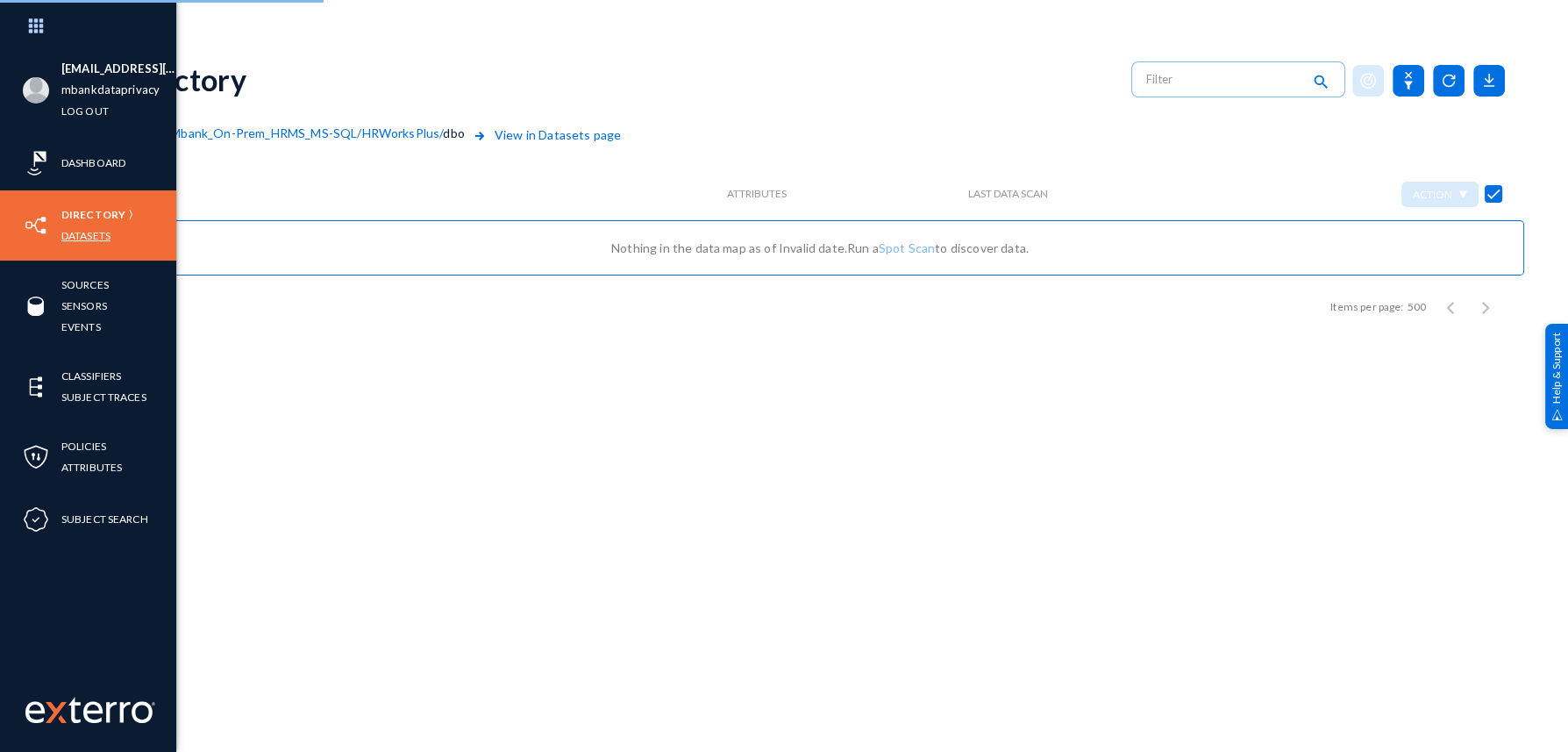
click at [72, 232] on link "Datasets" at bounding box center [86, 236] width 49 height 20
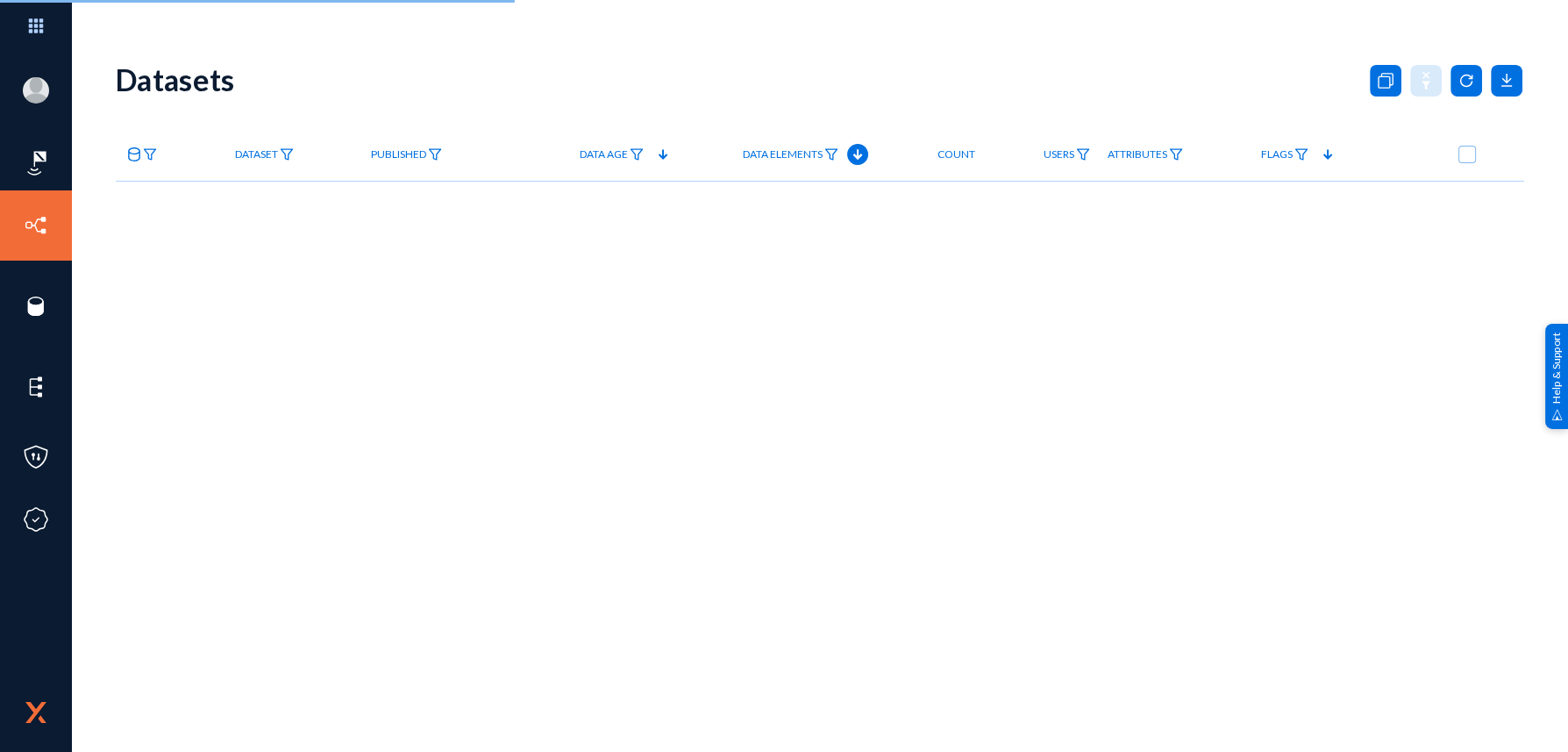
click at [779, 158] on span "Data Elements" at bounding box center [783, 154] width 80 height 13
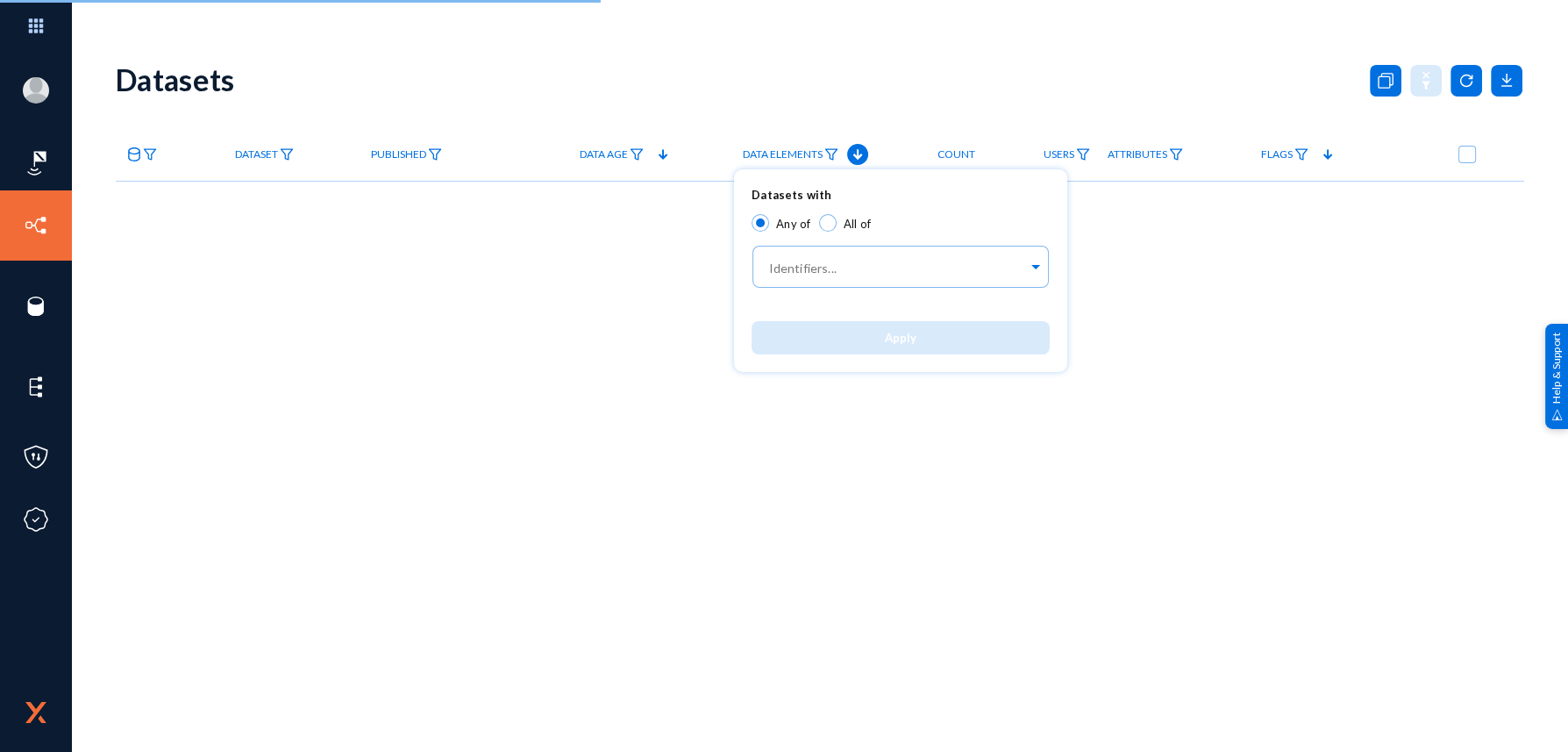
click at [779, 158] on div at bounding box center [784, 376] width 1568 height 752
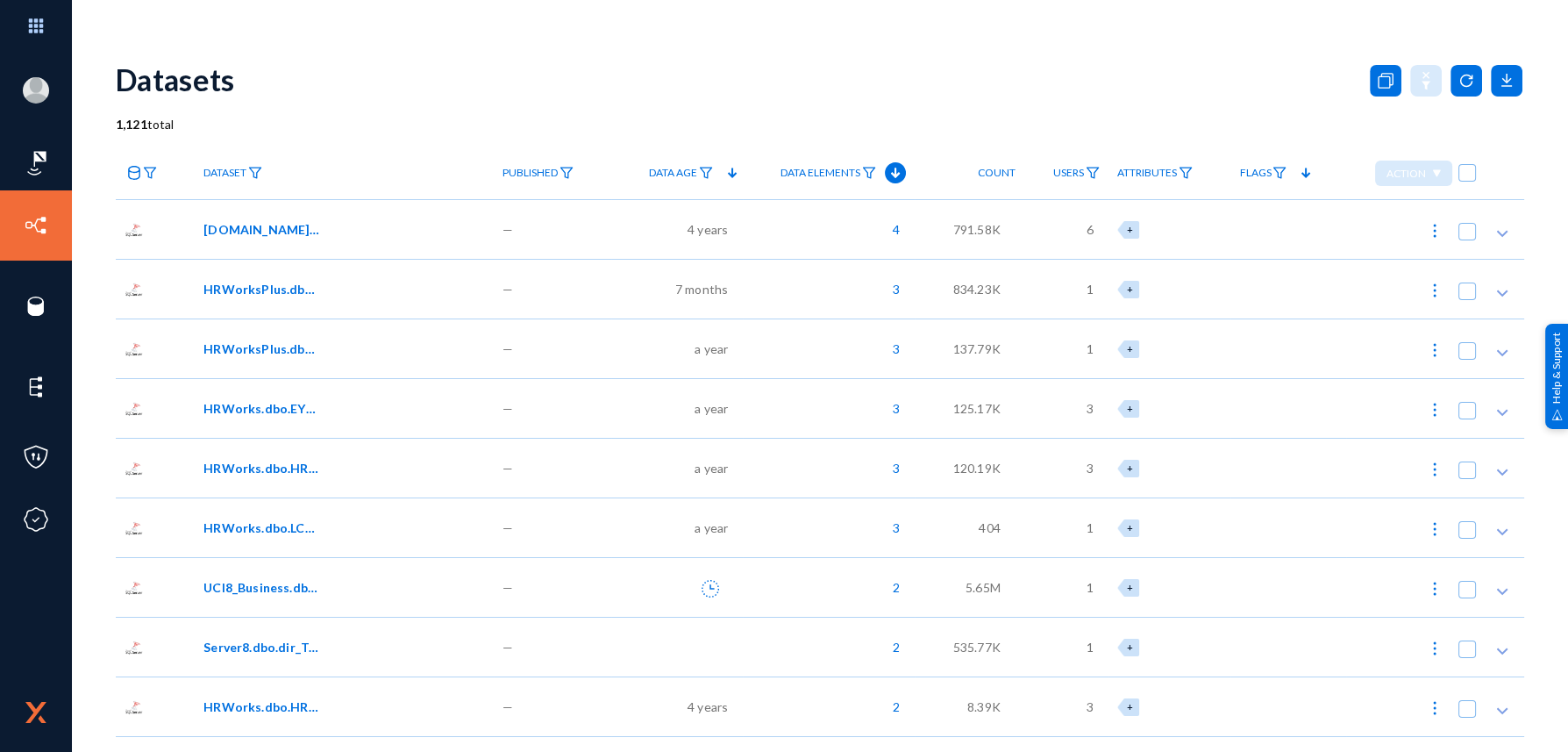
click at [798, 177] on span "Data Elements" at bounding box center [821, 173] width 80 height 13
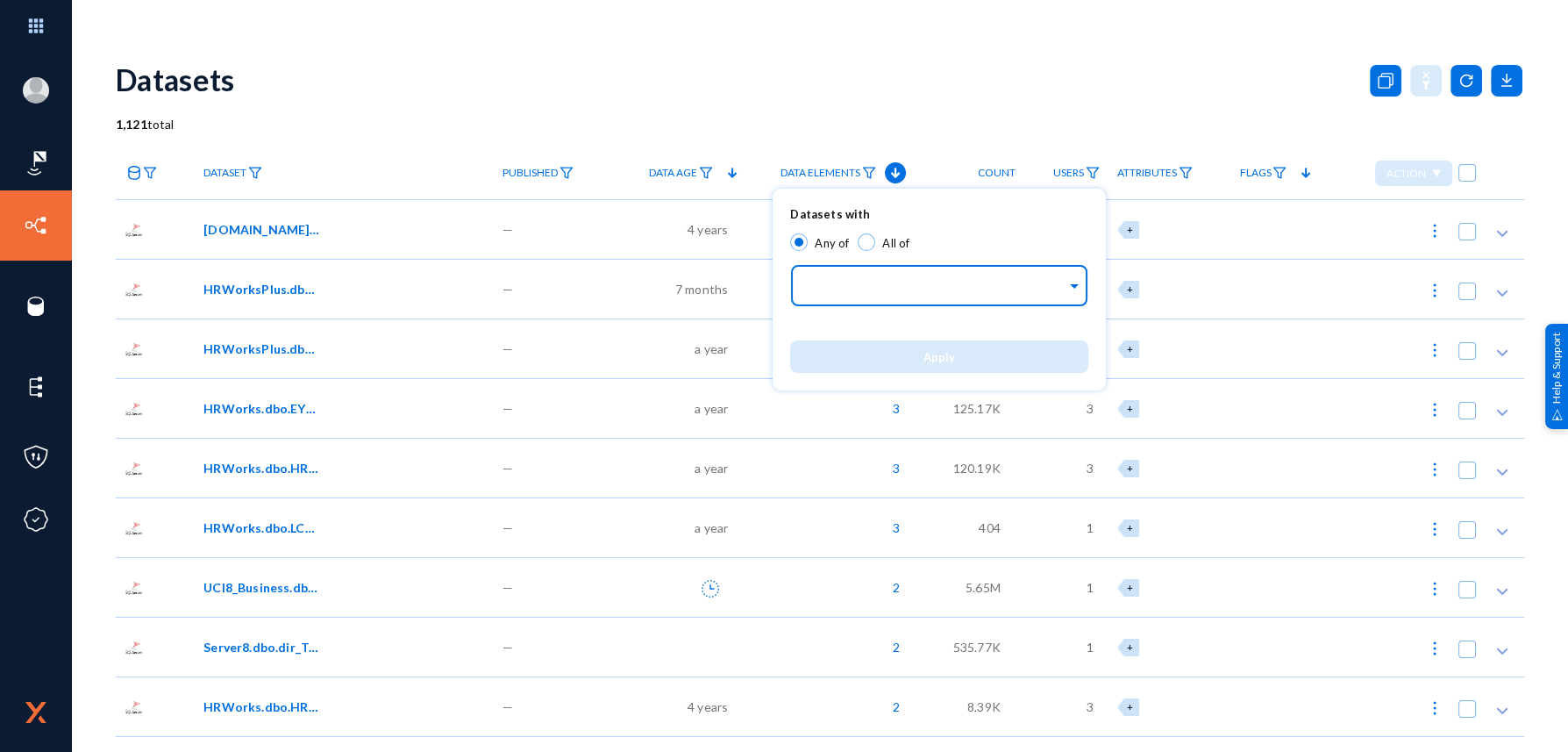
click at [852, 270] on div "Identifiers..." at bounding box center [935, 281] width 262 height 50
click at [841, 279] on input "text" at bounding box center [935, 288] width 262 height 16
click at [1055, 277] on div at bounding box center [935, 287] width 262 height 30
click at [1040, 241] on div "Any of All of" at bounding box center [939, 245] width 298 height 28
click at [1094, 292] on div "Datasets with Any of All of Identifiers..." at bounding box center [939, 260] width 333 height 125
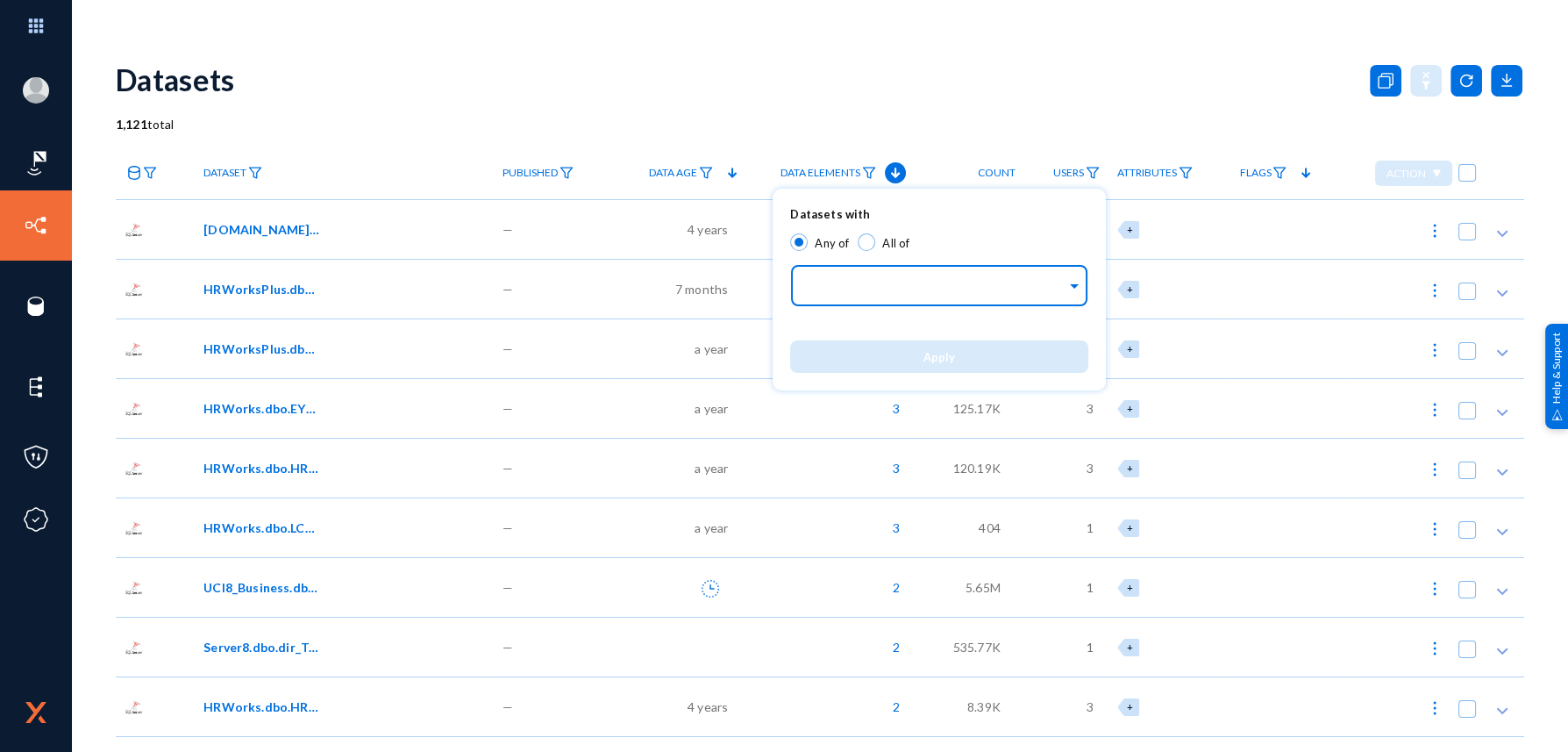
click at [1076, 292] on span at bounding box center [1074, 284] width 15 height 18
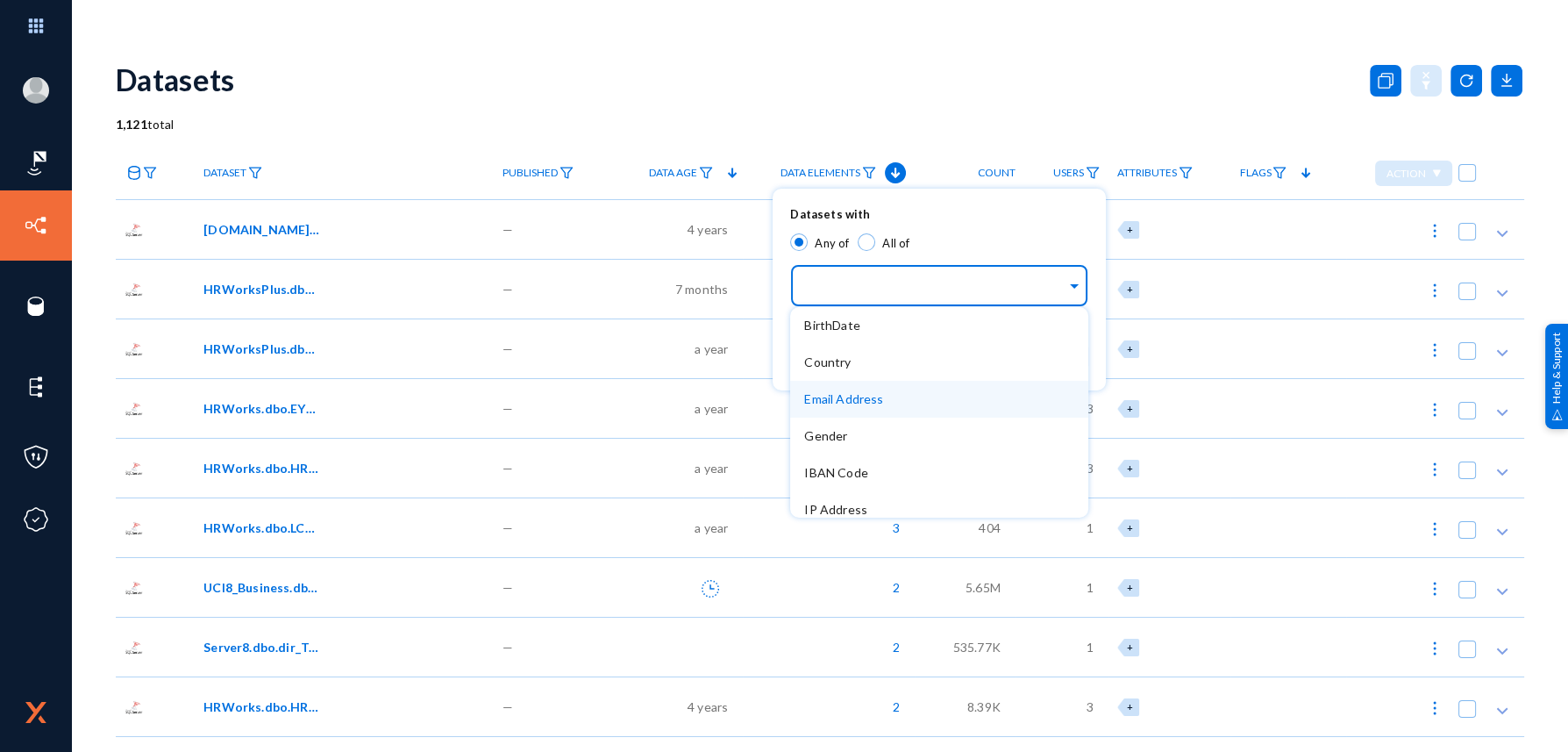
click at [624, 83] on div at bounding box center [784, 376] width 1568 height 752
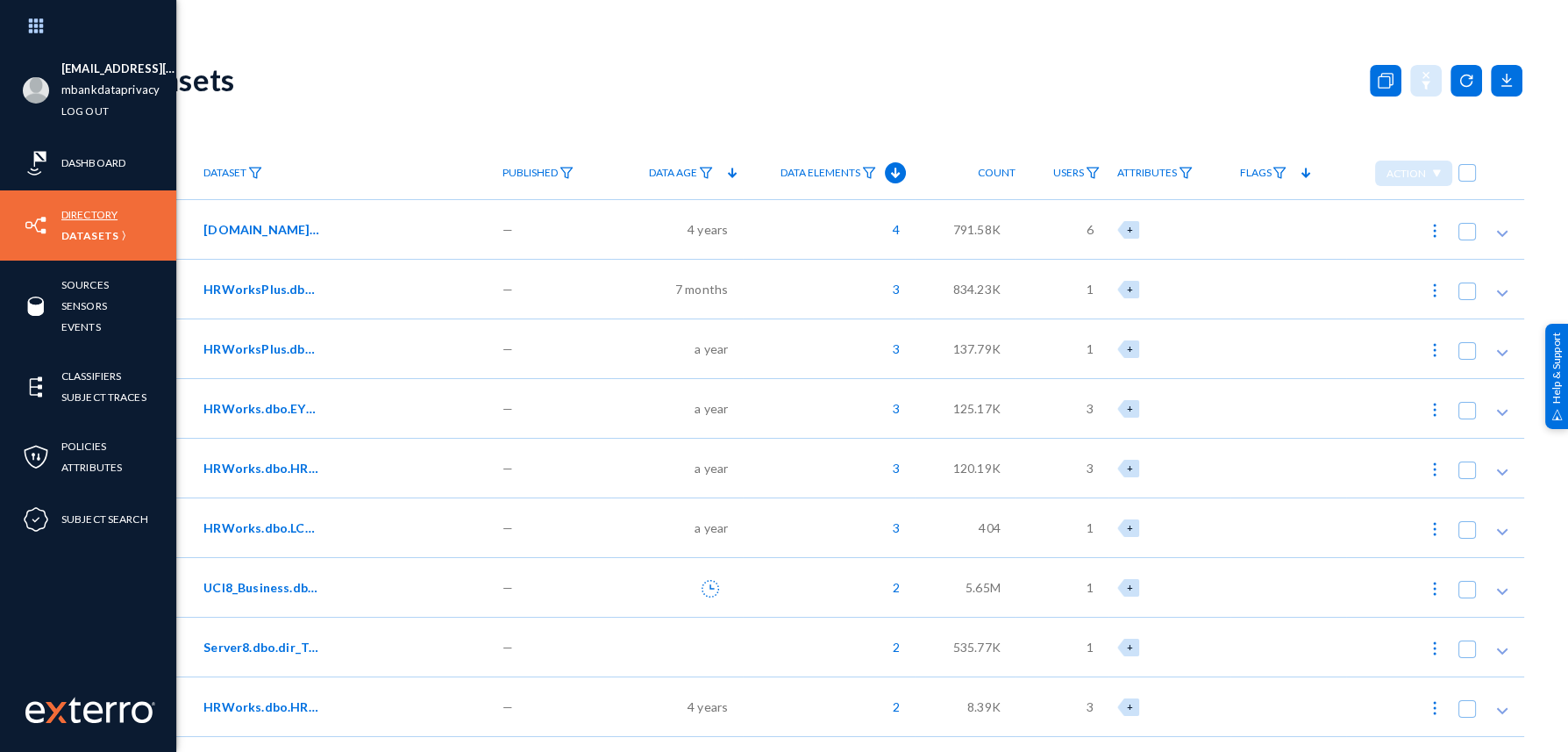
click at [113, 218] on link "Directory" at bounding box center [90, 214] width 56 height 20
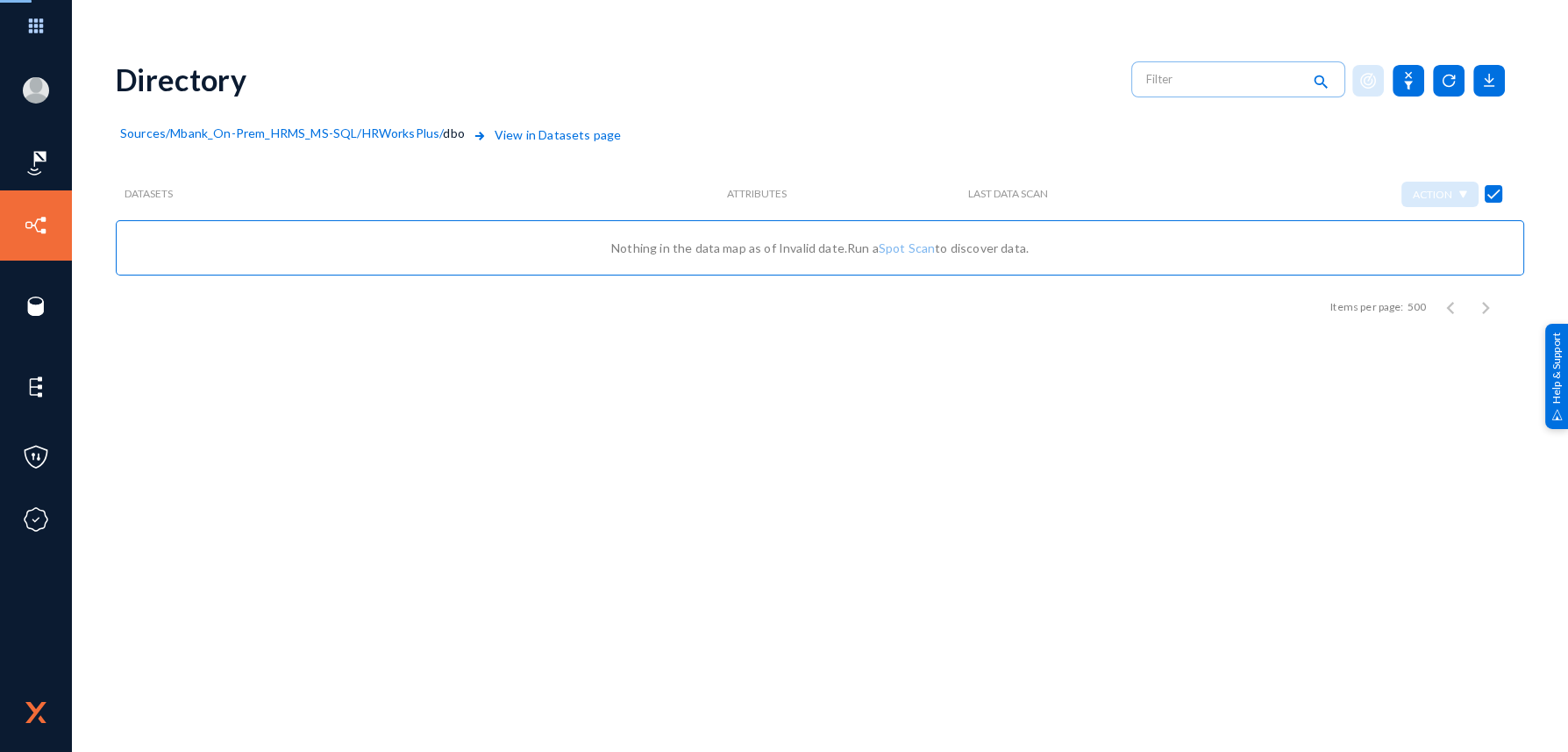
checkbox input "false"
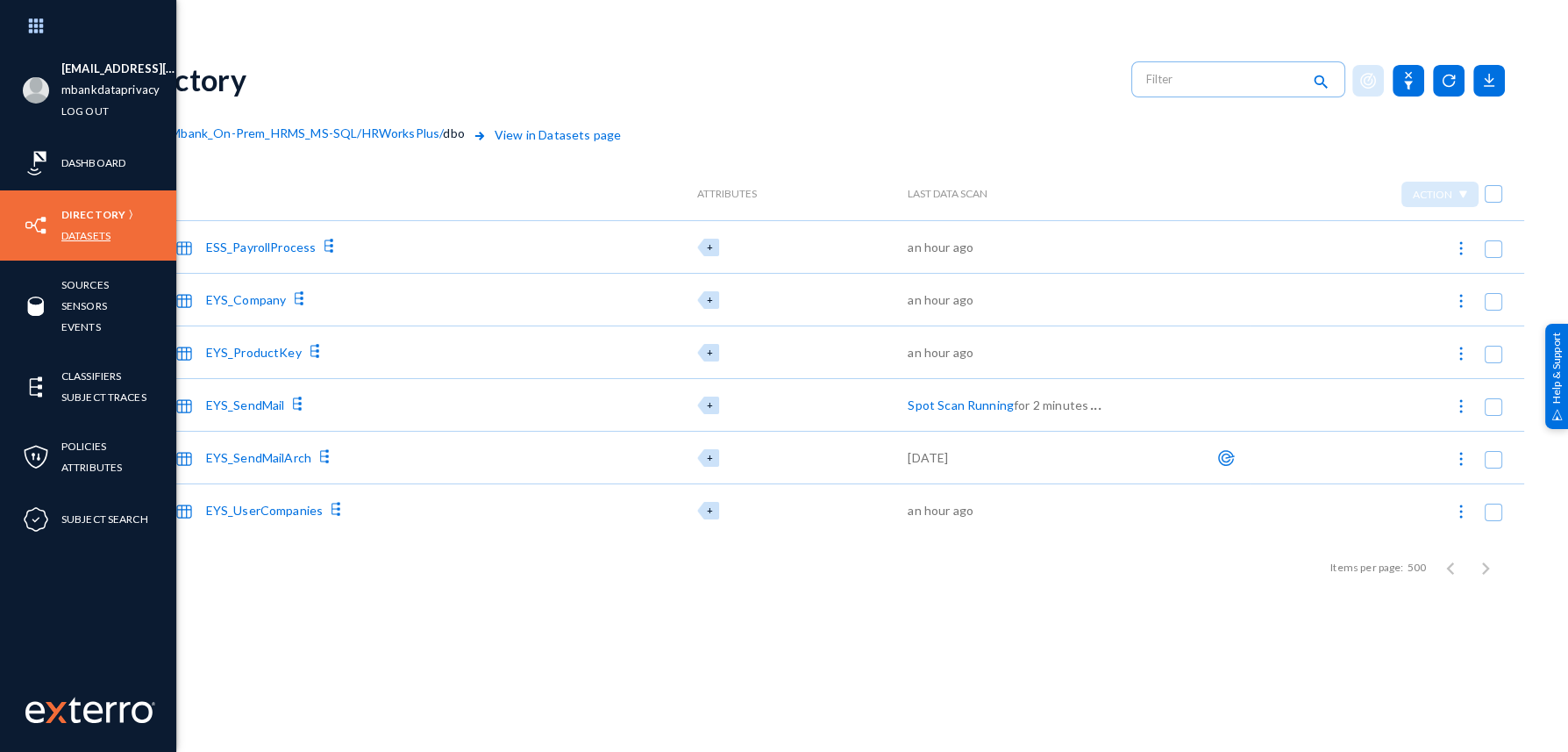
click at [64, 236] on link "Datasets" at bounding box center [86, 236] width 49 height 20
